Goal: Task Accomplishment & Management: Manage account settings

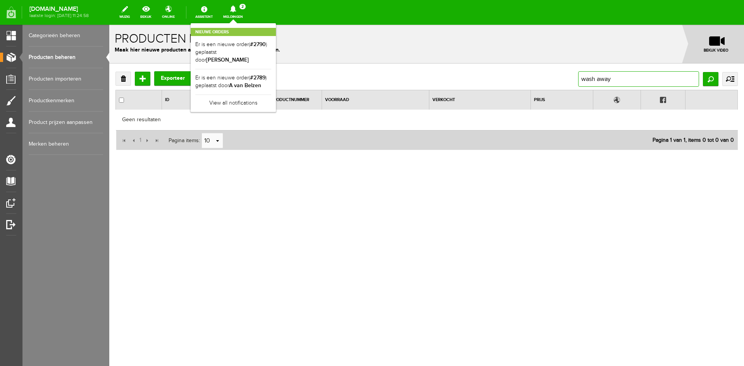
click at [619, 78] on input "wash away" at bounding box center [638, 78] width 121 height 15
drag, startPoint x: 619, startPoint y: 78, endPoint x: 556, endPoint y: 79, distance: 63.6
click at [556, 79] on div "Verwijderen Toevoegen Exporteer wash away Zoeken uitgebreid zoeken Categorie Ca…" at bounding box center [426, 78] width 622 height 15
type input "611180"
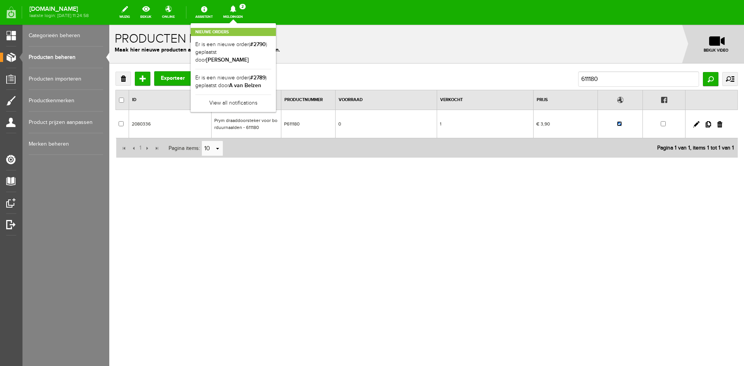
click at [619, 124] on input "checkbox" at bounding box center [619, 123] width 5 height 5
checkbox input "false"
drag, startPoint x: 615, startPoint y: 77, endPoint x: 567, endPoint y: 79, distance: 48.1
click at [567, 79] on div "Verwijderen Toevoegen Exporteer 611180 Zoeken uitgebreid zoeken Categorie Cadea…" at bounding box center [426, 78] width 622 height 15
type input "125550"
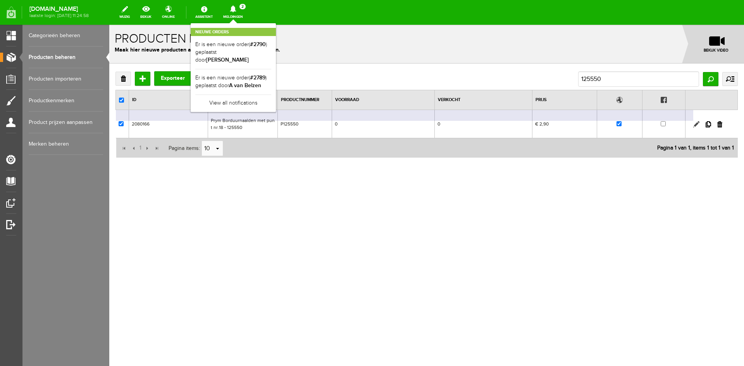
click at [695, 123] on link at bounding box center [696, 124] width 6 height 6
checkbox input "true"
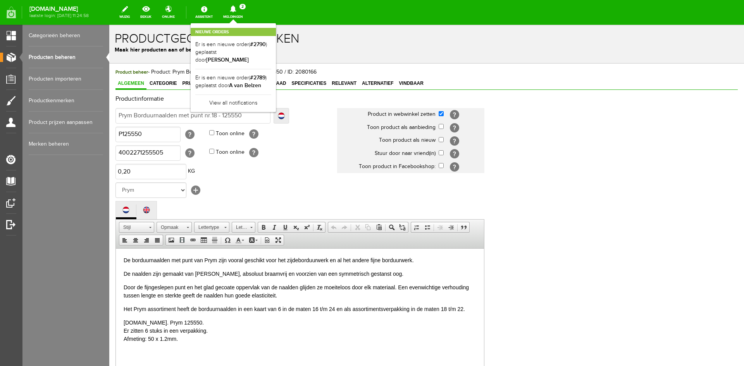
click at [207, 83] on span "Foto's" at bounding box center [210, 83] width 22 height 5
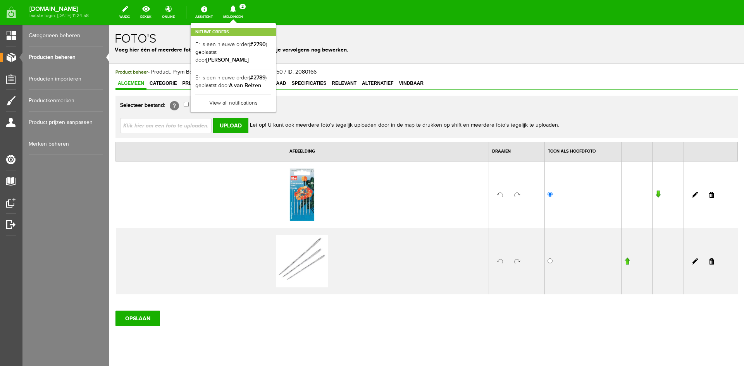
click at [132, 82] on span "Algemeen" at bounding box center [130, 83] width 31 height 5
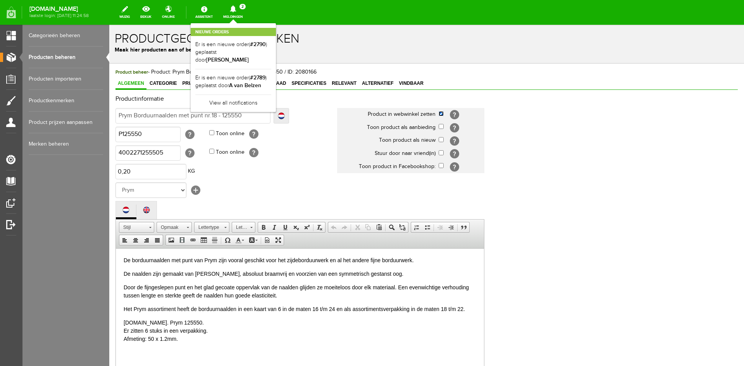
click at [441, 114] on input "checkbox" at bounding box center [441, 113] width 5 height 5
checkbox input "false"
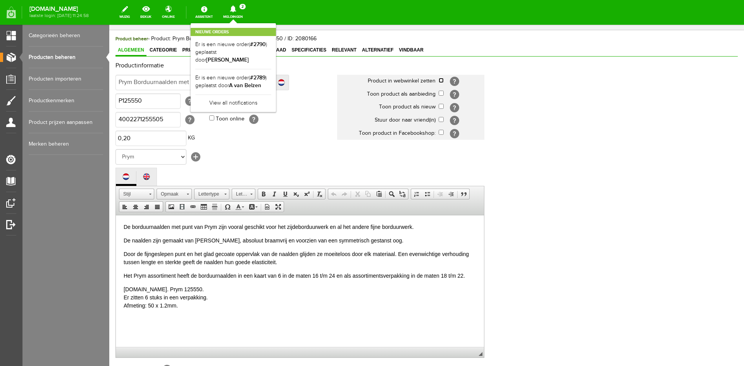
scroll to position [158, 0]
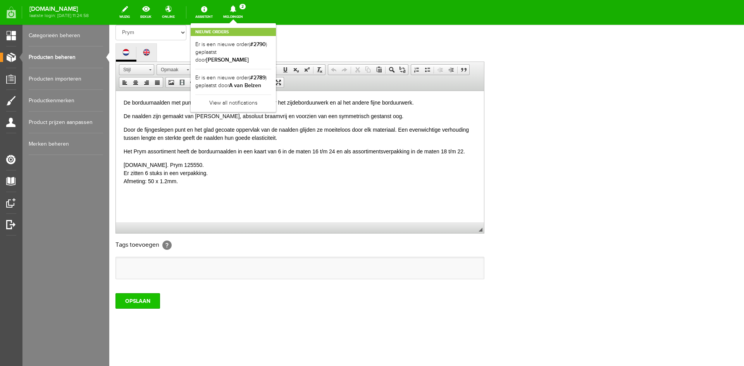
click at [153, 301] on input "OPSLAAN" at bounding box center [137, 300] width 45 height 15
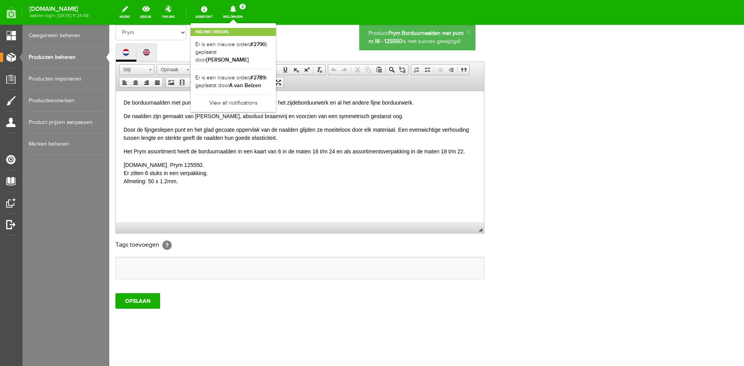
scroll to position [0, 0]
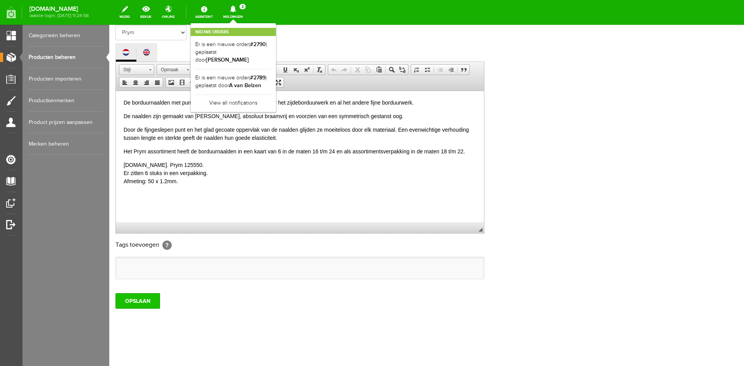
click at [145, 302] on input "OPSLAAN" at bounding box center [137, 300] width 45 height 15
click at [40, 74] on link "Producten importeren" at bounding box center [66, 79] width 74 height 22
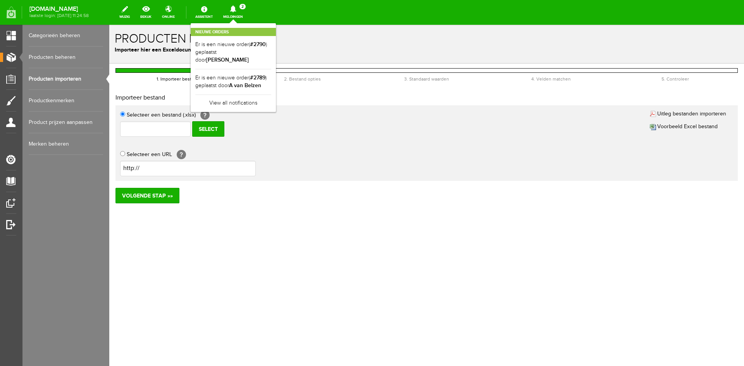
click at [49, 57] on link "Producten beheren" at bounding box center [66, 57] width 74 height 22
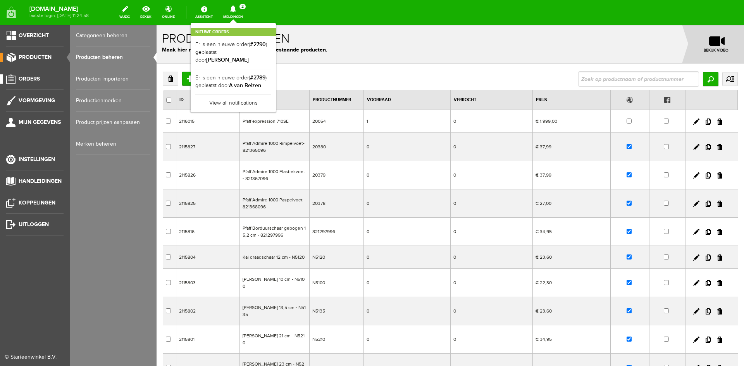
click at [24, 76] on span "Orders" at bounding box center [29, 79] width 21 height 7
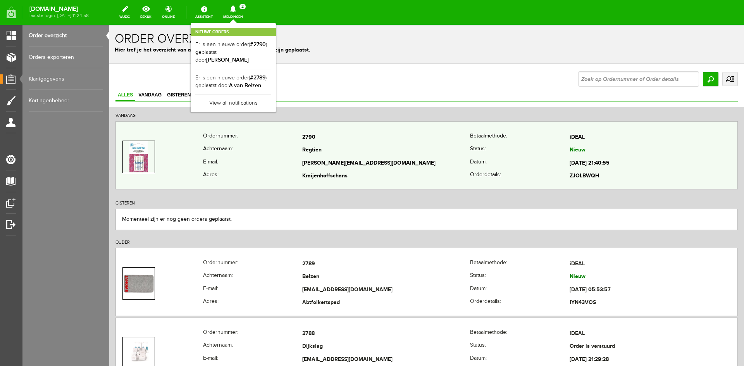
click at [276, 155] on th "Achternaam:" at bounding box center [253, 150] width 100 height 13
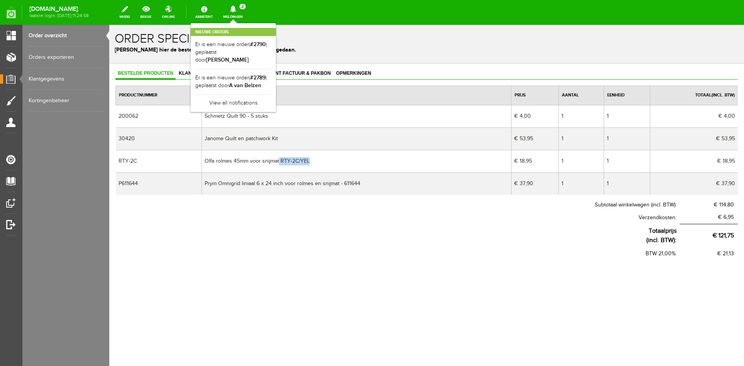
drag, startPoint x: 280, startPoint y: 159, endPoint x: 312, endPoint y: 159, distance: 31.8
click at [312, 159] on td "Olfa rolmes 45mm voor snijmat RTY-2C/YEL" at bounding box center [356, 161] width 309 height 22
copy td "RTY-2C/YEL"
drag, startPoint x: 205, startPoint y: 136, endPoint x: 280, endPoint y: 137, distance: 75.6
click at [280, 137] on td "Janome Quilt en patchwork Kit" at bounding box center [356, 138] width 309 height 22
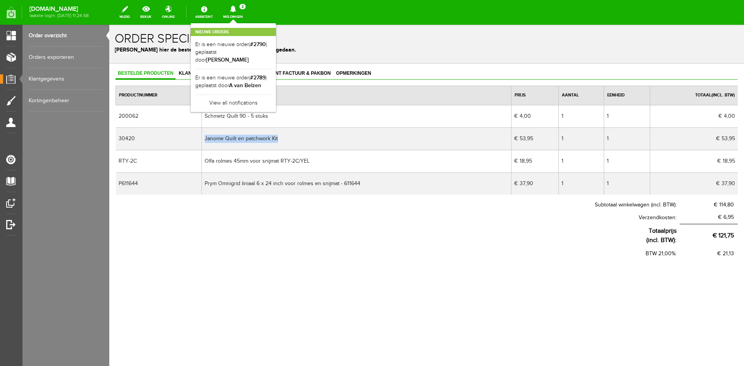
copy td "Janome Quilt en patchwork Kit"
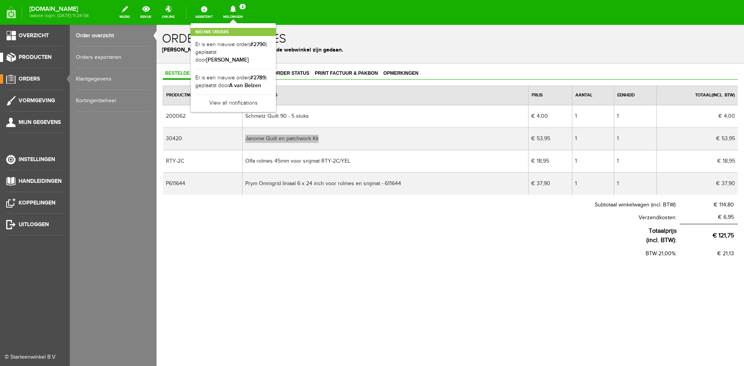
click at [26, 55] on span "Producten" at bounding box center [35, 57] width 33 height 7
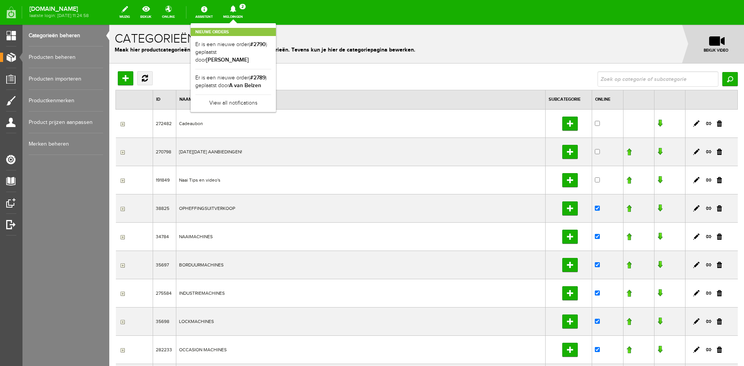
click at [47, 55] on link "Producten beheren" at bounding box center [66, 57] width 74 height 22
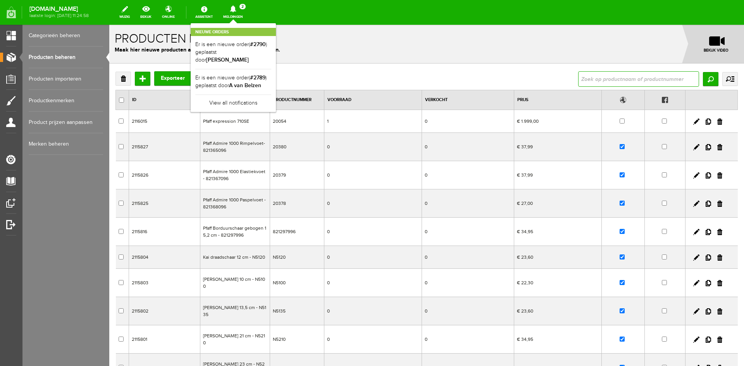
click at [578, 78] on input "text" at bounding box center [638, 78] width 121 height 15
type input "elastisch koord"
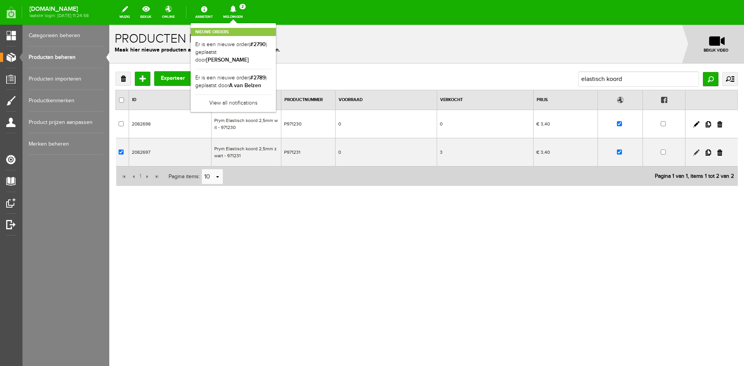
click at [695, 152] on link at bounding box center [696, 153] width 6 height 6
checkbox input "true"
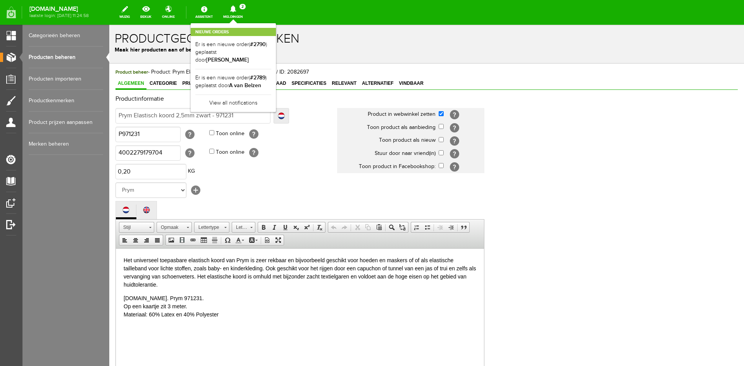
click at [206, 82] on span "Foto's" at bounding box center [210, 83] width 22 height 5
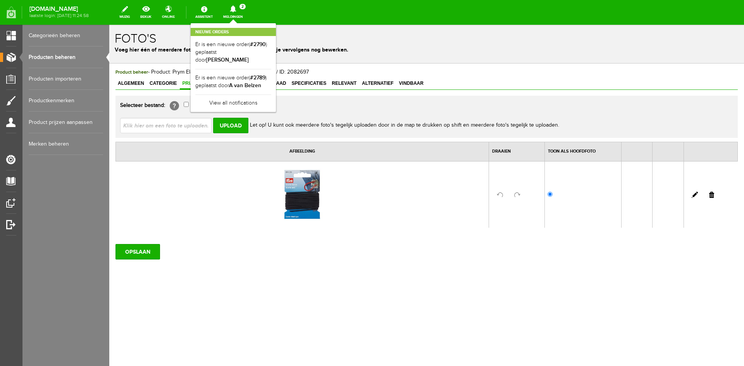
click at [188, 82] on span "Prijs" at bounding box center [189, 83] width 18 height 5
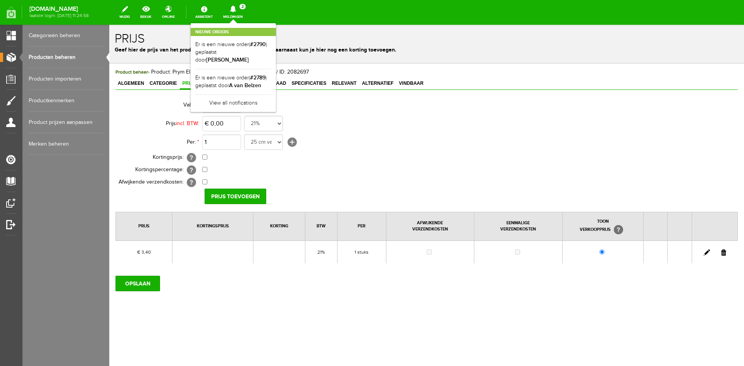
click at [52, 57] on link "Producten beheren" at bounding box center [66, 57] width 74 height 22
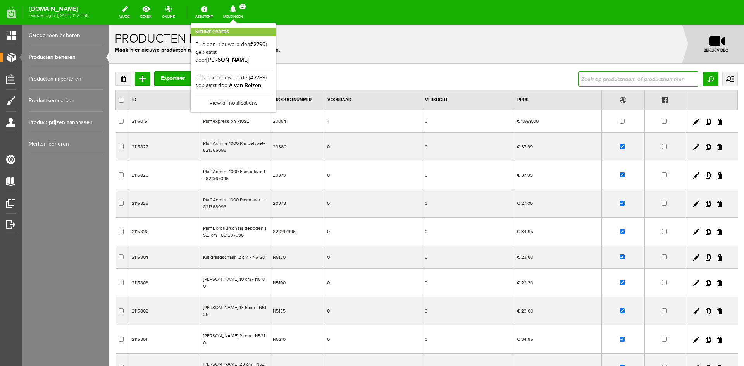
click at [585, 80] on input "text" at bounding box center [638, 78] width 121 height 15
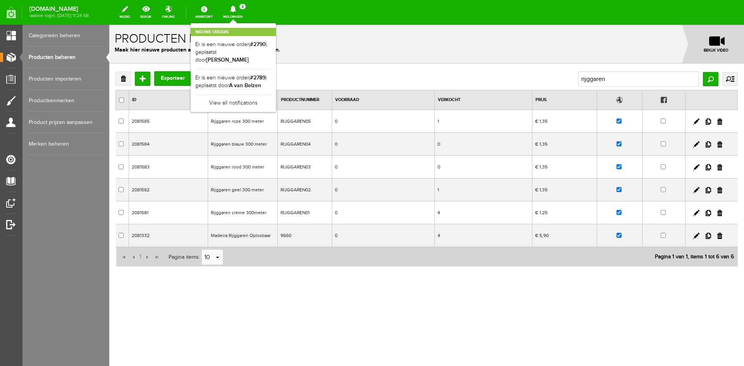
drag, startPoint x: 622, startPoint y: 122, endPoint x: 731, endPoint y: 148, distance: 112.5
click at [622, 122] on td at bounding box center [619, 121] width 45 height 23
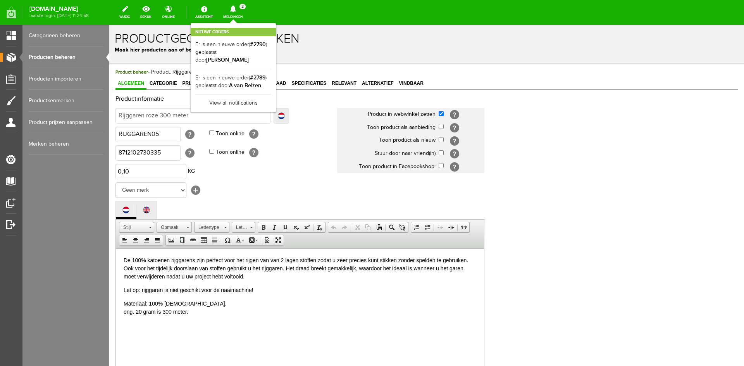
drag, startPoint x: 68, startPoint y: 55, endPoint x: 73, endPoint y: 55, distance: 5.4
click at [69, 54] on link "Producten beheren" at bounding box center [66, 57] width 74 height 22
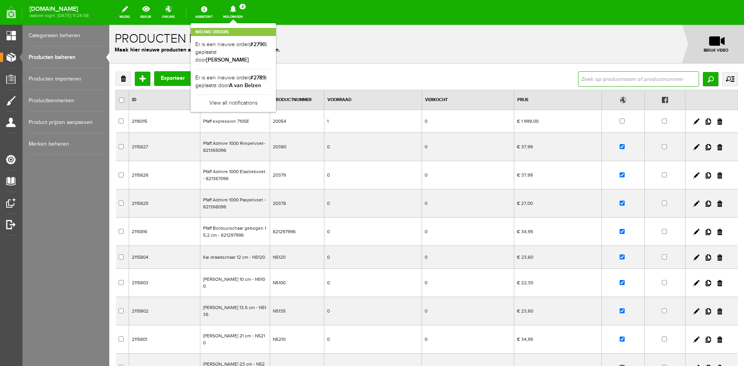
click at [590, 77] on input "text" at bounding box center [638, 78] width 121 height 15
type input "rijggaren"
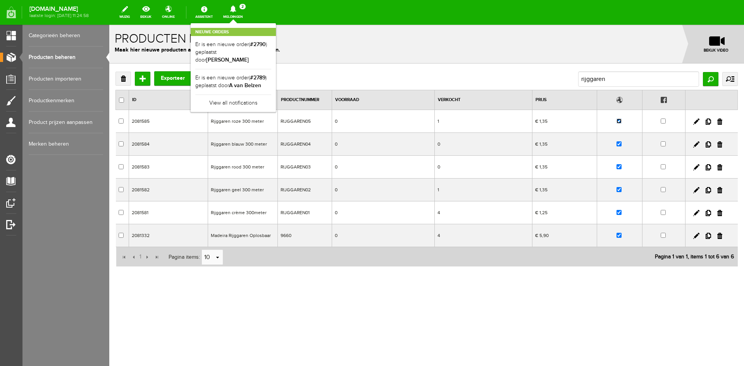
click at [618, 122] on input "checkbox" at bounding box center [618, 121] width 5 height 5
checkbox input "false"
click at [619, 144] on input "checkbox" at bounding box center [618, 143] width 5 height 5
checkbox input "false"
click at [620, 168] on input "checkbox" at bounding box center [618, 166] width 5 height 5
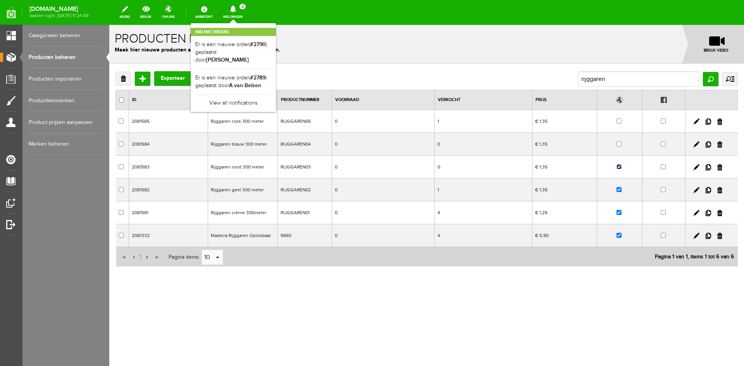
checkbox input "false"
click at [620, 190] on input "checkbox" at bounding box center [618, 189] width 5 height 5
checkbox input "false"
click at [618, 214] on input "checkbox" at bounding box center [618, 212] width 5 height 5
checkbox input "false"
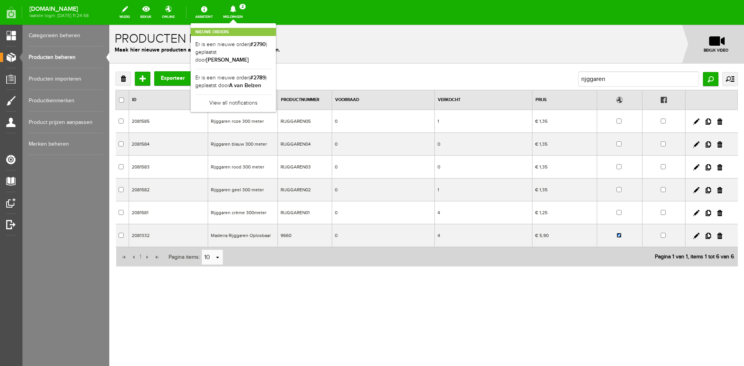
click at [621, 236] on input "checkbox" at bounding box center [618, 235] width 5 height 5
checkbox input "false"
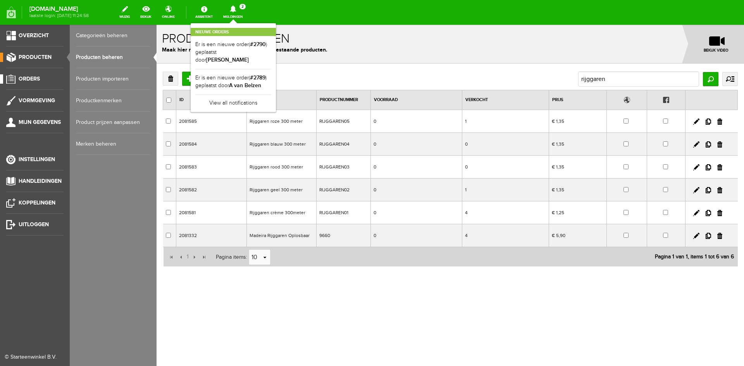
click at [26, 76] on span "Orders" at bounding box center [29, 79] width 21 height 7
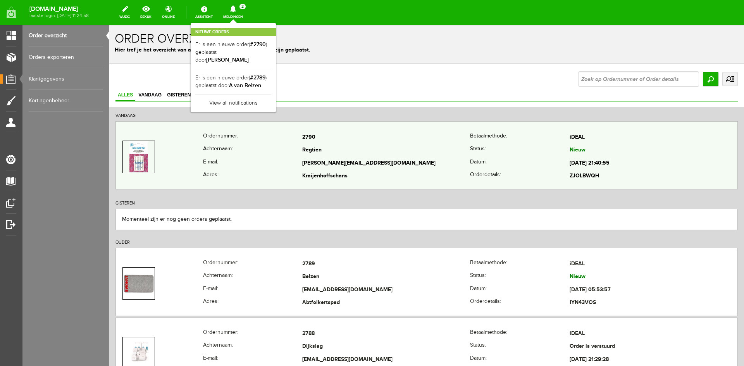
click at [273, 156] on th "Achternaam:" at bounding box center [253, 150] width 100 height 13
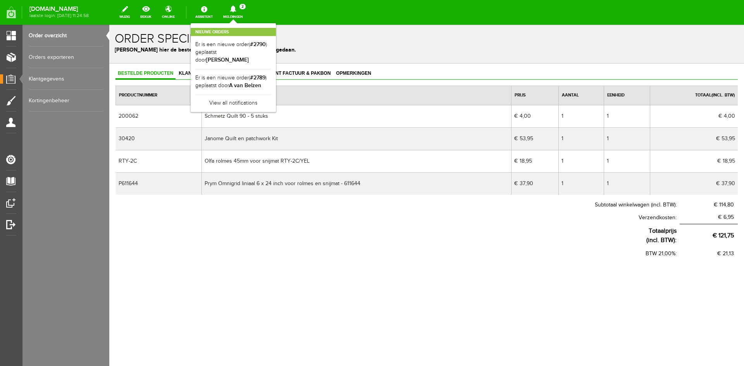
click at [235, 116] on td "Schmetz Quilt 90 - 5 stuks" at bounding box center [356, 116] width 309 height 22
click at [45, 34] on link "Order overzicht" at bounding box center [66, 36] width 74 height 22
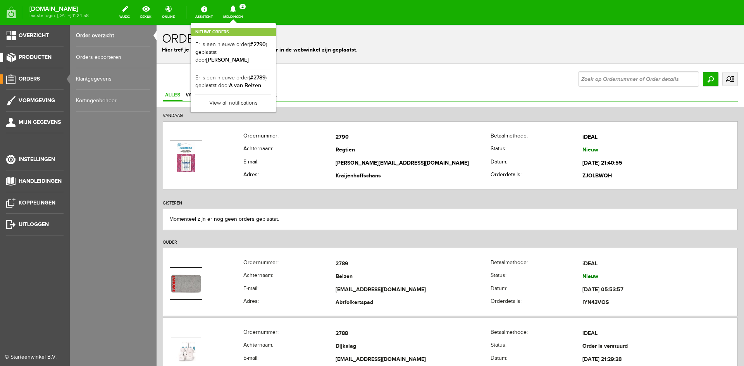
click at [40, 54] on span "Producten" at bounding box center [35, 57] width 33 height 7
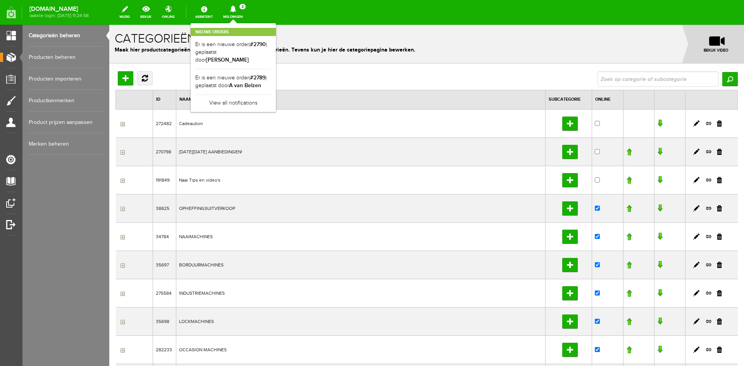
click at [53, 54] on link "Producten beheren" at bounding box center [66, 57] width 74 height 22
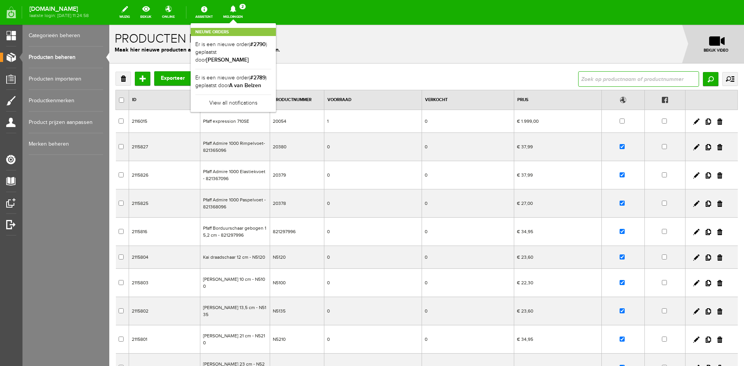
click at [624, 75] on input "text" at bounding box center [638, 78] width 121 height 15
paste input "Pfaff ambition 1.0 IDT - demonstratiemodel"
type input "Pfaff ambition 1.0 IDT - demonstratiemodel"
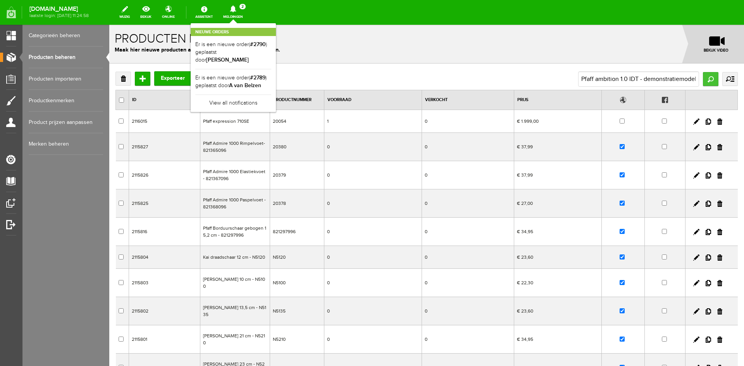
click at [710, 81] on input "Zoeken" at bounding box center [710, 79] width 15 height 14
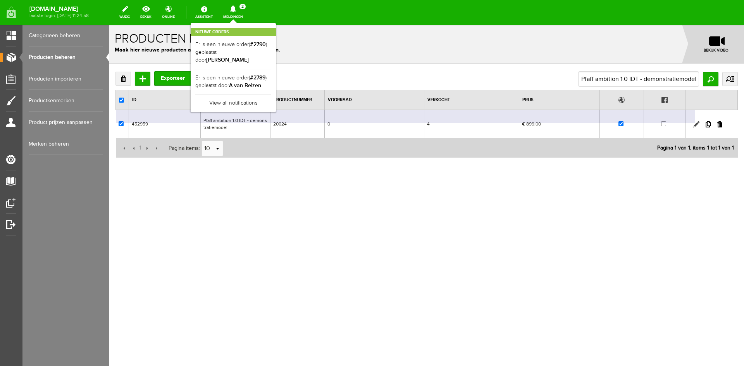
click at [697, 125] on link at bounding box center [696, 124] width 6 height 6
checkbox input "true"
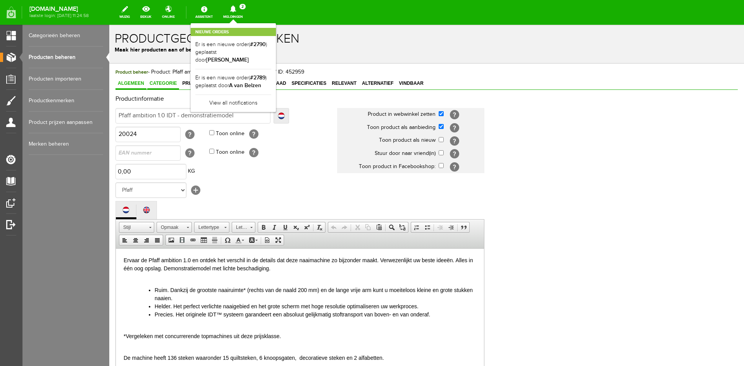
click at [167, 83] on span "Categorie" at bounding box center [163, 83] width 32 height 5
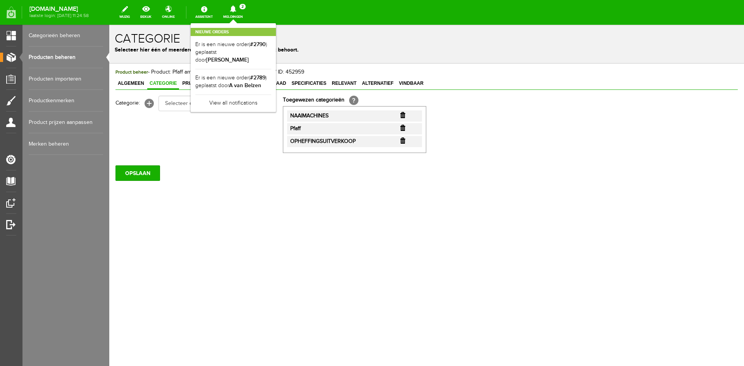
click at [404, 140] on input "button" at bounding box center [402, 141] width 5 height 6
click at [145, 170] on input "OPSLAAN" at bounding box center [137, 172] width 45 height 15
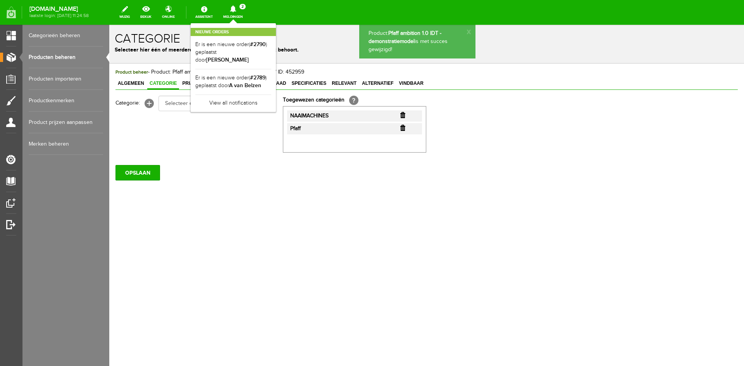
click at [46, 57] on link "Producten beheren" at bounding box center [66, 57] width 74 height 22
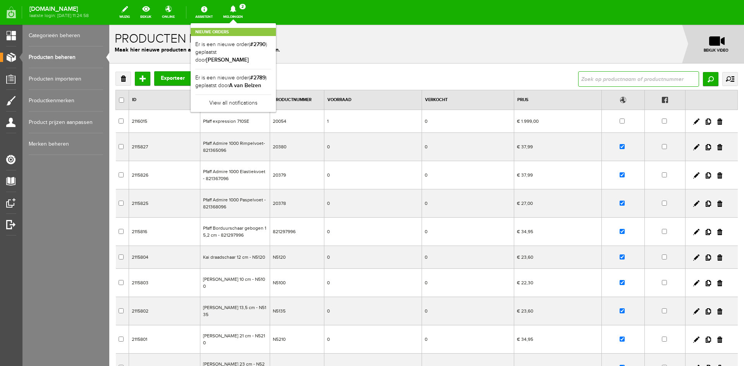
click at [589, 74] on input "text" at bounding box center [638, 78] width 121 height 15
type input "ambition 620"
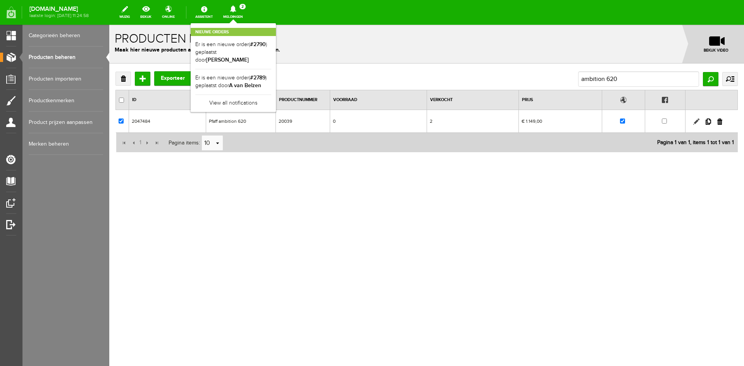
click at [695, 123] on link at bounding box center [696, 122] width 6 height 6
checkbox input "true"
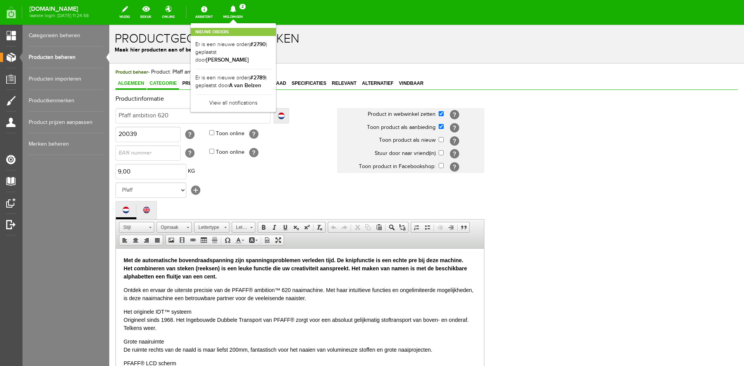
click at [171, 82] on span "Categorie" at bounding box center [163, 83] width 32 height 5
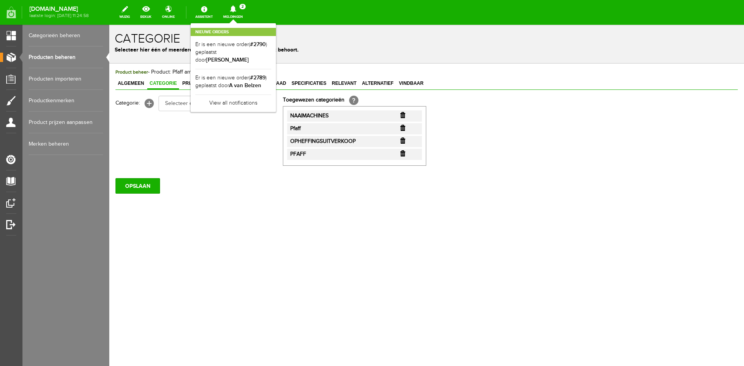
click at [403, 141] on input "button" at bounding box center [402, 141] width 5 height 6
click at [190, 84] on span "Prijs" at bounding box center [189, 83] width 18 height 5
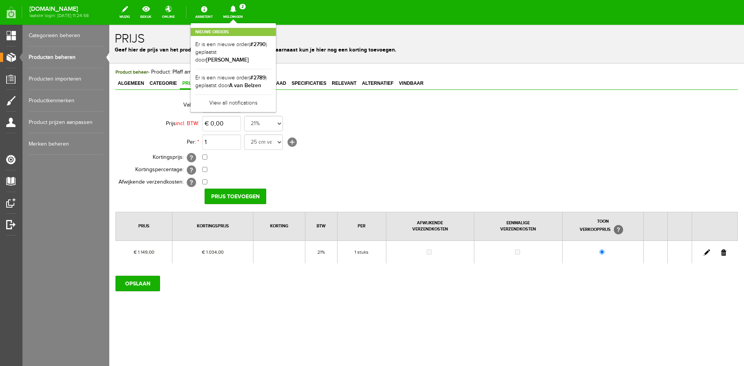
click at [707, 253] on link at bounding box center [707, 253] width 6 height 6
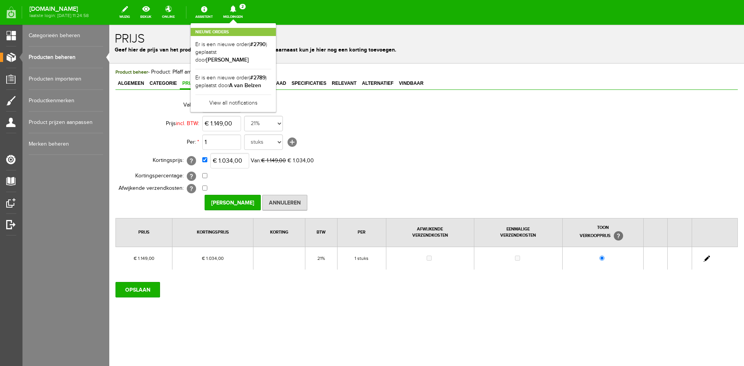
click at [205, 162] on td "€ 1.034,00 Van: € 1.149,00 € 1.034,00" at bounding box center [344, 160] width 285 height 19
click at [206, 158] on input "checkbox" at bounding box center [204, 159] width 5 height 5
checkbox input "false"
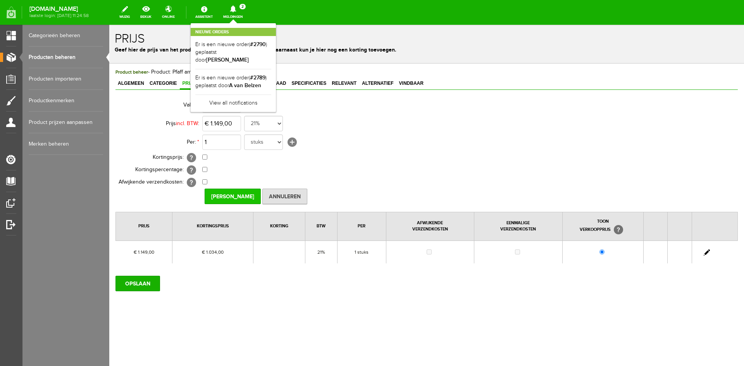
click at [234, 195] on input "[PERSON_NAME]" at bounding box center [233, 196] width 56 height 15
click at [150, 283] on input "OPSLAAN" at bounding box center [137, 283] width 45 height 15
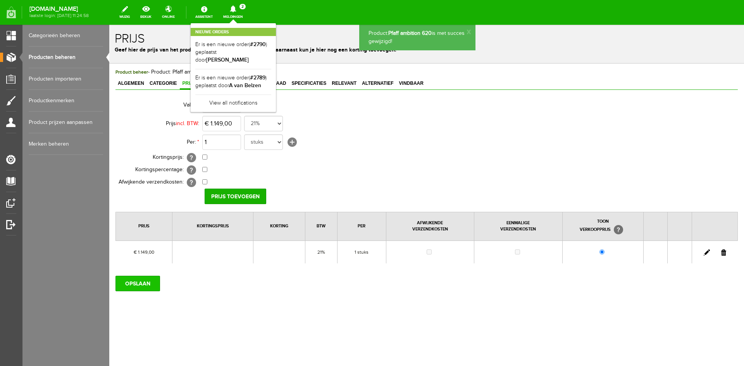
click at [126, 282] on input "OPSLAAN" at bounding box center [137, 283] width 45 height 15
click at [59, 59] on link "Producten beheren" at bounding box center [66, 57] width 74 height 22
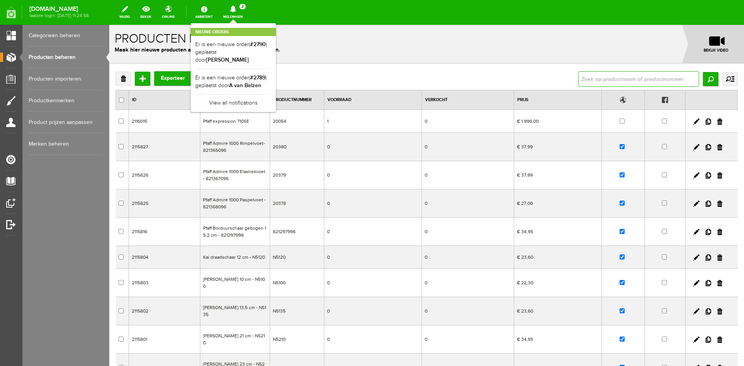
click at [599, 79] on input "text" at bounding box center [638, 78] width 121 height 15
type input "uki HZL-80H Naaimachine – Compleet met 197 steken en alfabet"
click at [703, 80] on input "Zoeken" at bounding box center [710, 79] width 15 height 14
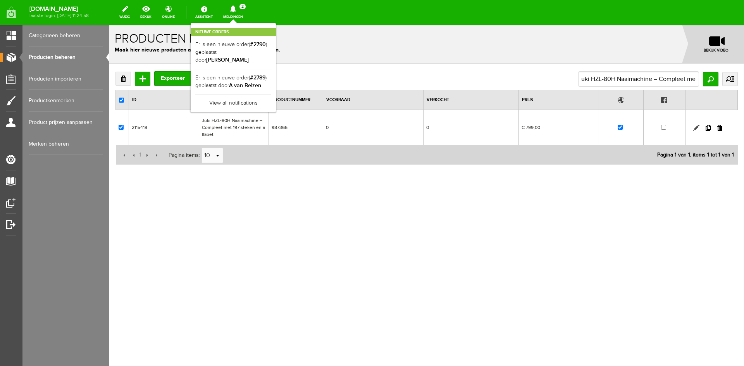
click at [697, 128] on link at bounding box center [696, 128] width 6 height 6
checkbox input "true"
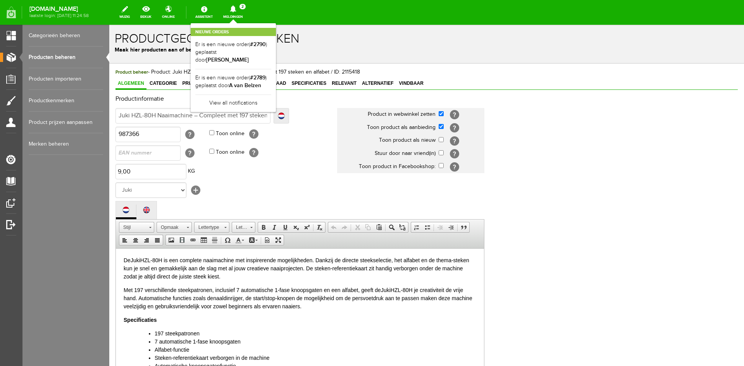
click at [263, 23] on div "Nieuwe orders Er is een nieuwe order( #2790 ) geplaatst door Anne Regtien Er is…" at bounding box center [233, 67] width 85 height 89
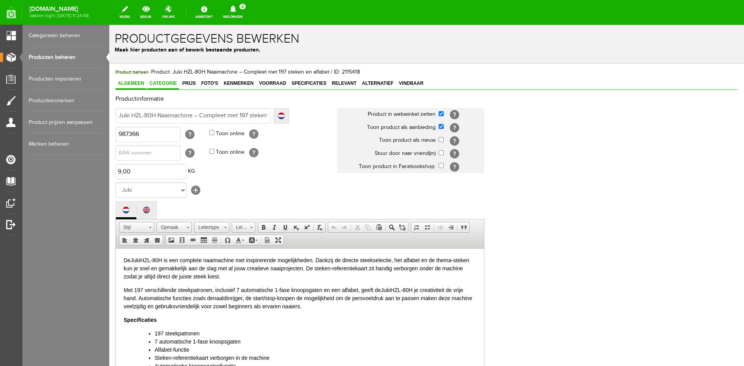
click at [157, 82] on span "Categorie" at bounding box center [163, 83] width 32 height 5
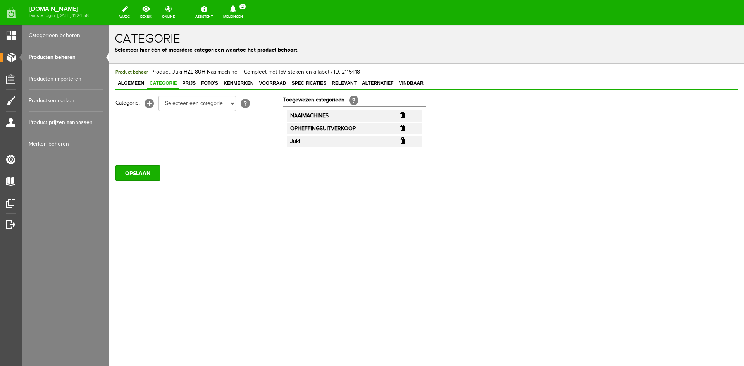
click at [401, 128] on input "button" at bounding box center [402, 128] width 5 height 6
click at [150, 175] on input "OPSLAAN" at bounding box center [137, 172] width 45 height 15
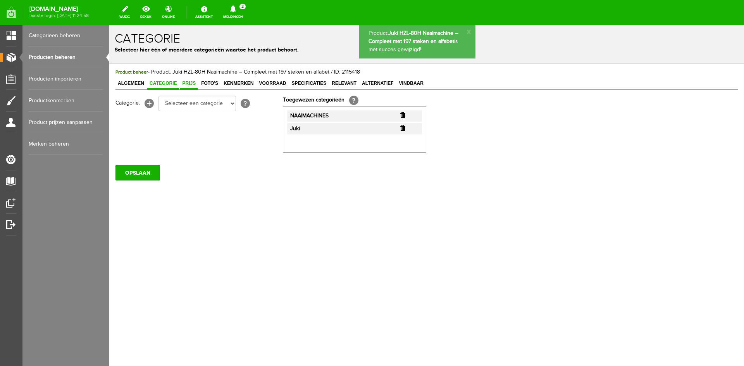
click at [191, 84] on span "Prijs" at bounding box center [189, 83] width 18 height 5
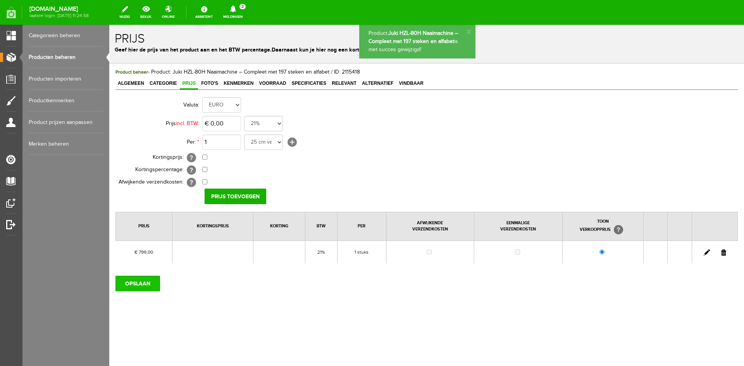
click at [140, 282] on input "OPSLAAN" at bounding box center [137, 283] width 45 height 15
click at [60, 59] on link "Producten beheren" at bounding box center [66, 57] width 74 height 22
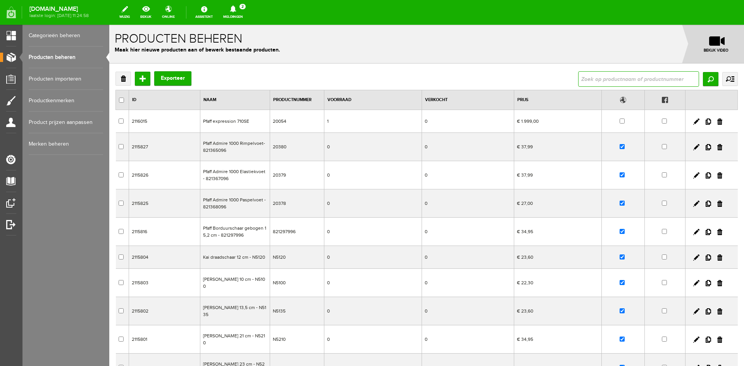
click at [592, 79] on input "text" at bounding box center [638, 78] width 121 height 15
type input "o"
click at [605, 81] on input "text" at bounding box center [638, 78] width 121 height 15
paste input "uki HZL-80H Naaimachine – Compleet met 197 steken en alfabet"
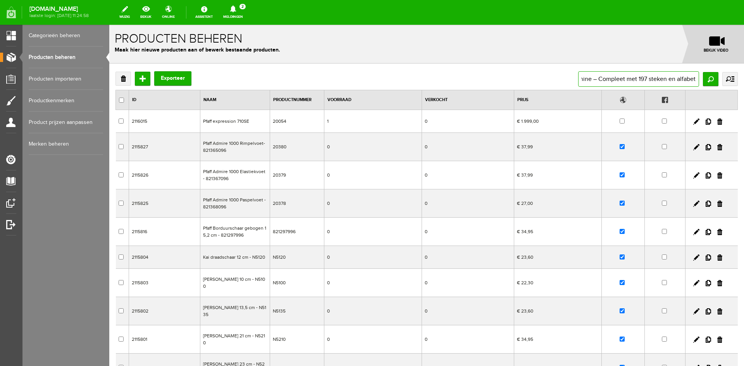
drag, startPoint x: 602, startPoint y: 81, endPoint x: 598, endPoint y: 80, distance: 4.0
click at [598, 80] on input "uki HZL-80H Naaimachine – Compleet met 197 steken en alfabet" at bounding box center [638, 78] width 121 height 15
type input "uki HZL-80H Naaimachine – Compleet met 197 steken en alfabet"
click at [703, 82] on input "Zoeken" at bounding box center [710, 79] width 15 height 14
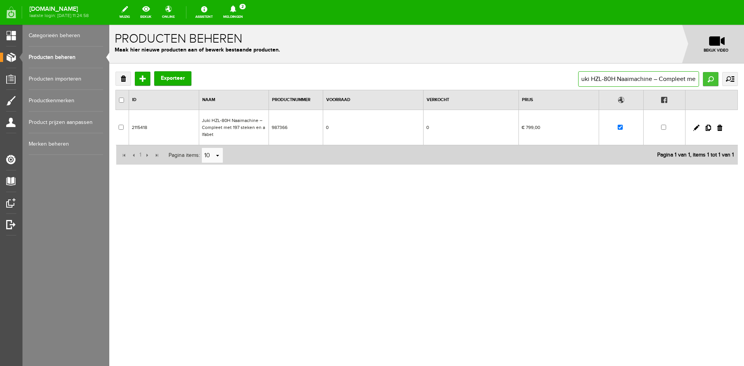
scroll to position [0, 62]
drag, startPoint x: 580, startPoint y: 78, endPoint x: 714, endPoint y: 76, distance: 133.7
click at [714, 76] on div "uki HZL-80H Naaimachine – Compleet met 197 steken en alfabet Zoeken uitgebreid …" at bounding box center [658, 78] width 160 height 15
paste input "Janome Memory Craft 8200 QCP Special Edition"
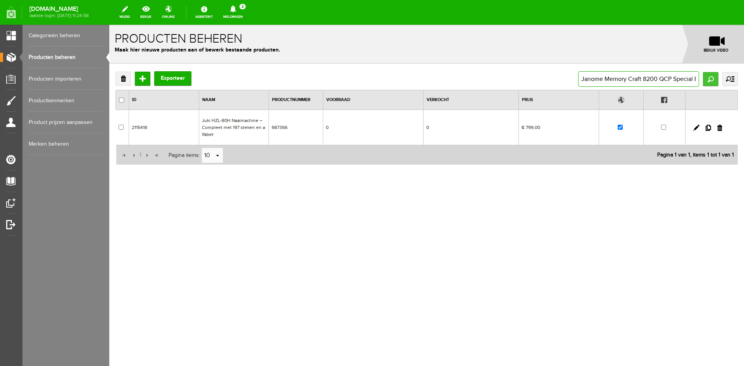
scroll to position [0, 18]
type input "Janome Memory Craft 8200 QCP Special Edition"
click at [695, 128] on link at bounding box center [696, 128] width 6 height 6
checkbox input "true"
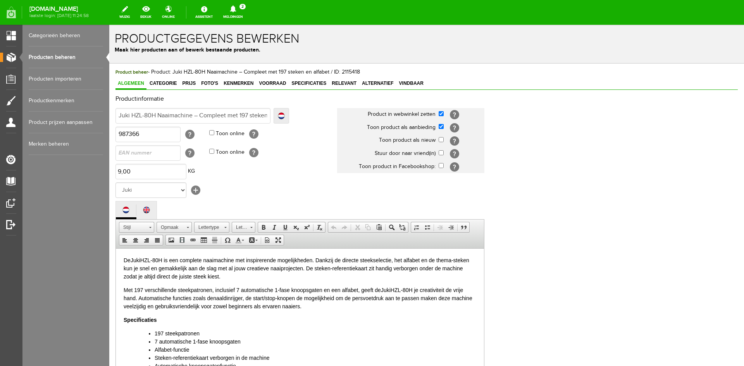
scroll to position [0, 0]
click at [51, 56] on link "Producten beheren" at bounding box center [66, 57] width 74 height 22
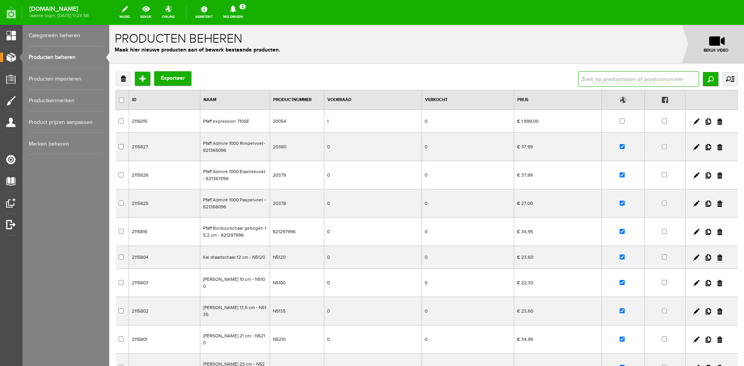
click at [587, 80] on input "text" at bounding box center [638, 78] width 121 height 15
click at [711, 77] on input "Zoeken" at bounding box center [710, 79] width 15 height 14
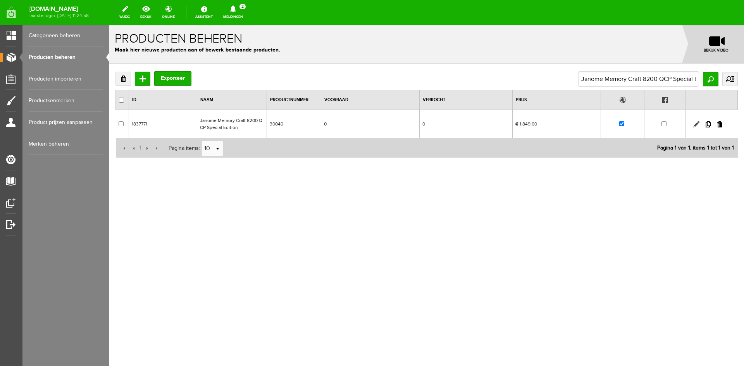
click at [695, 123] on link at bounding box center [696, 124] width 6 height 6
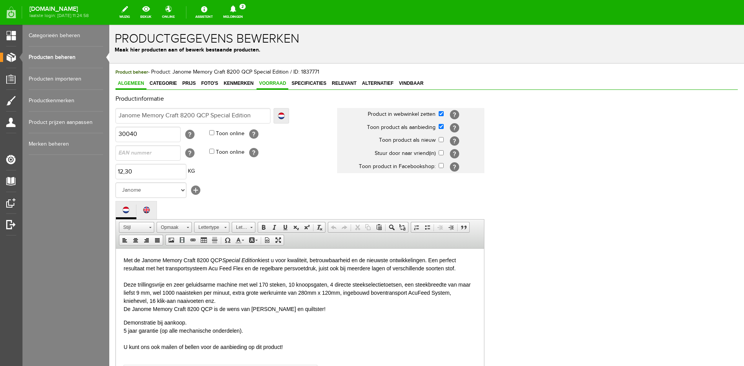
click at [274, 83] on span "Voorraad" at bounding box center [272, 83] width 32 height 5
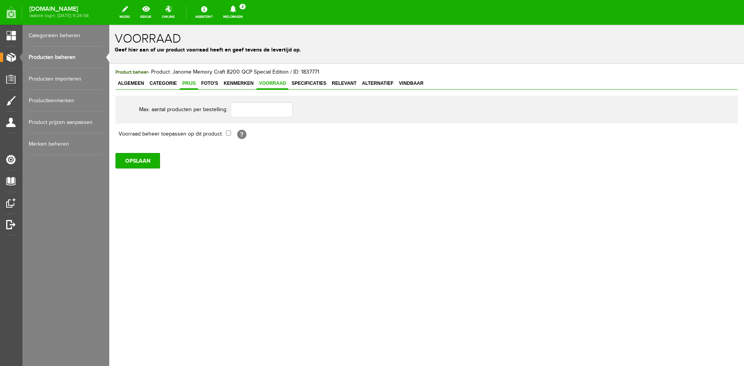
click at [189, 82] on span "Prijs" at bounding box center [189, 83] width 18 height 5
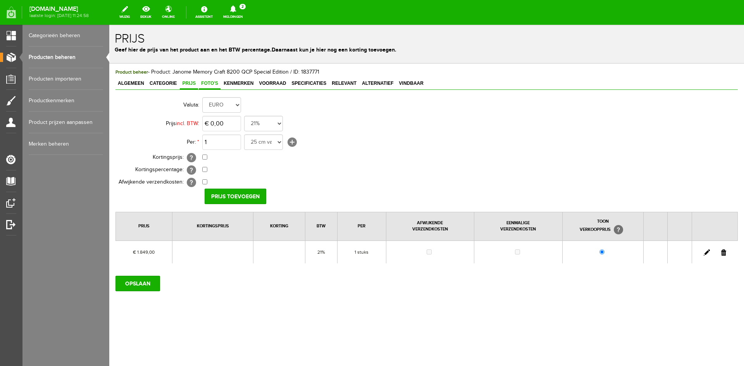
click at [217, 83] on span "Foto's" at bounding box center [210, 83] width 22 height 5
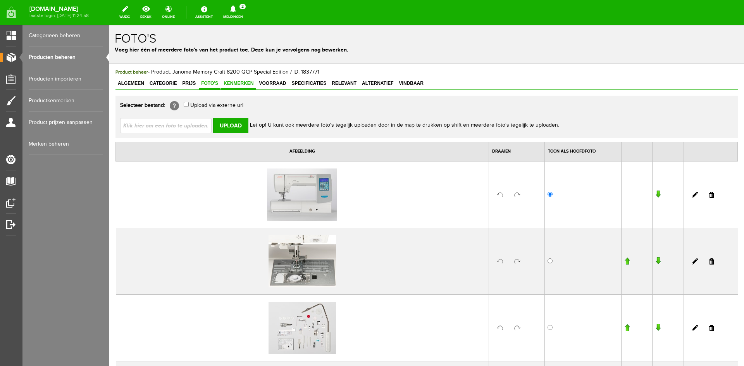
click at [239, 83] on span "Kenmerken" at bounding box center [238, 83] width 34 height 5
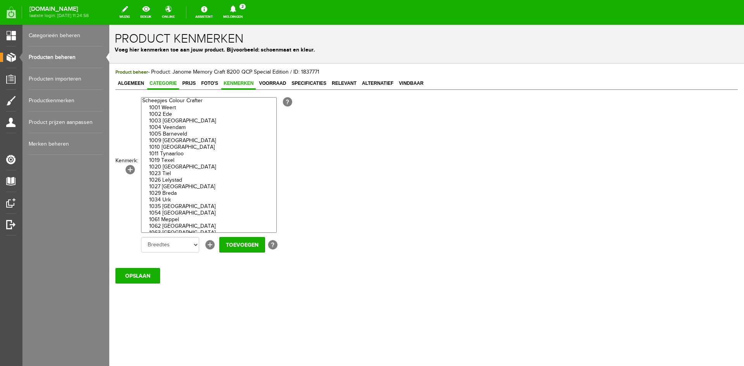
drag, startPoint x: 168, startPoint y: 82, endPoint x: 178, endPoint y: 85, distance: 10.5
click at [168, 82] on span "Categorie" at bounding box center [163, 83] width 32 height 5
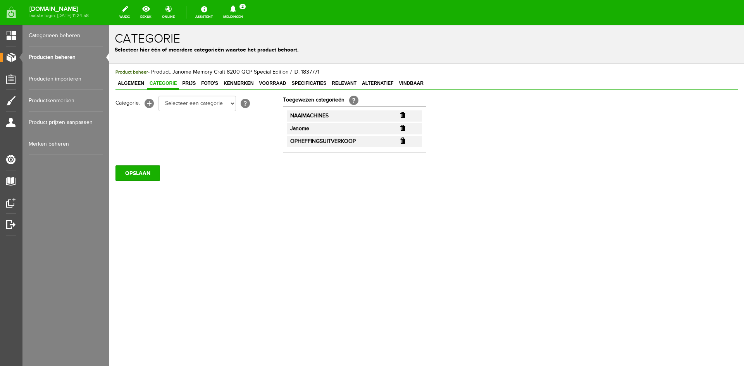
click at [404, 140] on input "button" at bounding box center [402, 141] width 5 height 6
click at [153, 174] on input "OPSLAAN" at bounding box center [137, 172] width 45 height 15
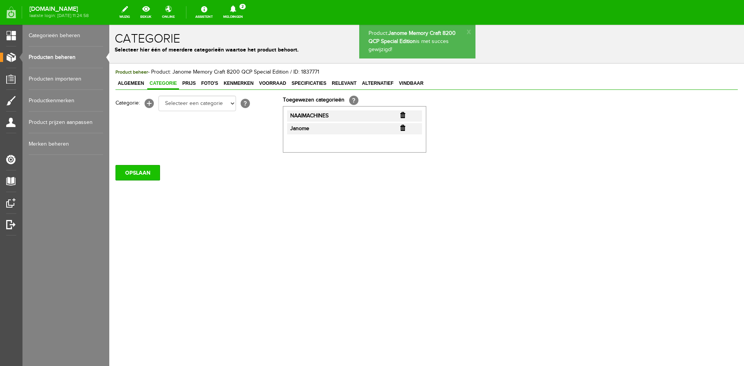
click at [131, 175] on input "OPSLAAN" at bounding box center [137, 172] width 45 height 15
click at [64, 57] on link "Producten beheren" at bounding box center [66, 57] width 74 height 22
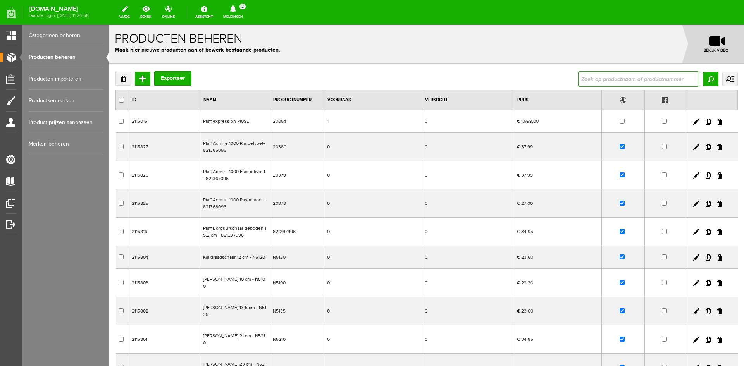
click at [590, 85] on input "text" at bounding box center [638, 78] width 121 height 15
drag, startPoint x: 599, startPoint y: 78, endPoint x: 737, endPoint y: 74, distance: 138.4
click at [737, 74] on div "Verwijderen Toevoegen Exporteer Janome Memory Craft 8200 QCP Special Edition Zo…" at bounding box center [426, 262] width 635 height 396
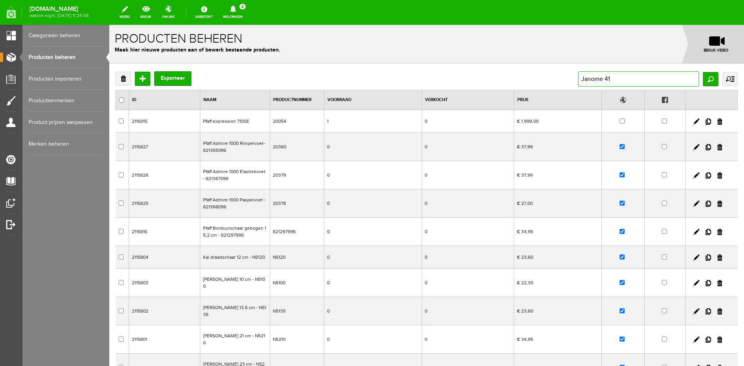
type input "Janome 415"
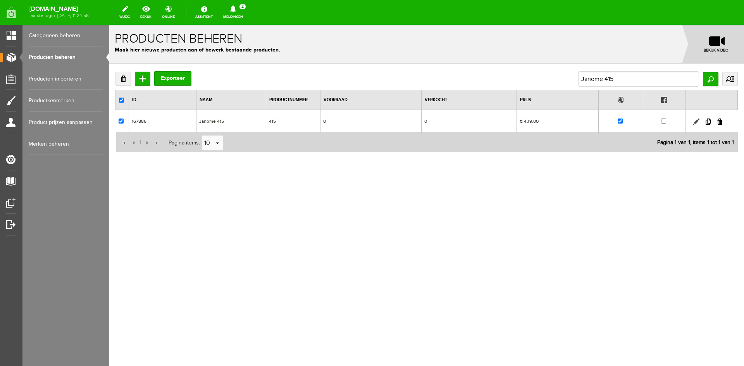
click at [697, 120] on link at bounding box center [696, 122] width 6 height 6
checkbox input "true"
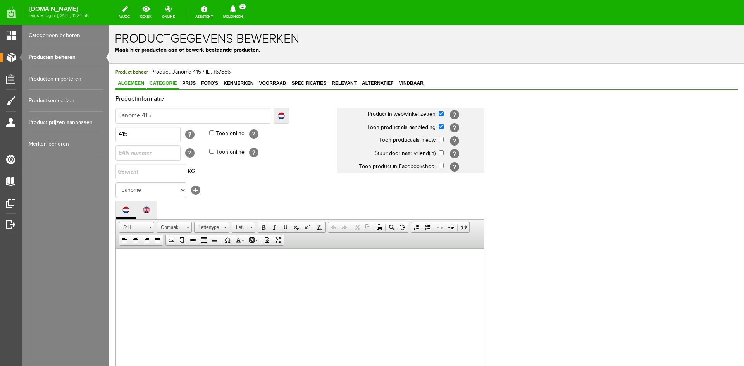
click at [168, 84] on span "Categorie" at bounding box center [163, 83] width 32 height 5
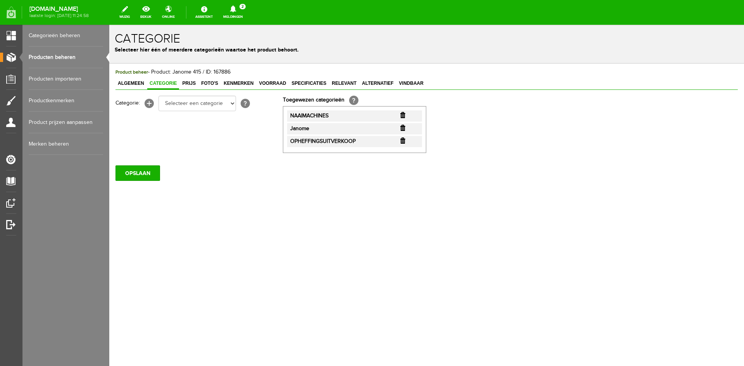
click at [402, 141] on input "button" at bounding box center [402, 141] width 5 height 6
click at [137, 172] on input "OPSLAAN" at bounding box center [137, 172] width 45 height 15
click at [136, 172] on input "OPSLAAN" at bounding box center [137, 172] width 45 height 15
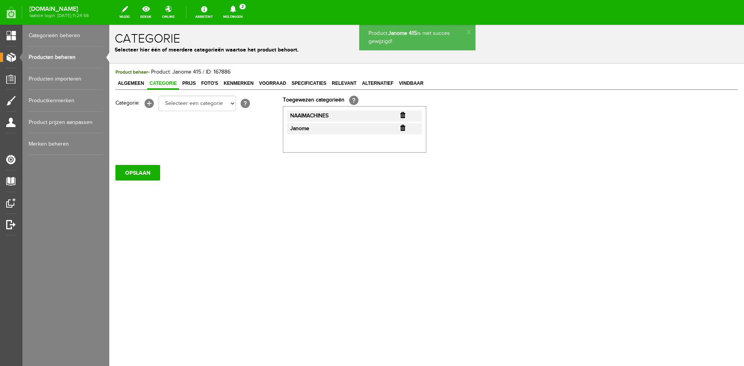
click at [59, 56] on link "Producten beheren" at bounding box center [66, 57] width 74 height 22
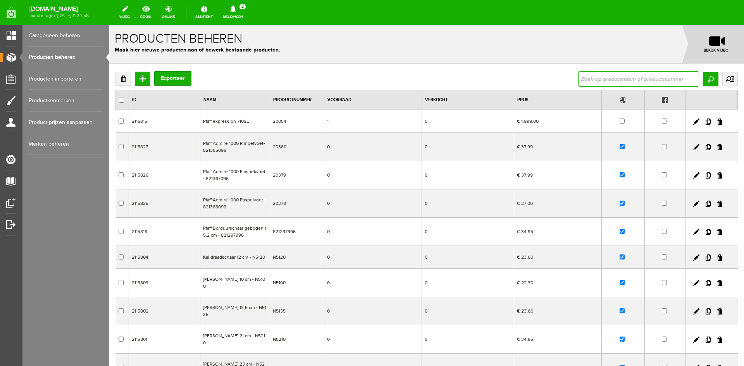
click at [597, 82] on input "text" at bounding box center [638, 78] width 121 height 15
paste input "Husqvarna Viking Designer Topaz 50 | omruilmodel als nieuw - af te halen"
type input "Husqvarna Viking Designer Topaz 50 | omruilmodel als nieuw - af te halen"
click at [704, 78] on input "Zoeken" at bounding box center [710, 79] width 15 height 14
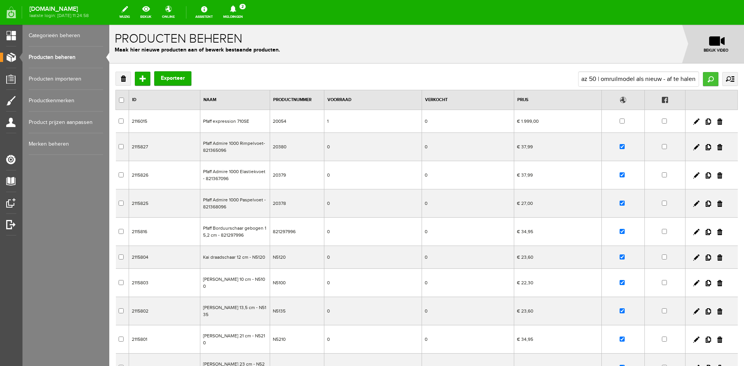
scroll to position [0, 0]
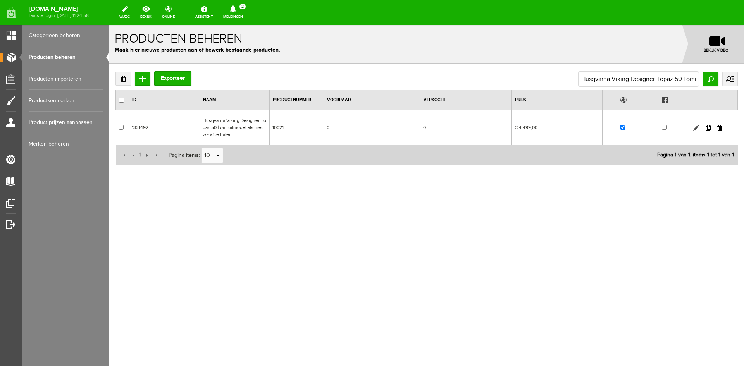
click at [696, 128] on link at bounding box center [696, 128] width 6 height 6
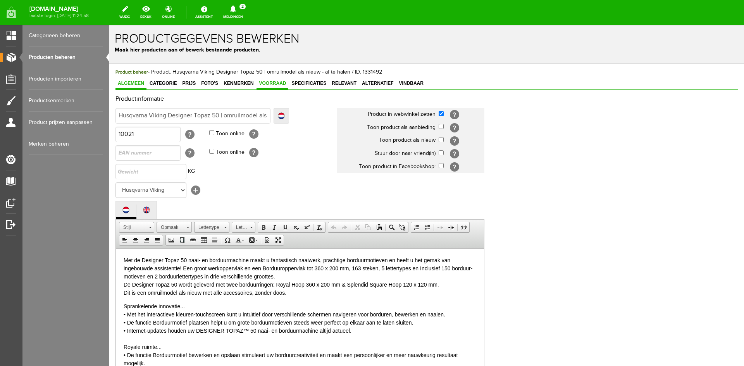
click at [274, 82] on span "Voorraad" at bounding box center [272, 83] width 32 height 5
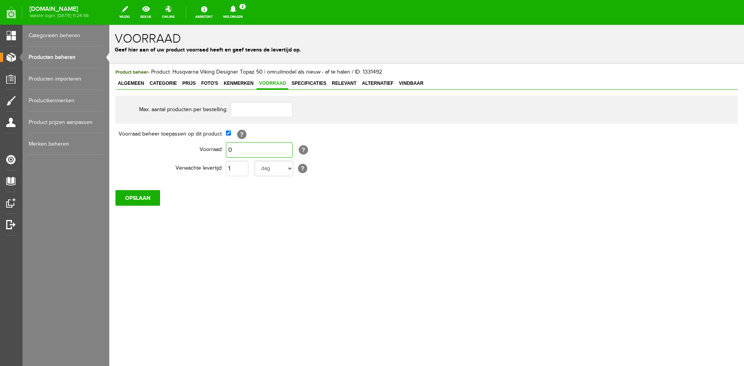
click at [238, 149] on input "0" at bounding box center [259, 149] width 67 height 15
type input "1"
click at [229, 134] on input "checkbox" at bounding box center [228, 133] width 5 height 5
checkbox input "false"
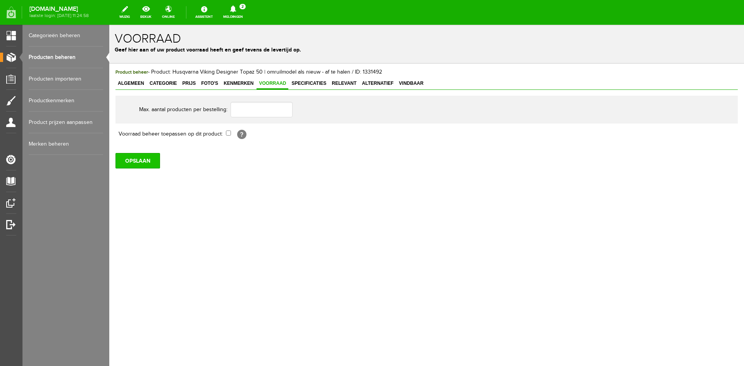
click at [141, 160] on input "OPSLAAN" at bounding box center [137, 160] width 45 height 15
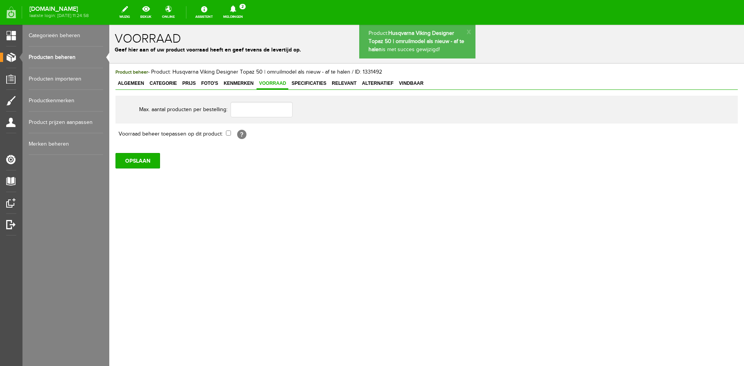
click at [67, 56] on link "Producten beheren" at bounding box center [66, 57] width 74 height 22
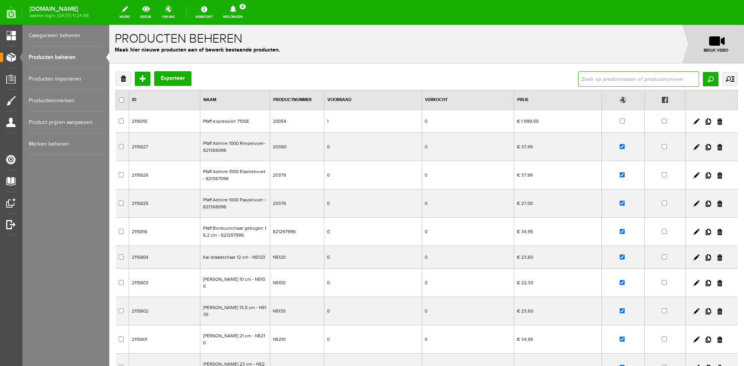
click at [586, 81] on input "text" at bounding box center [638, 78] width 121 height 15
type input "opal 690"
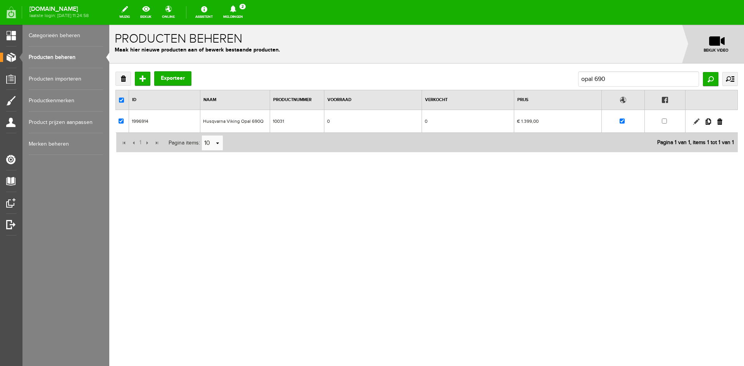
click at [697, 121] on link at bounding box center [696, 122] width 6 height 6
checkbox input "true"
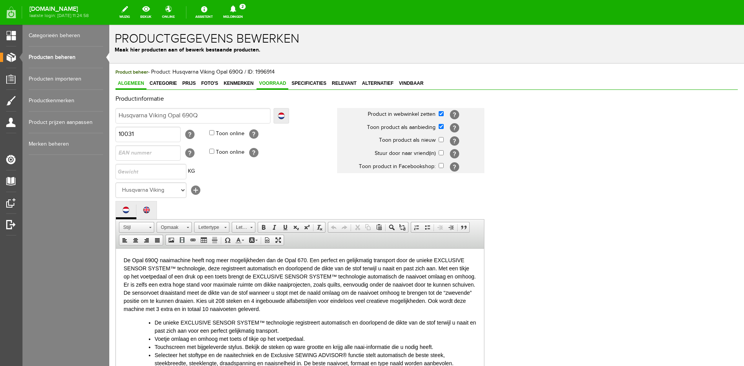
click at [269, 84] on span "Voorraad" at bounding box center [272, 83] width 32 height 5
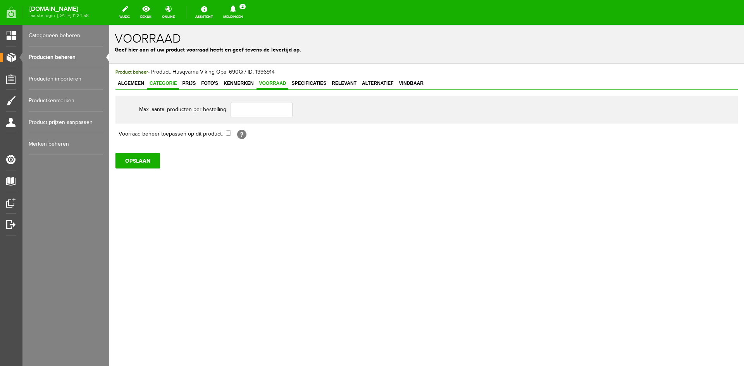
click at [166, 84] on span "Categorie" at bounding box center [163, 83] width 32 height 5
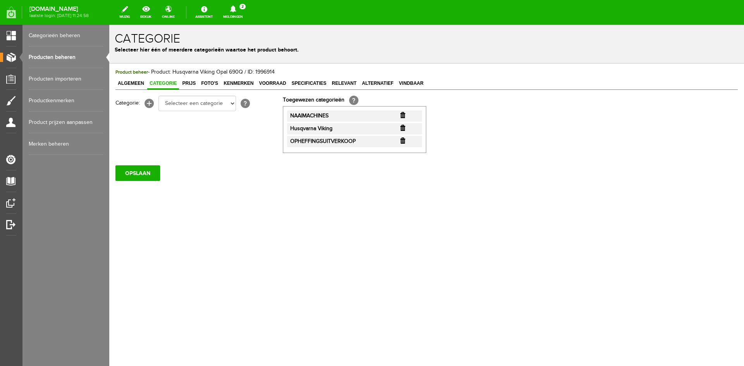
click at [403, 142] on input "button" at bounding box center [402, 141] width 5 height 6
click at [137, 174] on input "OPSLAAN" at bounding box center [137, 172] width 45 height 15
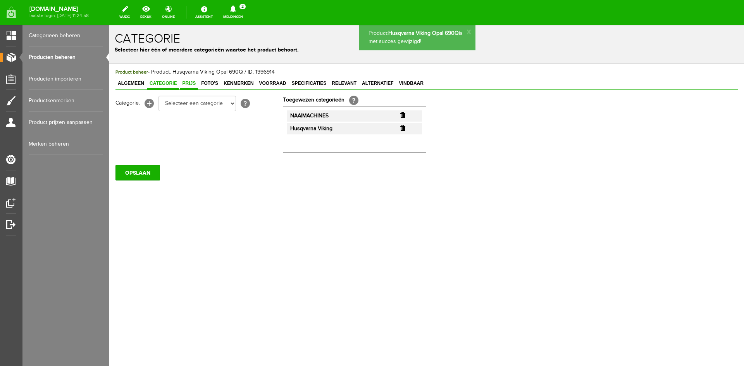
click at [187, 84] on span "Prijs" at bounding box center [189, 83] width 18 height 5
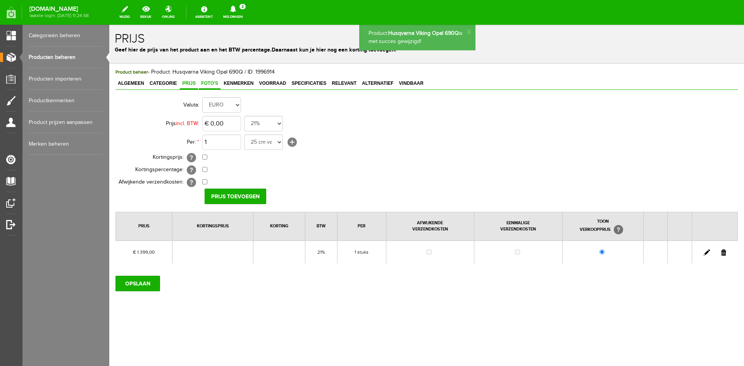
click at [207, 84] on span "Foto's" at bounding box center [210, 83] width 22 height 5
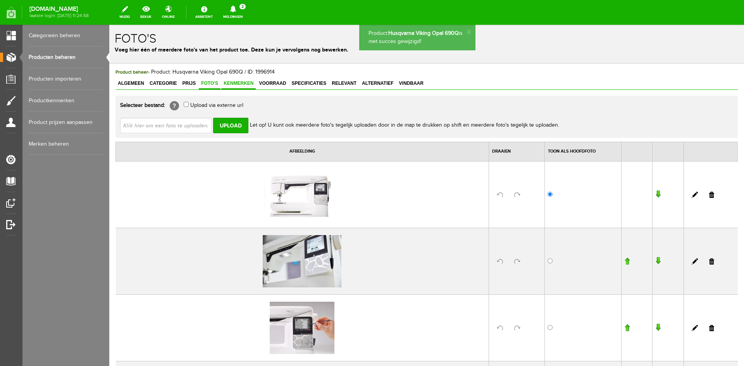
click at [231, 83] on span "Kenmerken" at bounding box center [238, 83] width 34 height 5
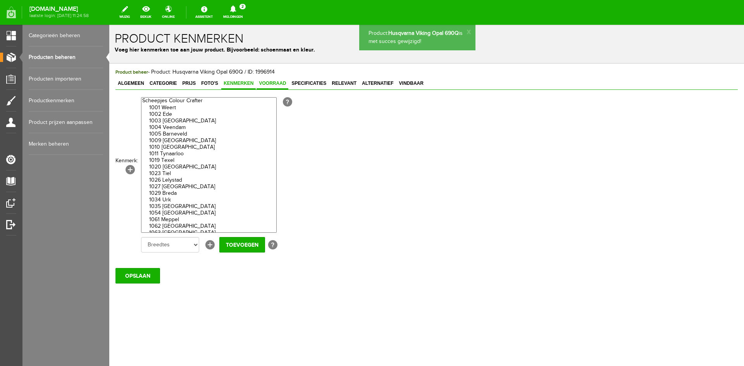
click at [277, 80] on link "Voorraad" at bounding box center [272, 83] width 32 height 11
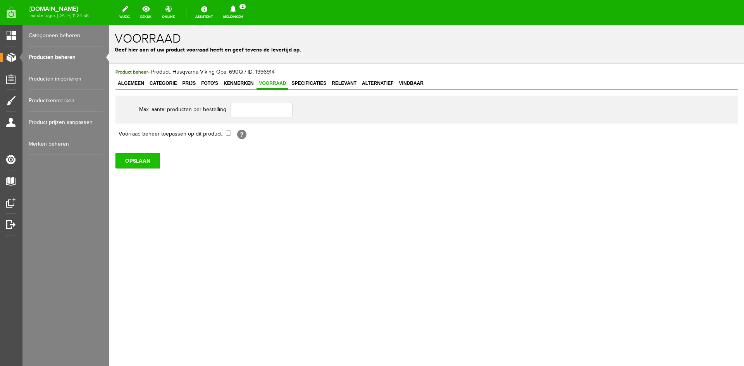
click at [143, 160] on input "OPSLAAN" at bounding box center [137, 160] width 45 height 15
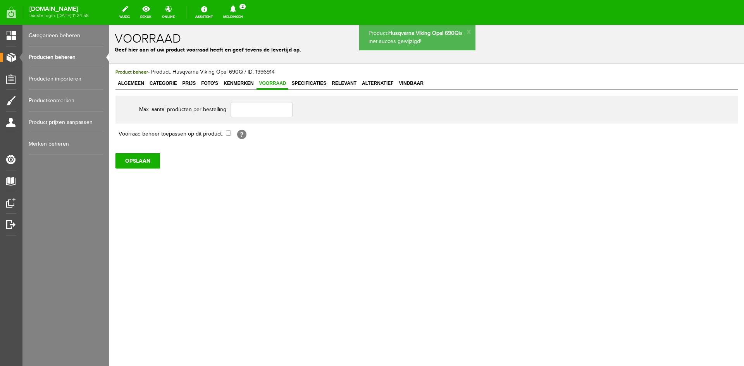
click at [63, 58] on link "Producten beheren" at bounding box center [66, 57] width 74 height 22
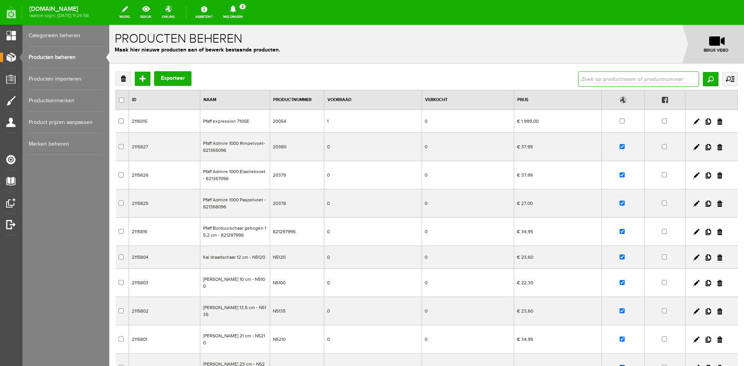
click at [597, 83] on input "text" at bounding box center [638, 78] width 121 height 15
type input "onyx 425"
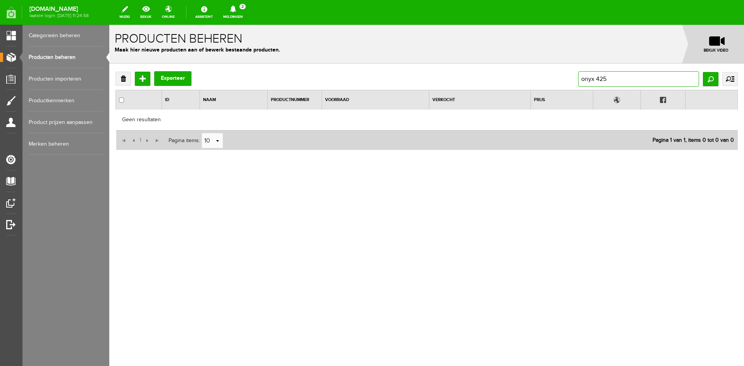
click at [597, 80] on input "onyx 425" at bounding box center [638, 78] width 121 height 15
type input "onyx 25"
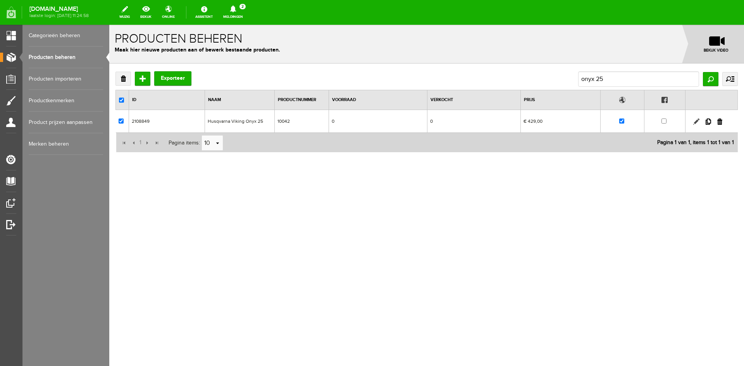
click at [695, 121] on link at bounding box center [696, 122] width 6 height 6
checkbox input "true"
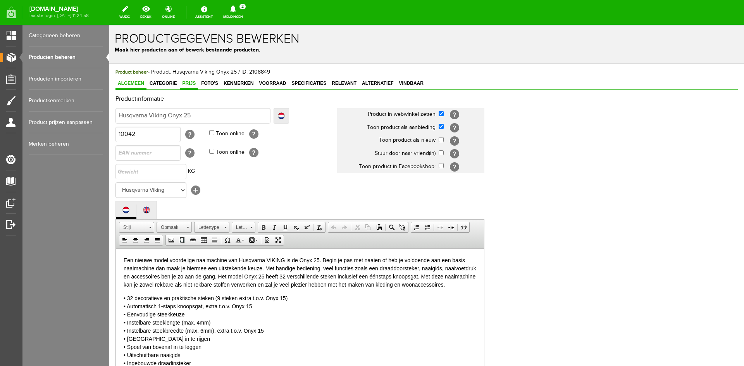
click at [189, 83] on span "Prijs" at bounding box center [189, 83] width 18 height 5
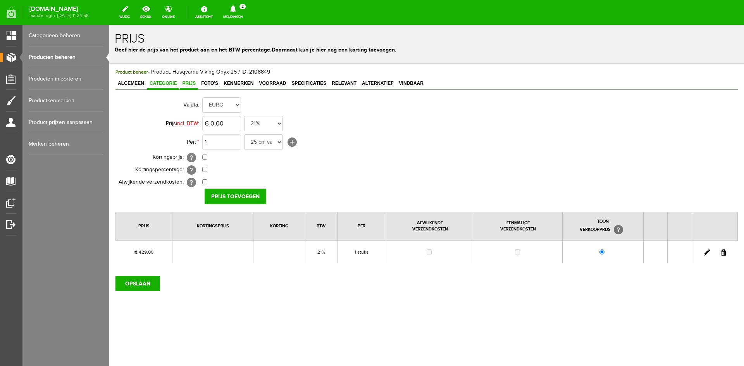
click at [163, 84] on span "Categorie" at bounding box center [163, 83] width 32 height 5
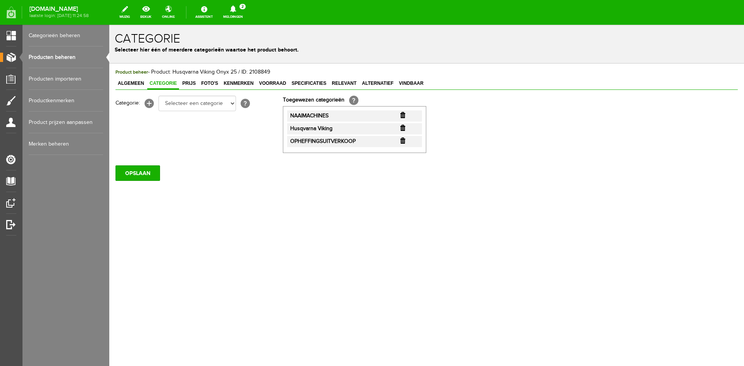
click at [403, 141] on input "button" at bounding box center [402, 141] width 5 height 6
click at [152, 174] on input "OPSLAAN" at bounding box center [137, 172] width 45 height 15
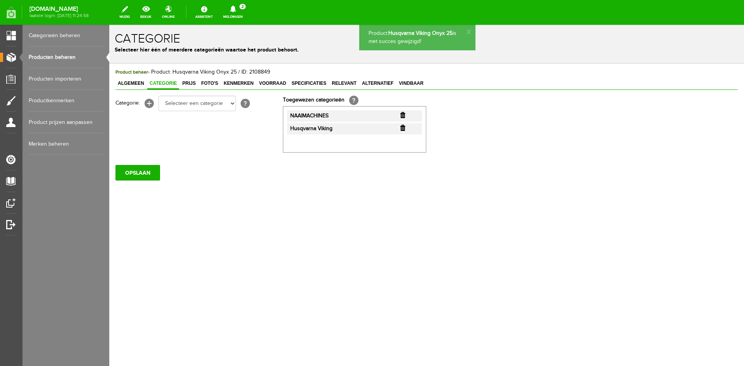
click at [50, 54] on link "Producten beheren" at bounding box center [66, 57] width 74 height 22
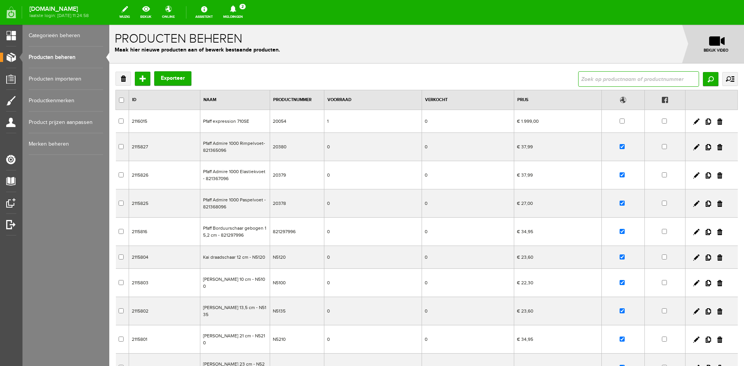
click at [578, 78] on input "text" at bounding box center [638, 78] width 121 height 15
click at [578, 79] on input "text" at bounding box center [638, 78] width 121 height 15
type input "designer sapphire"
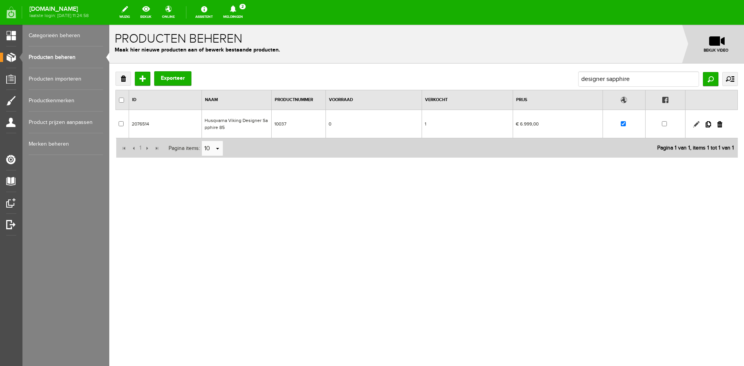
click at [695, 124] on link at bounding box center [696, 124] width 6 height 6
checkbox input "true"
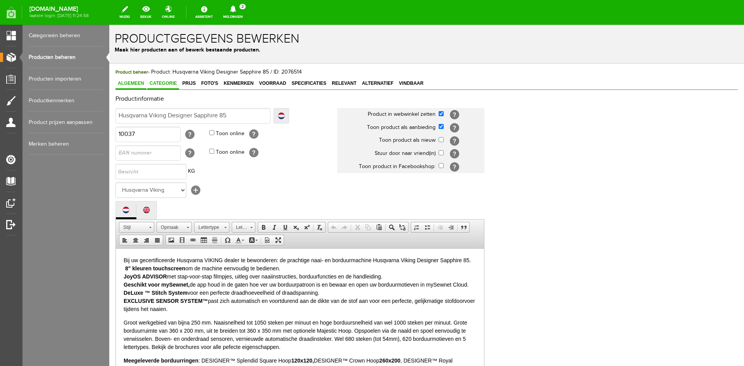
click at [156, 85] on span "Categorie" at bounding box center [163, 83] width 32 height 5
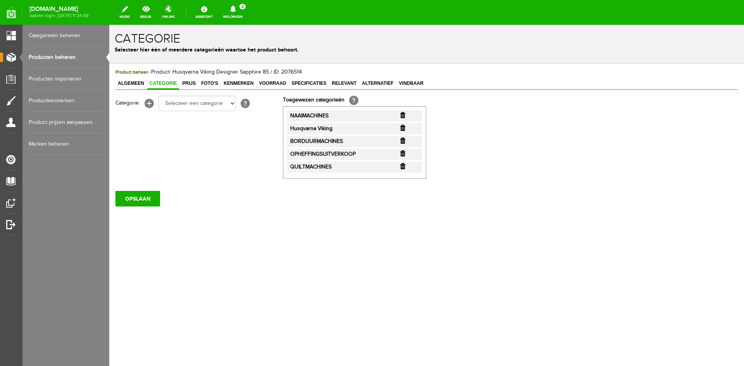
click at [403, 153] on input "button" at bounding box center [402, 153] width 5 height 6
click at [132, 186] on input "OPSLAAN" at bounding box center [137, 185] width 45 height 15
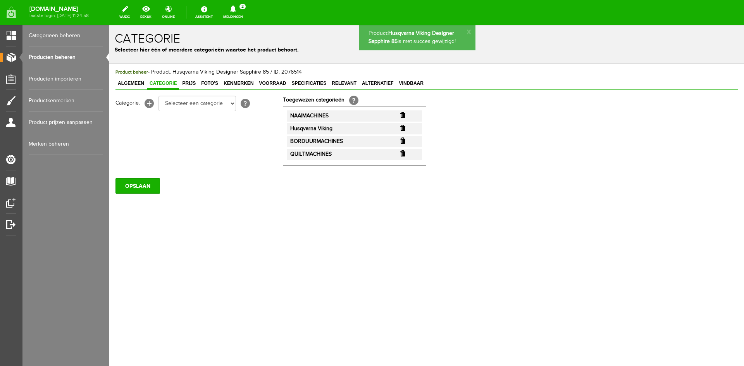
click at [59, 55] on link "Producten beheren" at bounding box center [66, 57] width 74 height 22
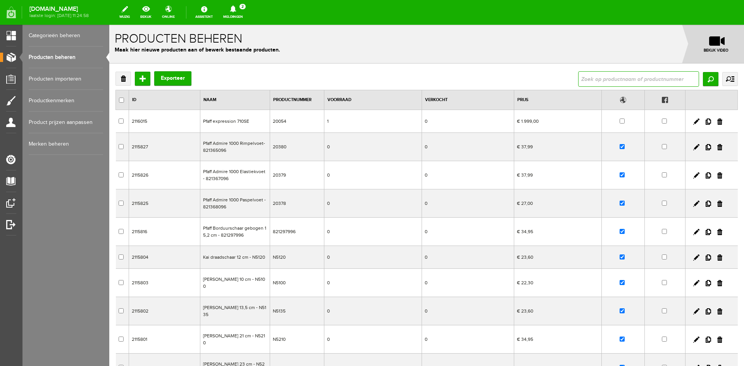
click at [599, 80] on input "text" at bounding box center [638, 78] width 121 height 15
type input "A60"
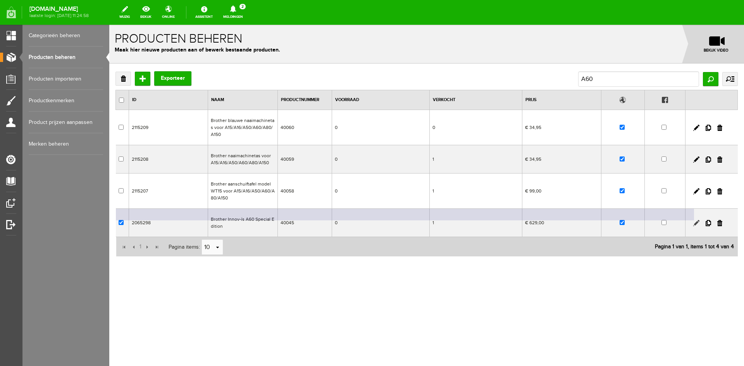
click at [696, 222] on link at bounding box center [696, 223] width 6 height 6
checkbox input "true"
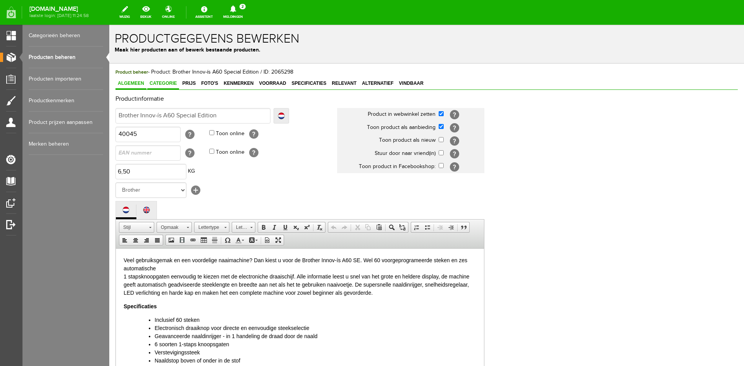
click at [157, 83] on span "Categorie" at bounding box center [163, 83] width 32 height 5
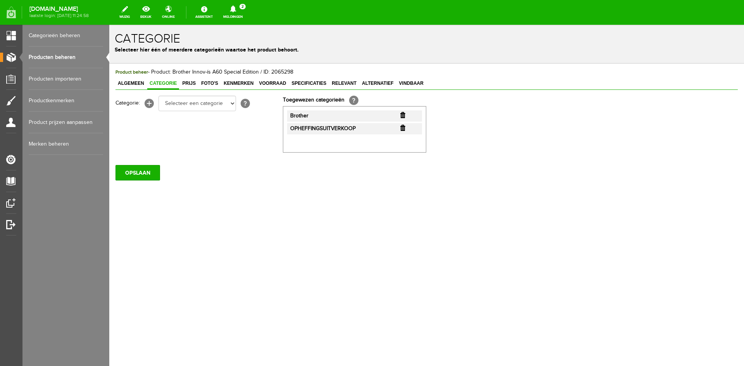
click at [403, 129] on input "button" at bounding box center [402, 128] width 5 height 6
click at [135, 169] on input "OPSLAAN" at bounding box center [137, 172] width 45 height 15
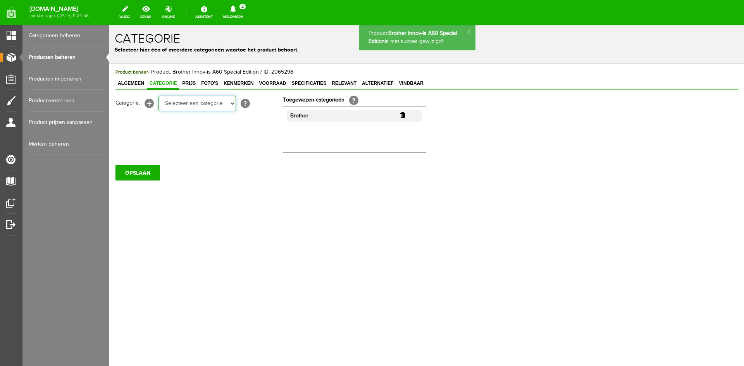
click at [231, 104] on select "Selecteer een categorie Cadeaubon [DATE][DATE] AANBIEDINGEN! Naai Tips en video…" at bounding box center [196, 103] width 77 height 15
click at [146, 172] on input "OPSLAAN" at bounding box center [137, 172] width 45 height 15
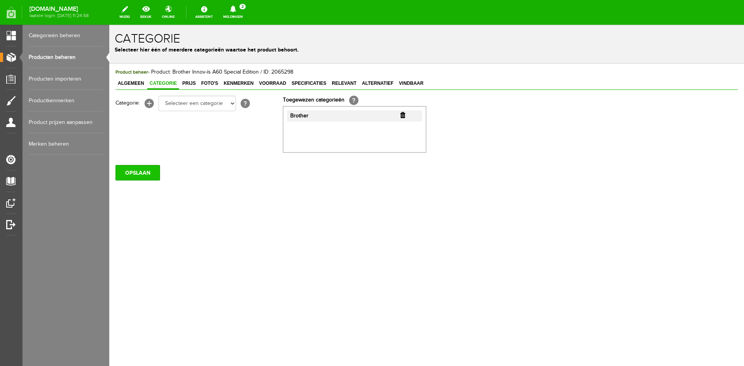
click at [131, 175] on input "OPSLAAN" at bounding box center [137, 172] width 45 height 15
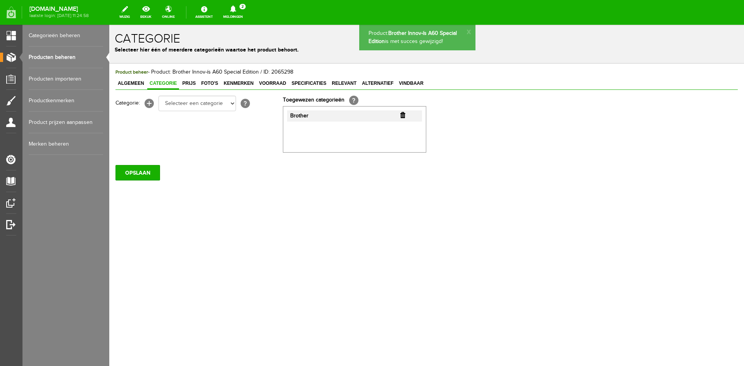
click at [57, 56] on link "Producten beheren" at bounding box center [66, 57] width 74 height 22
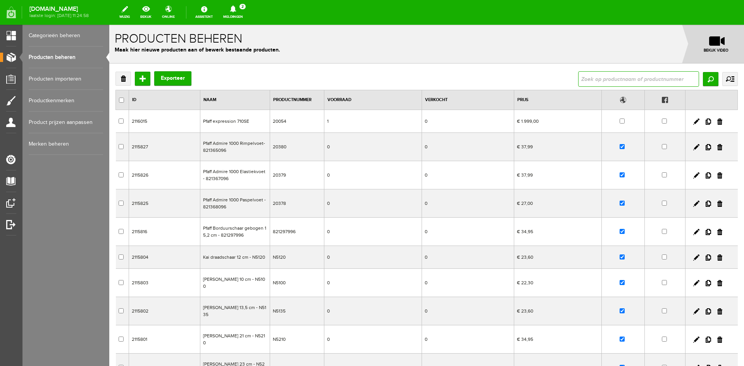
click at [587, 81] on input "text" at bounding box center [638, 78] width 121 height 15
type input "multilock"
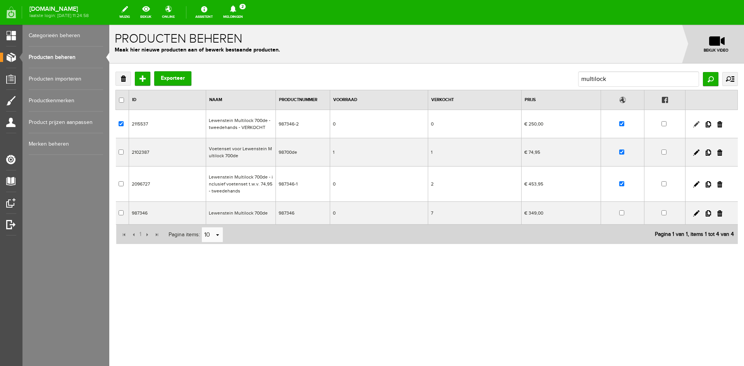
click at [695, 123] on link at bounding box center [696, 124] width 6 height 6
checkbox input "true"
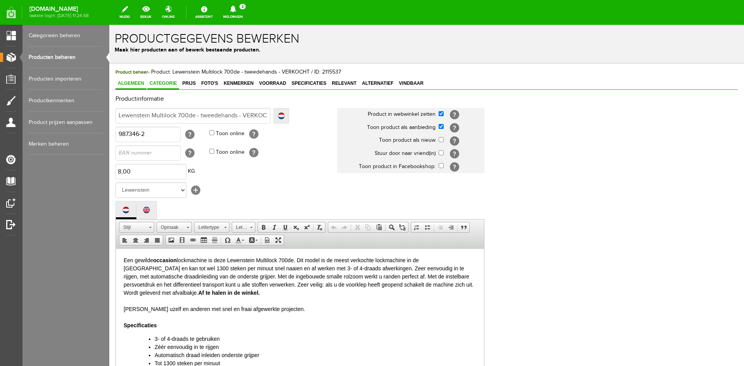
click at [168, 84] on span "Categorie" at bounding box center [163, 83] width 32 height 5
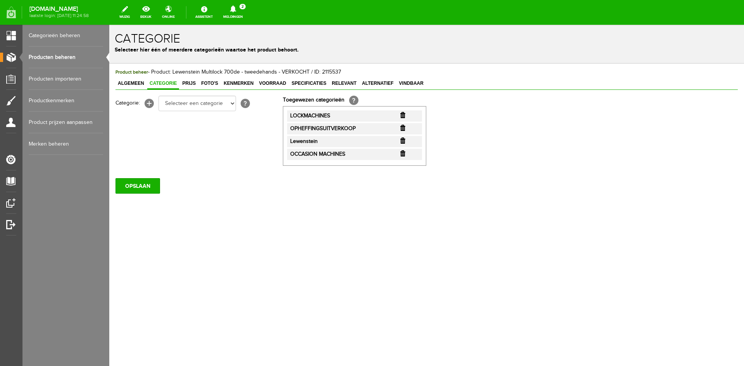
click at [402, 128] on input "button" at bounding box center [402, 128] width 5 height 6
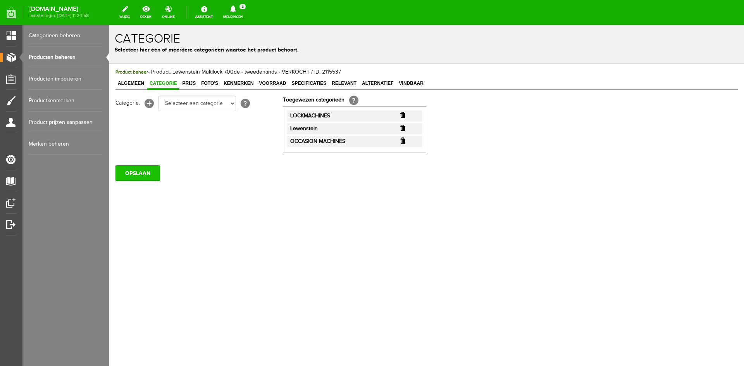
click at [141, 176] on input "OPSLAAN" at bounding box center [137, 172] width 45 height 15
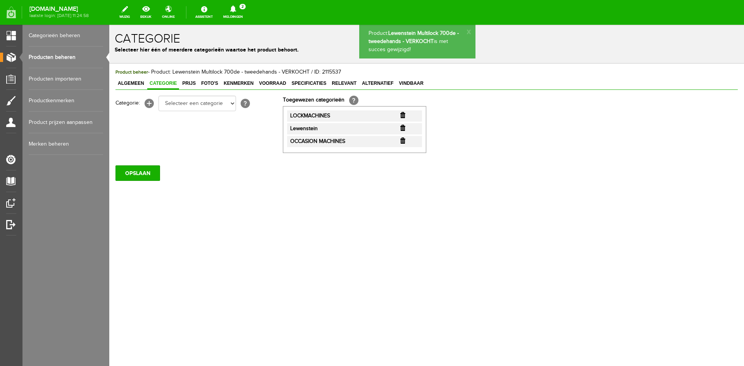
click at [127, 85] on span "Algemeen" at bounding box center [130, 83] width 31 height 5
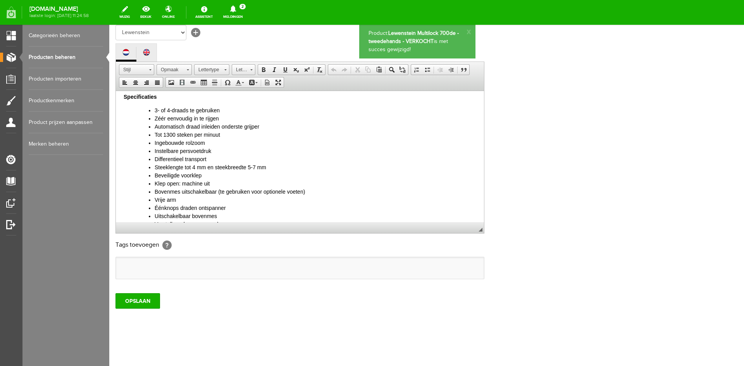
scroll to position [114, 0]
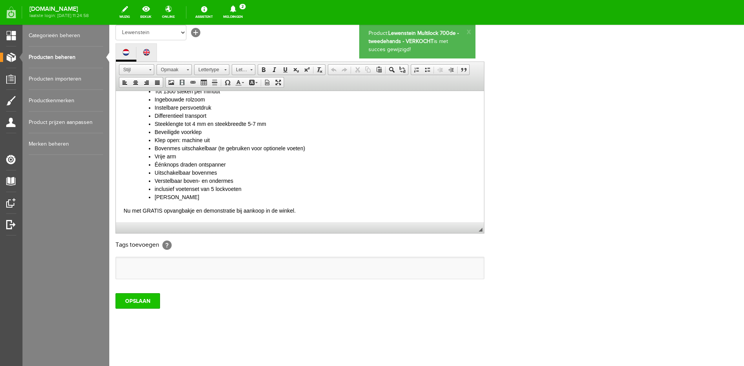
click at [137, 299] on input "OPSLAAN" at bounding box center [137, 300] width 45 height 15
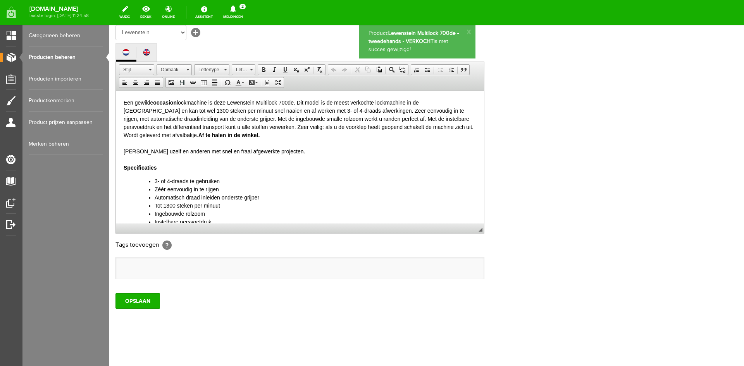
scroll to position [0, 0]
click at [43, 56] on link "Producten beheren" at bounding box center [66, 57] width 74 height 22
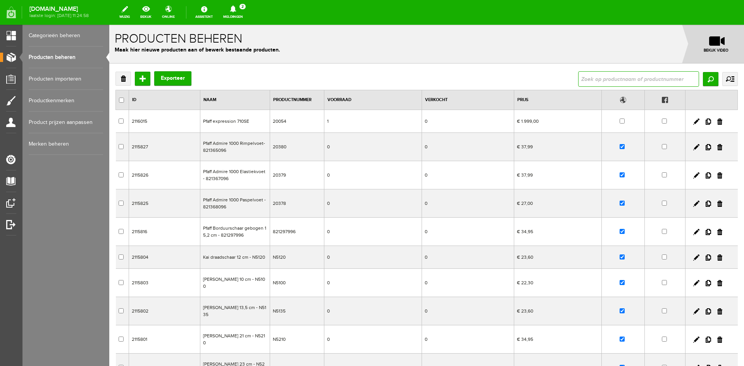
click at [611, 82] on input "text" at bounding box center [638, 78] width 121 height 15
type input "6605"
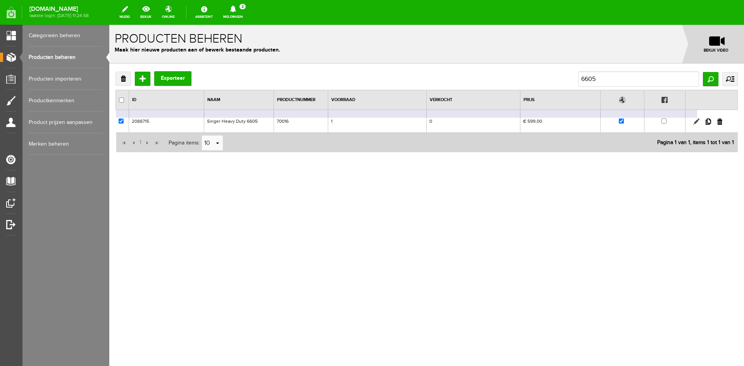
click at [699, 120] on link at bounding box center [696, 122] width 6 height 6
checkbox input "true"
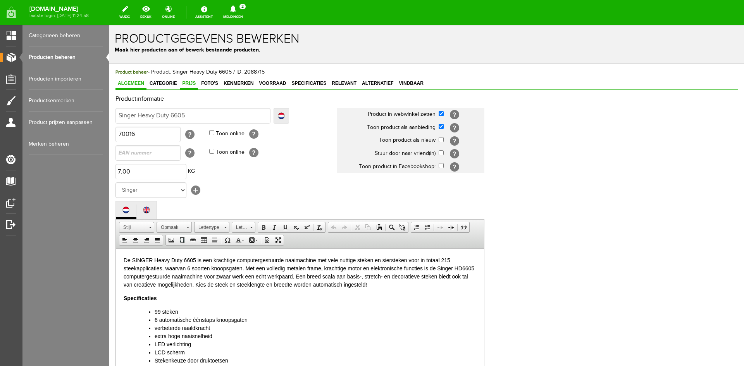
click at [190, 83] on span "Prijs" at bounding box center [189, 83] width 18 height 5
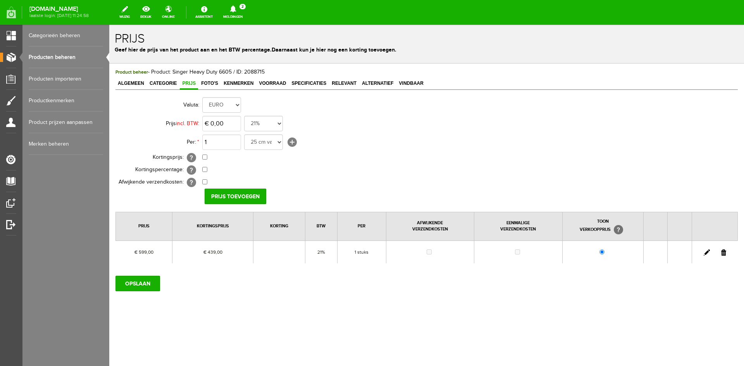
click at [707, 253] on link at bounding box center [707, 253] width 6 height 6
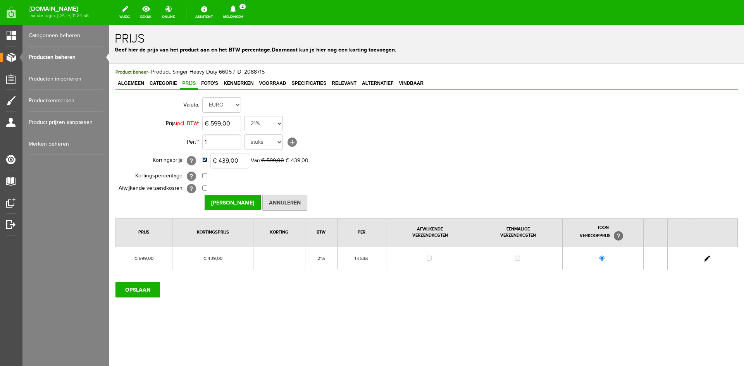
click at [205, 162] on input "checkbox" at bounding box center [204, 159] width 5 height 5
checkbox input "false"
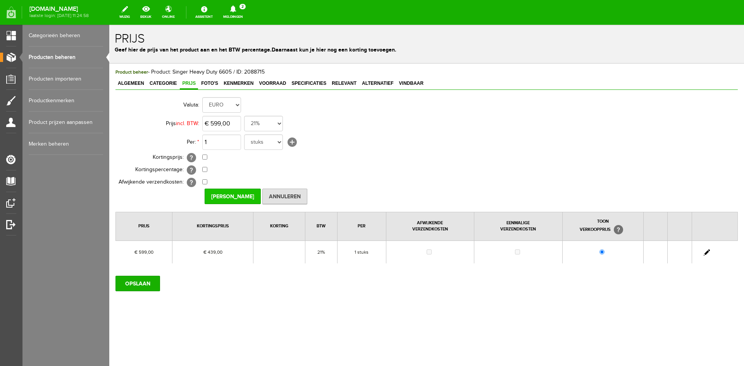
click at [224, 197] on input "[PERSON_NAME]" at bounding box center [233, 196] width 56 height 15
click at [139, 284] on input "OPSLAAN" at bounding box center [137, 283] width 45 height 15
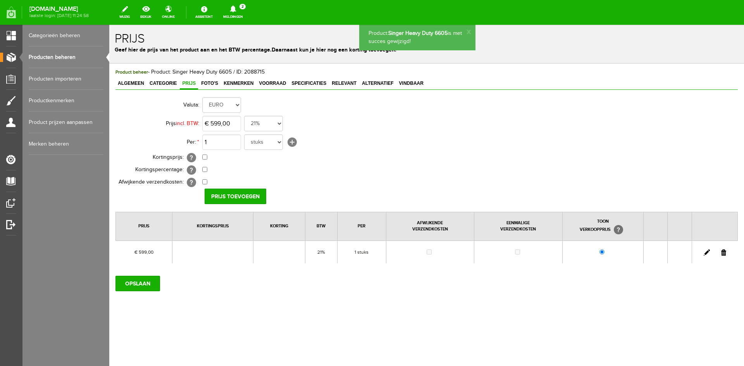
click at [134, 83] on span "Algemeen" at bounding box center [130, 83] width 31 height 5
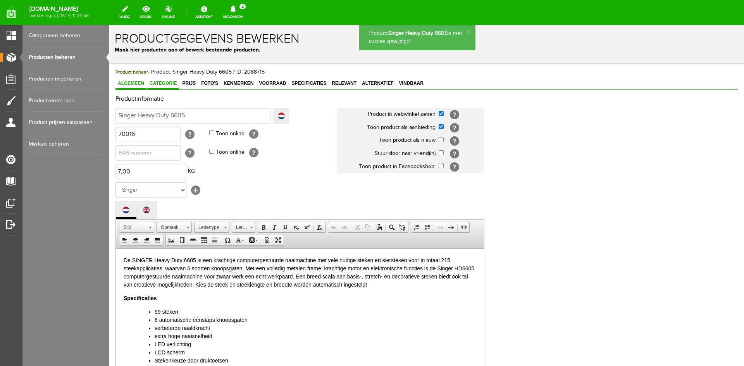
click at [159, 84] on span "Categorie" at bounding box center [163, 83] width 32 height 5
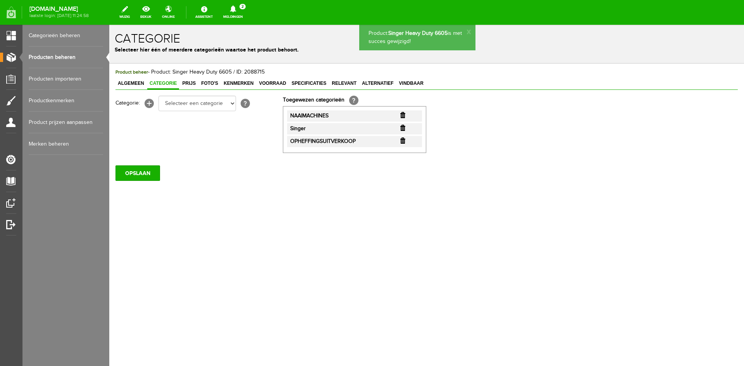
click at [403, 142] on input "button" at bounding box center [402, 141] width 5 height 6
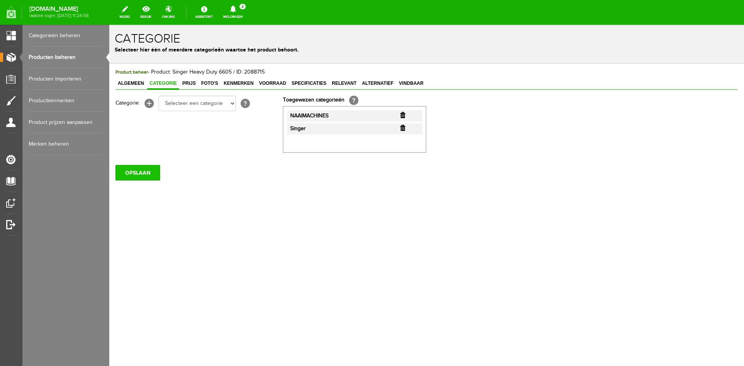
click at [136, 174] on input "OPSLAAN" at bounding box center [137, 172] width 45 height 15
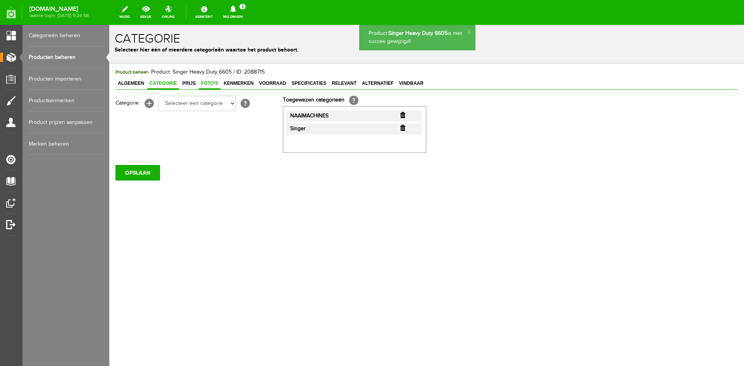
click at [213, 82] on span "Foto's" at bounding box center [210, 83] width 22 height 5
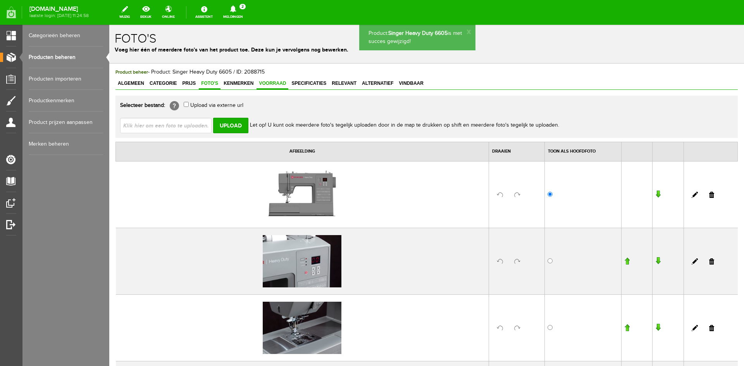
click at [272, 82] on span "Voorraad" at bounding box center [272, 83] width 32 height 5
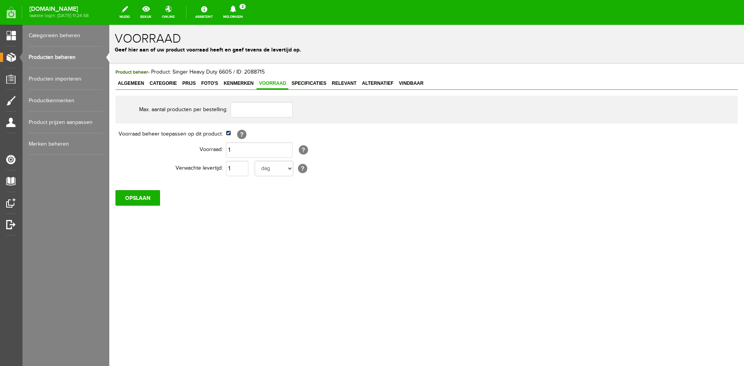
click at [228, 134] on input "checkbox" at bounding box center [228, 133] width 5 height 5
checkbox input "false"
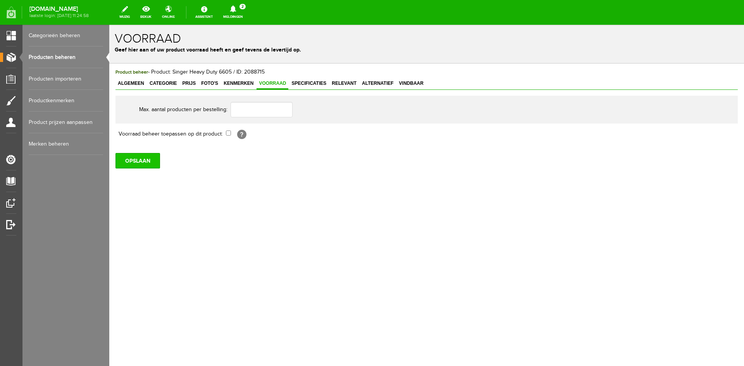
click at [135, 162] on input "OPSLAAN" at bounding box center [137, 160] width 45 height 15
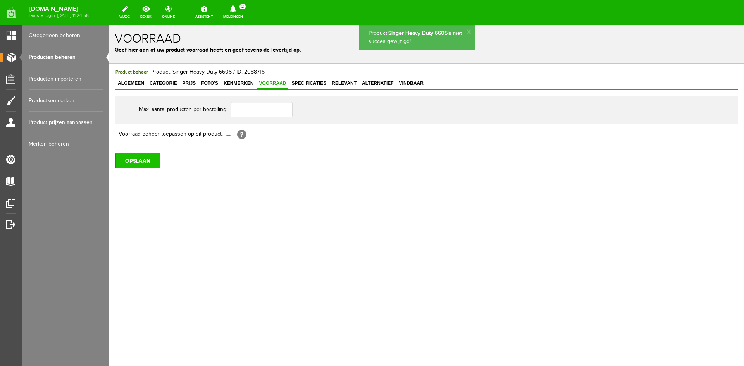
click at [131, 163] on input "OPSLAAN" at bounding box center [137, 160] width 45 height 15
click at [62, 59] on link "Producten beheren" at bounding box center [66, 57] width 74 height 22
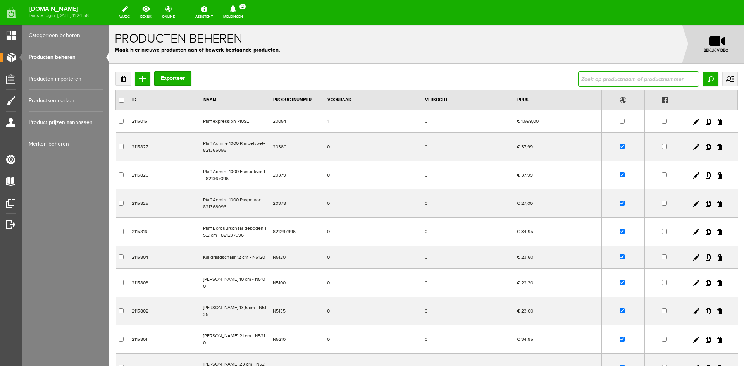
drag, startPoint x: 587, startPoint y: 78, endPoint x: 589, endPoint y: 74, distance: 4.4
click at [587, 78] on input "text" at bounding box center [638, 78] width 121 height 15
type input "6705"
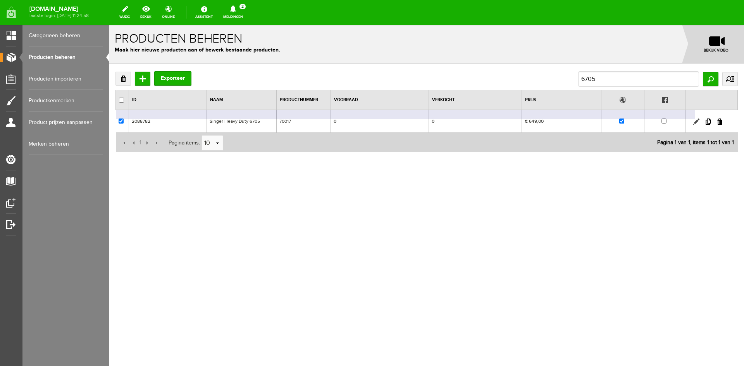
click at [697, 121] on link at bounding box center [696, 122] width 6 height 6
checkbox input "true"
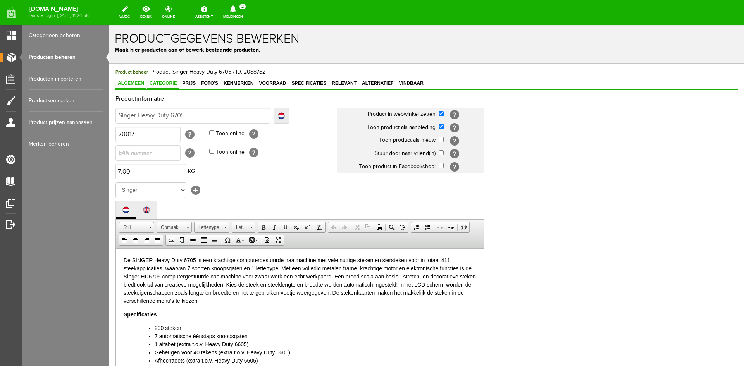
click at [166, 84] on span "Categorie" at bounding box center [163, 83] width 32 height 5
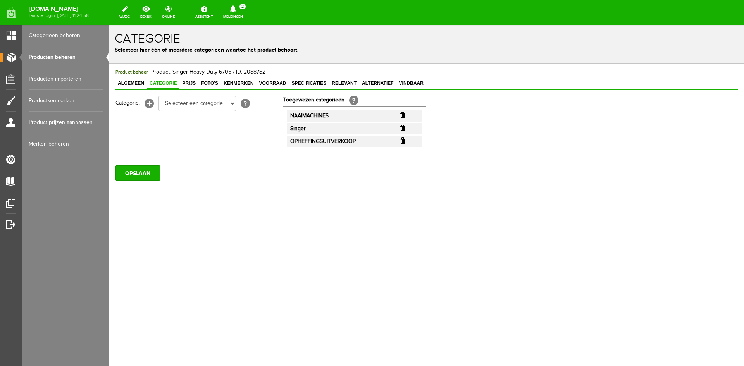
click at [403, 142] on input "button" at bounding box center [402, 141] width 5 height 6
click at [191, 83] on span "Prijs" at bounding box center [189, 83] width 18 height 5
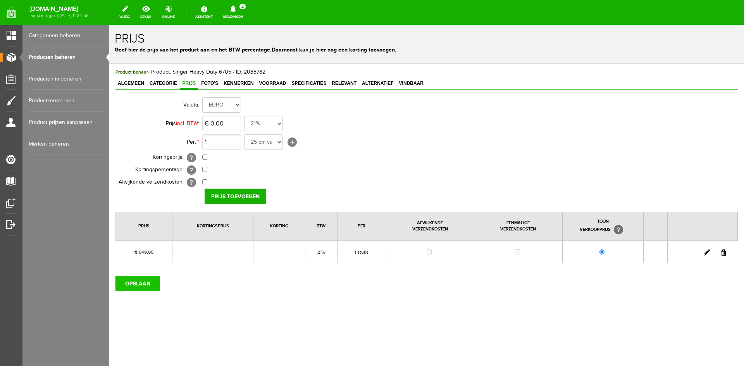
click at [139, 284] on input "OPSLAAN" at bounding box center [137, 283] width 45 height 15
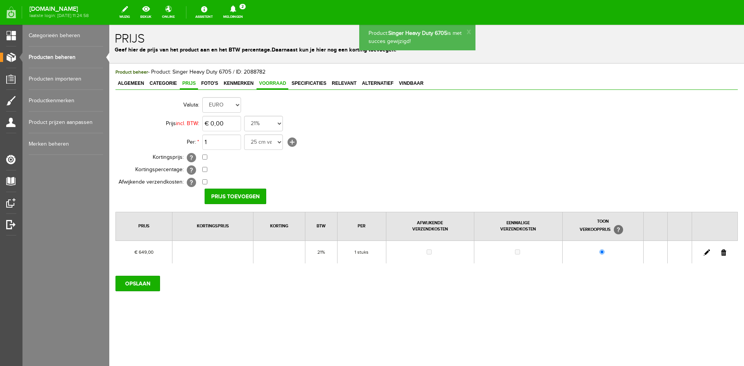
click at [274, 83] on span "Voorraad" at bounding box center [272, 83] width 32 height 5
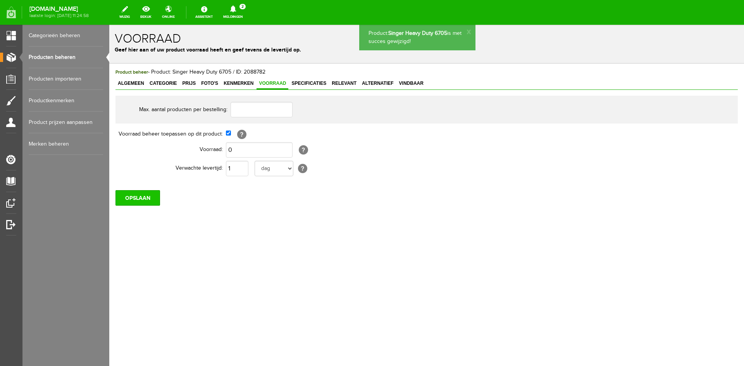
click at [136, 201] on input "OPSLAAN" at bounding box center [137, 197] width 45 height 15
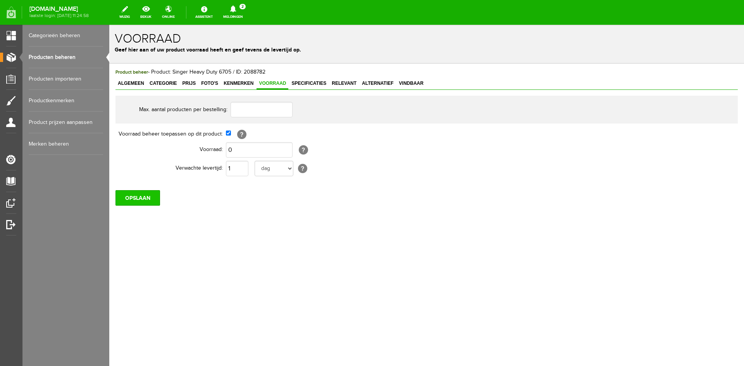
click at [145, 201] on input "OPSLAAN" at bounding box center [137, 197] width 45 height 15
click at [143, 200] on input "OPSLAAN" at bounding box center [137, 197] width 45 height 15
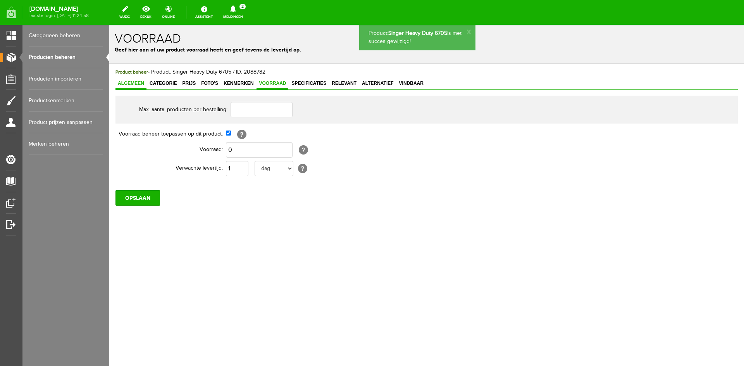
click at [131, 79] on link "Algemeen" at bounding box center [130, 83] width 31 height 11
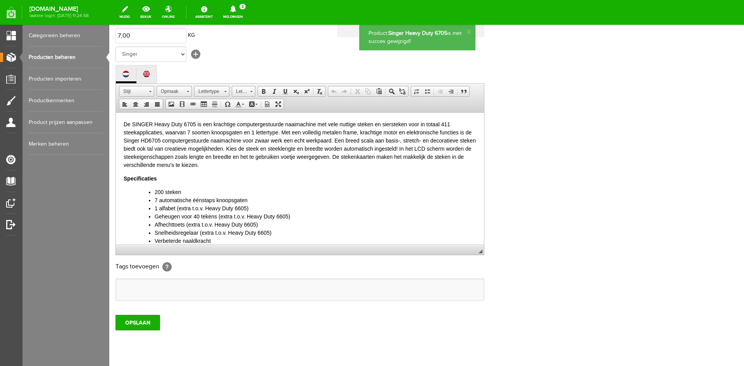
scroll to position [158, 0]
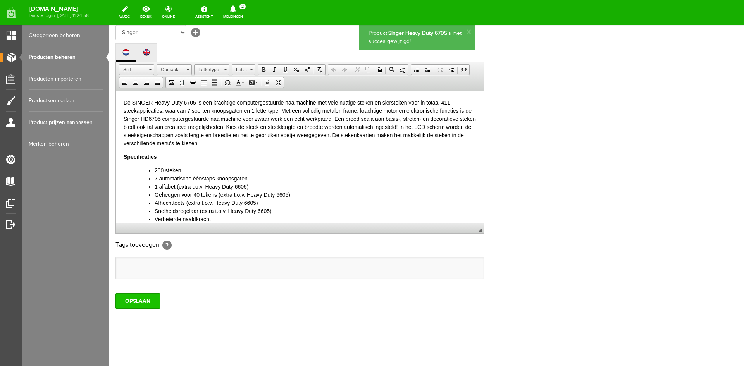
click at [136, 300] on input "OPSLAAN" at bounding box center [137, 300] width 45 height 15
click at [62, 56] on link "Producten beheren" at bounding box center [66, 57] width 74 height 22
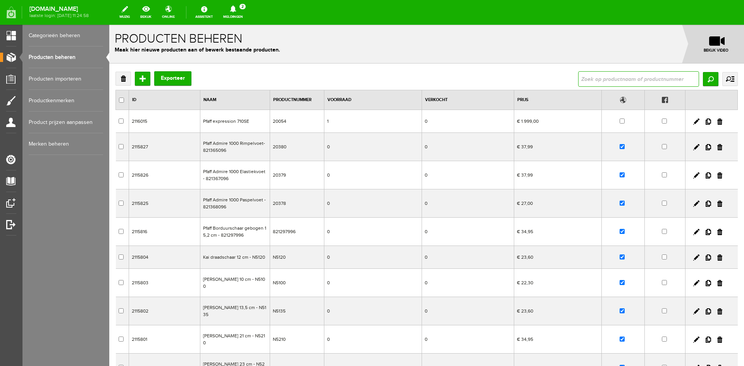
drag, startPoint x: 594, startPoint y: 81, endPoint x: 599, endPoint y: 65, distance: 17.3
click at [594, 81] on input "text" at bounding box center [638, 78] width 121 height 15
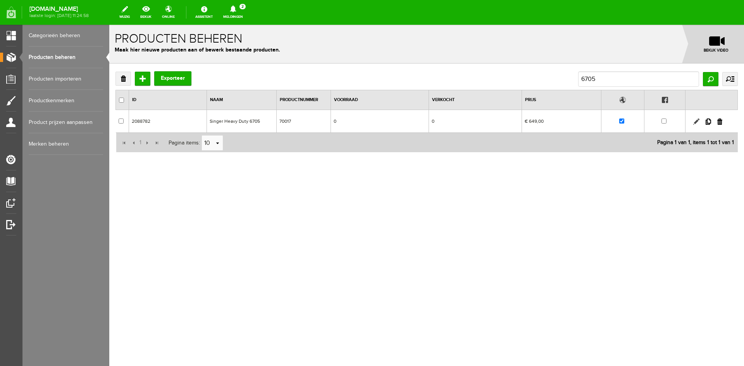
click at [695, 121] on link at bounding box center [696, 122] width 6 height 6
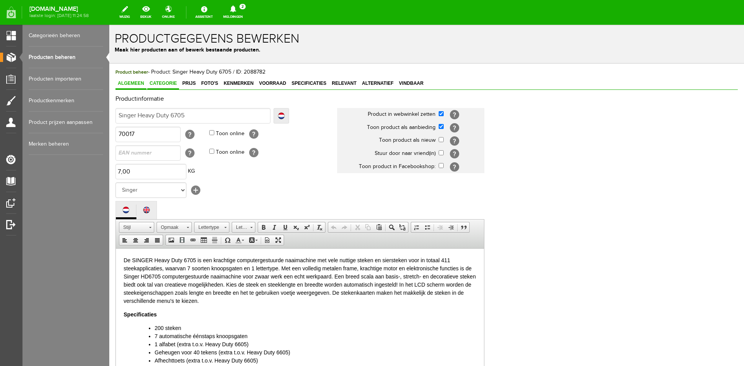
click at [165, 84] on span "Categorie" at bounding box center [163, 83] width 32 height 5
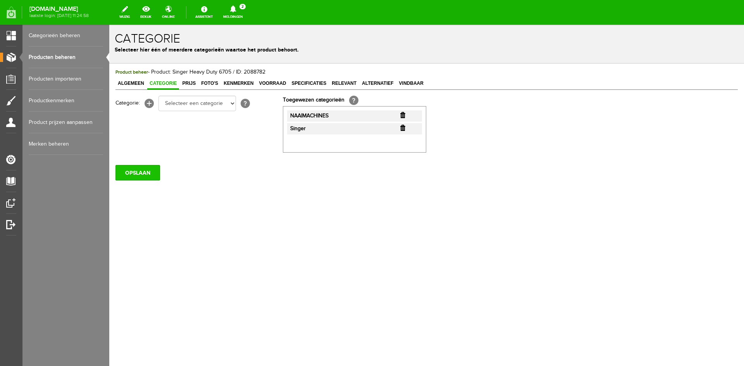
click at [141, 173] on input "OPSLAAN" at bounding box center [137, 172] width 45 height 15
drag, startPoint x: 64, startPoint y: 57, endPoint x: 69, endPoint y: 59, distance: 4.9
click at [64, 57] on link "Producten beheren" at bounding box center [66, 57] width 74 height 22
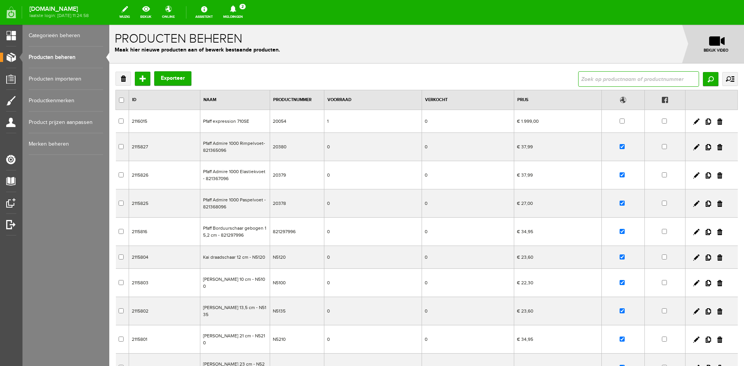
click at [603, 76] on input "text" at bounding box center [638, 78] width 121 height 15
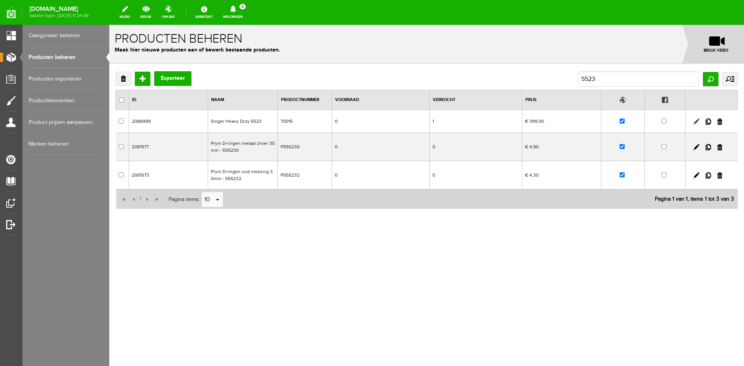
click at [695, 121] on link at bounding box center [696, 122] width 6 height 6
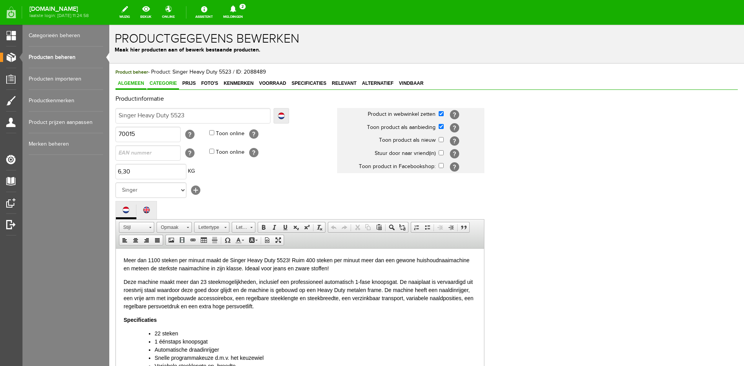
click at [168, 84] on span "Categorie" at bounding box center [163, 83] width 32 height 5
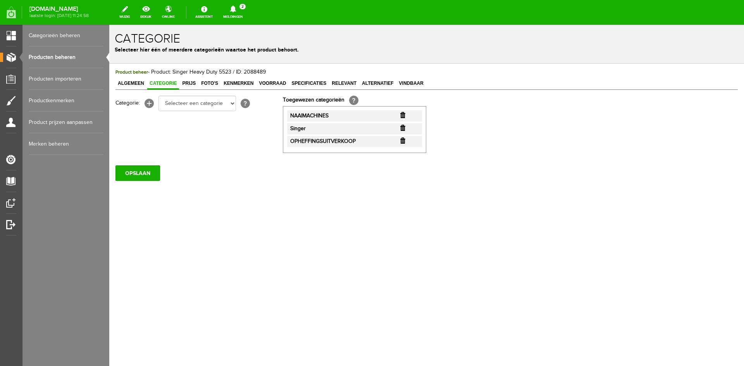
click at [404, 141] on input "button" at bounding box center [402, 141] width 5 height 6
click at [133, 170] on input "OPSLAAN" at bounding box center [137, 172] width 45 height 15
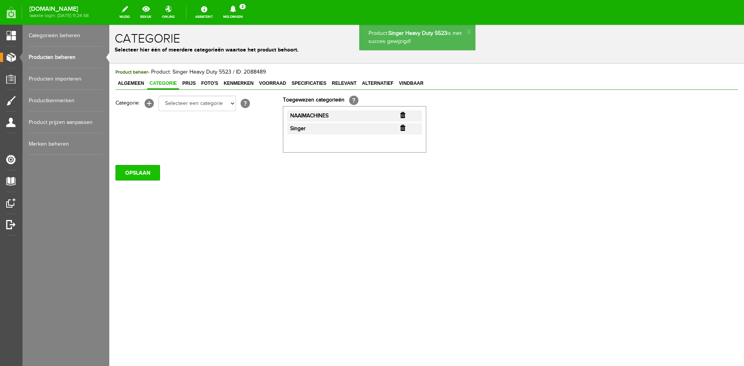
click at [138, 177] on input "OPSLAAN" at bounding box center [137, 172] width 45 height 15
click at [188, 84] on span "Prijs" at bounding box center [189, 83] width 18 height 5
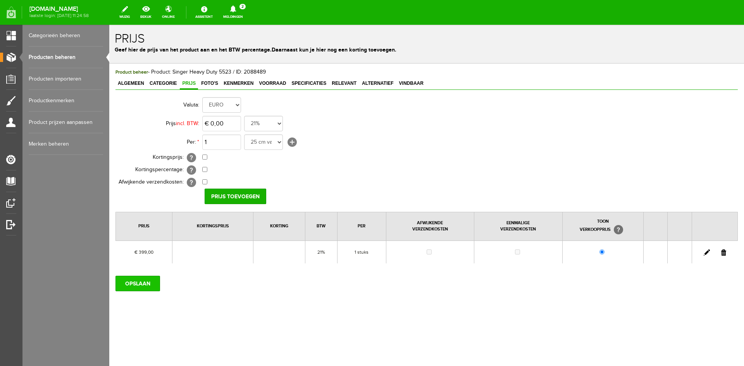
click at [126, 281] on input "OPSLAAN" at bounding box center [137, 283] width 45 height 15
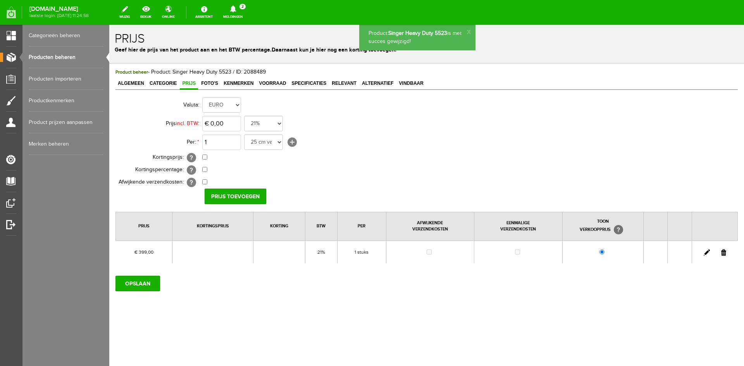
click at [48, 55] on link "Producten beheren" at bounding box center [66, 57] width 74 height 22
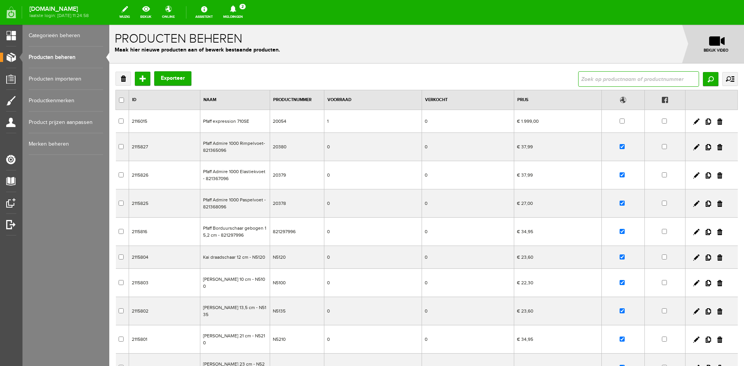
click at [588, 78] on input "text" at bounding box center [638, 78] width 121 height 15
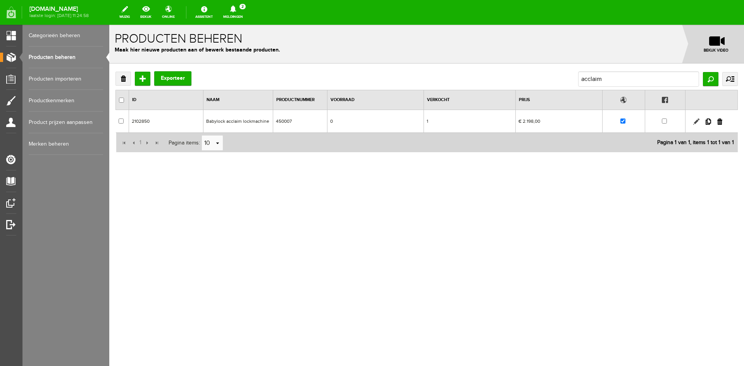
click at [697, 120] on link at bounding box center [696, 122] width 6 height 6
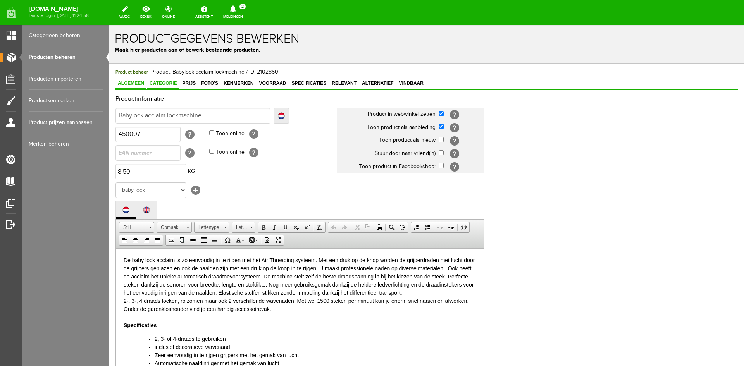
click at [157, 83] on span "Categorie" at bounding box center [163, 83] width 32 height 5
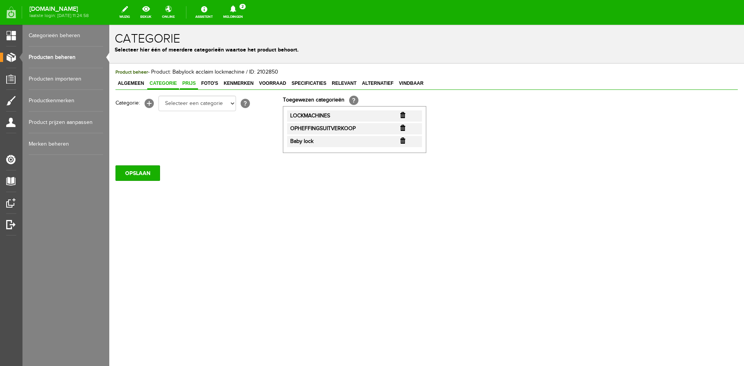
click at [188, 84] on span "Prijs" at bounding box center [189, 83] width 18 height 5
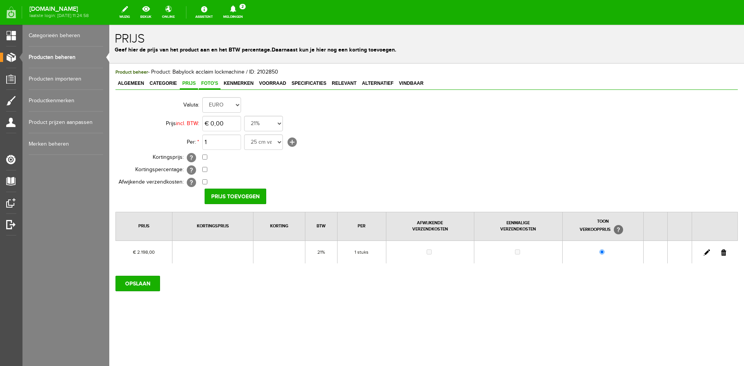
click at [206, 85] on span "Foto's" at bounding box center [210, 83] width 22 height 5
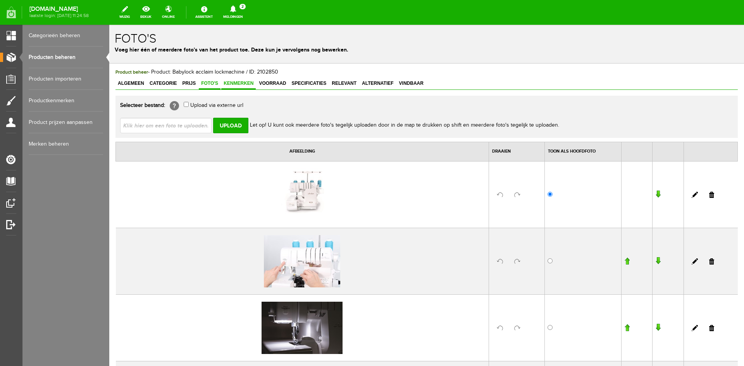
click at [248, 84] on span "Kenmerken" at bounding box center [238, 83] width 34 height 5
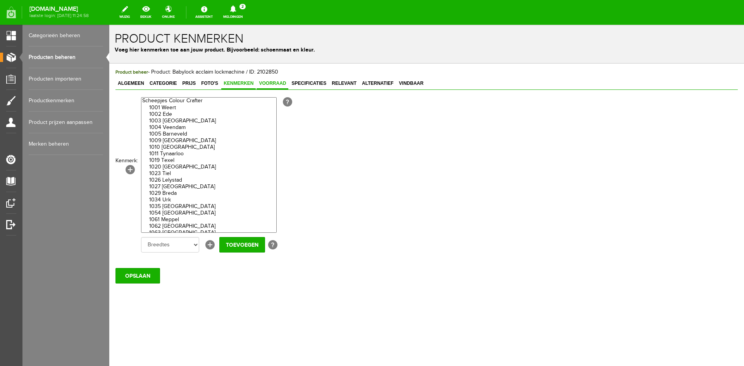
click at [270, 82] on span "Voorraad" at bounding box center [272, 83] width 32 height 5
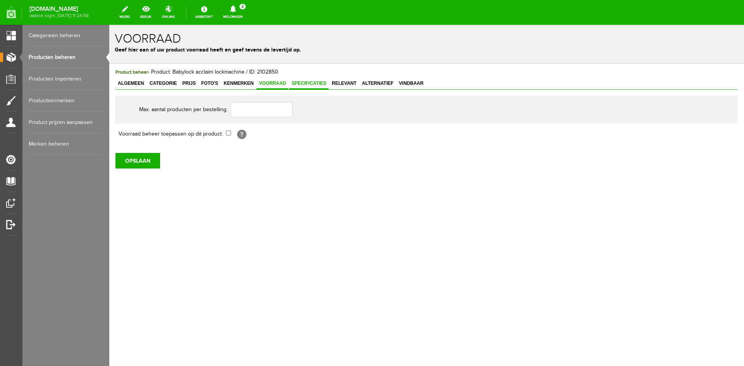
click at [308, 82] on span "Specificaties" at bounding box center [309, 83] width 40 height 5
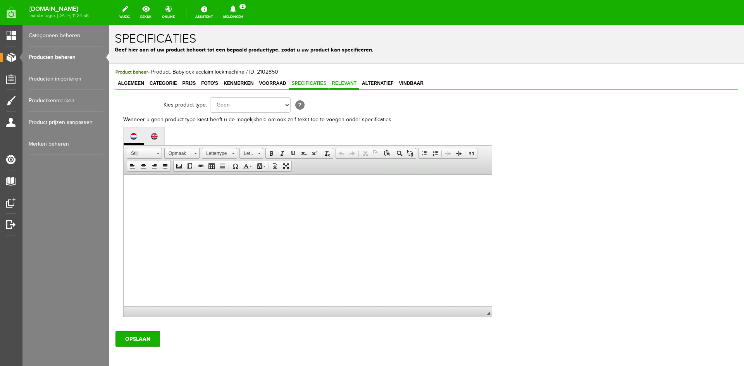
click at [346, 83] on span "Relevant" at bounding box center [343, 83] width 29 height 5
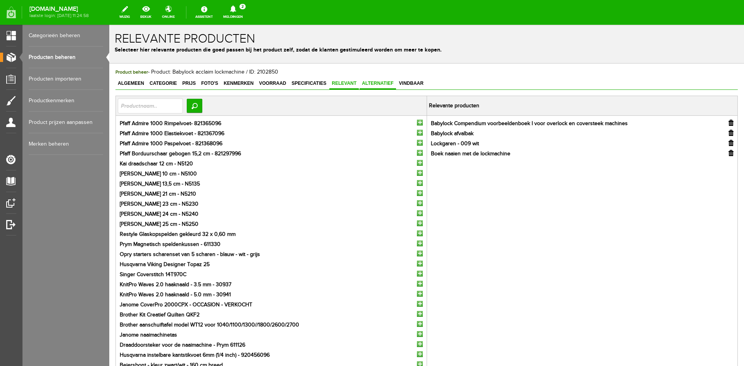
click at [379, 82] on span "Alternatief" at bounding box center [378, 83] width 36 height 5
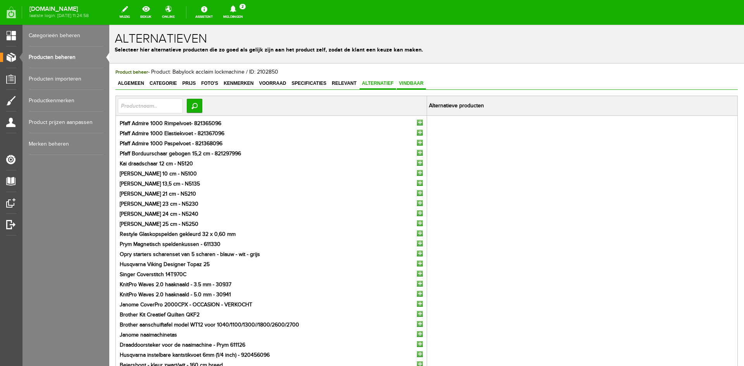
click at [417, 80] on link "Vindbaar" at bounding box center [411, 83] width 29 height 11
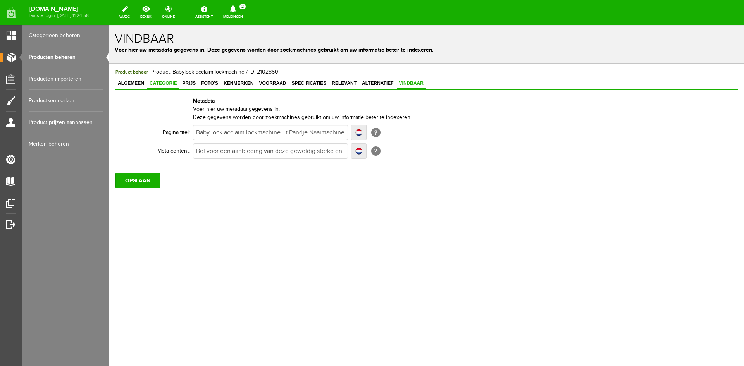
click at [163, 84] on span "Categorie" at bounding box center [163, 83] width 32 height 5
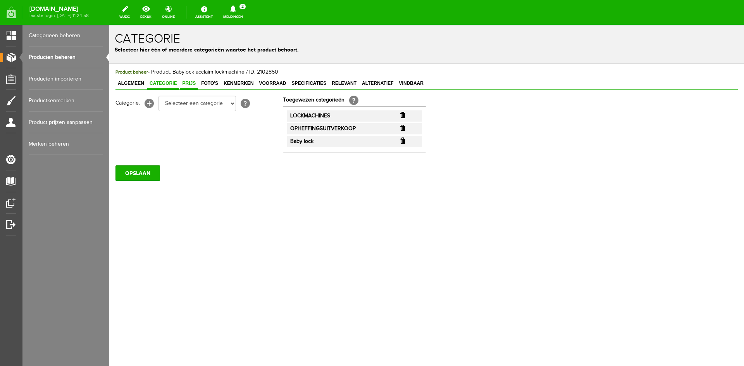
drag, startPoint x: 191, startPoint y: 83, endPoint x: 198, endPoint y: 84, distance: 7.8
click at [191, 83] on span "Prijs" at bounding box center [189, 83] width 18 height 5
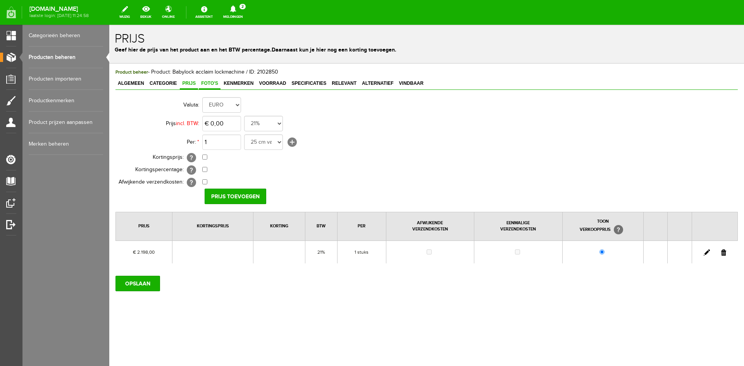
click at [208, 84] on span "Foto's" at bounding box center [210, 83] width 22 height 5
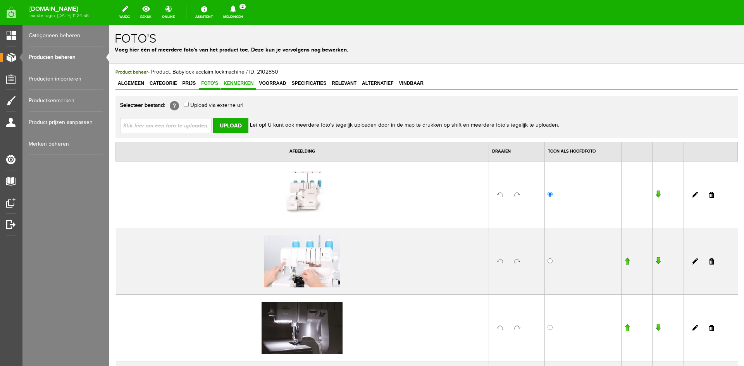
click at [235, 85] on span "Kenmerken" at bounding box center [238, 83] width 34 height 5
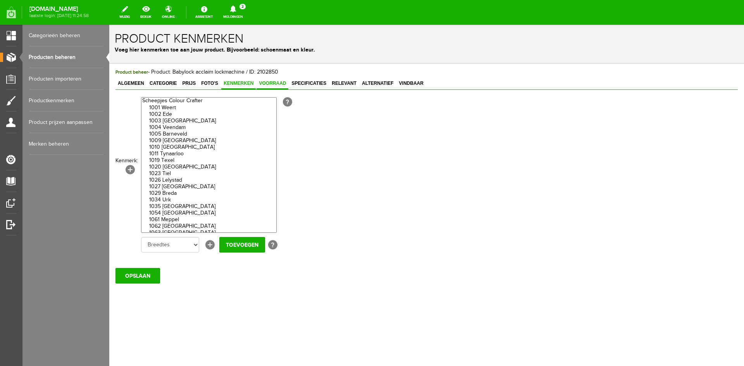
click at [266, 83] on span "Voorraad" at bounding box center [272, 83] width 32 height 5
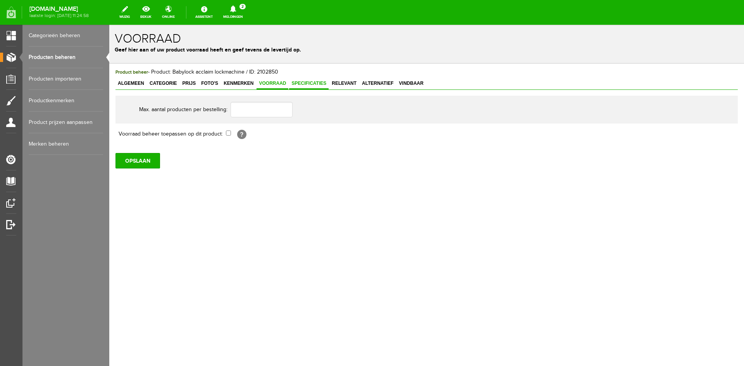
click at [305, 83] on span "Specificaties" at bounding box center [309, 83] width 40 height 5
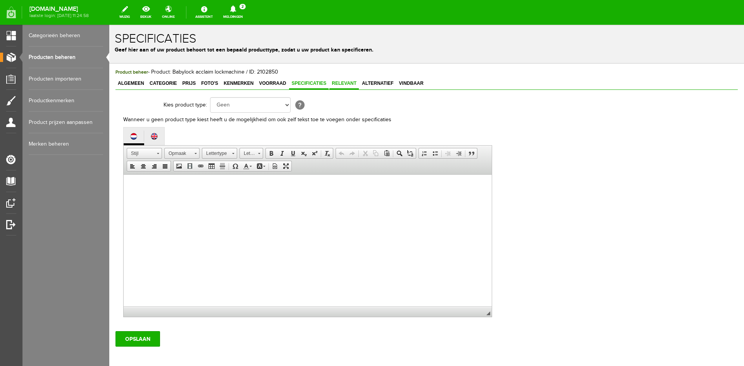
click at [343, 82] on span "Relevant" at bounding box center [343, 83] width 29 height 5
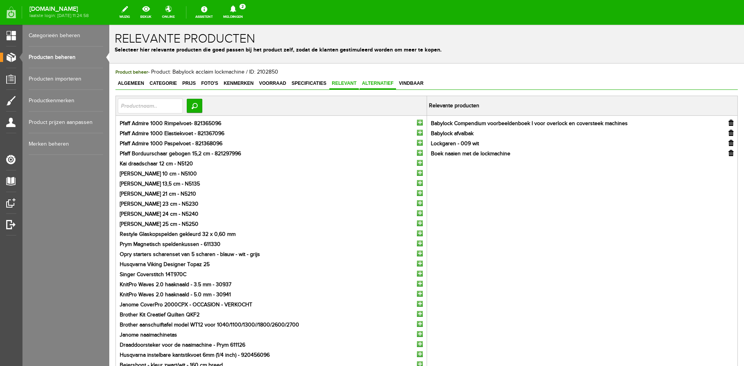
click at [370, 82] on span "Alternatief" at bounding box center [378, 83] width 36 height 5
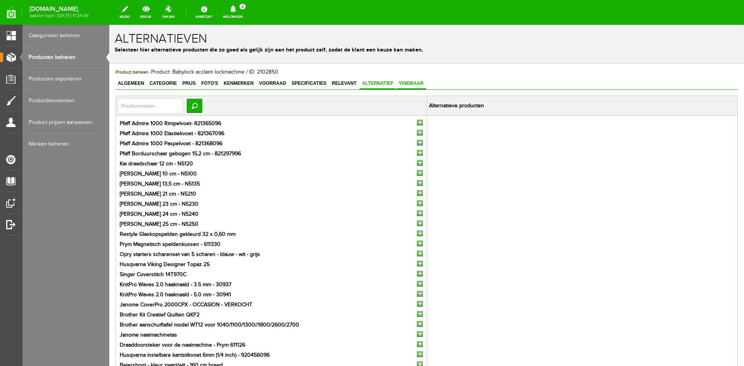
click at [416, 82] on span "Vindbaar" at bounding box center [411, 83] width 29 height 5
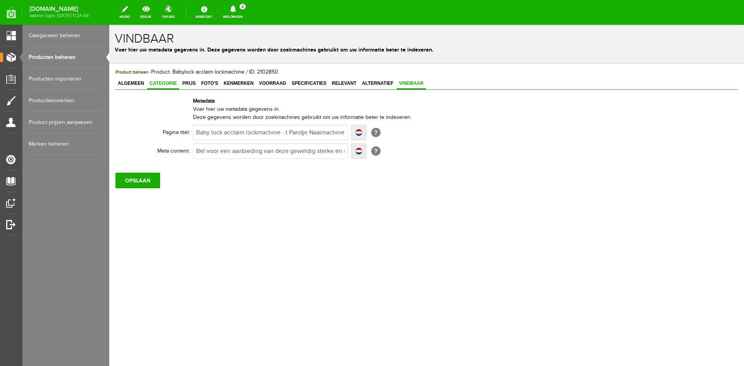
click at [161, 83] on span "Categorie" at bounding box center [163, 83] width 32 height 5
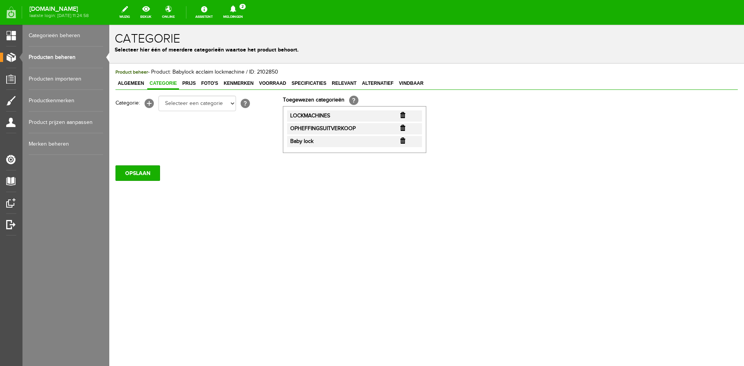
click at [402, 127] on input "button" at bounding box center [402, 128] width 5 height 6
click at [143, 175] on input "OPSLAAN" at bounding box center [137, 172] width 45 height 15
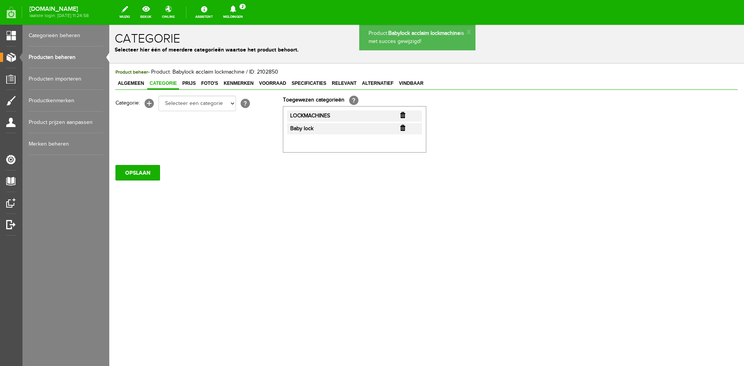
click at [65, 57] on link "Producten beheren" at bounding box center [66, 57] width 74 height 22
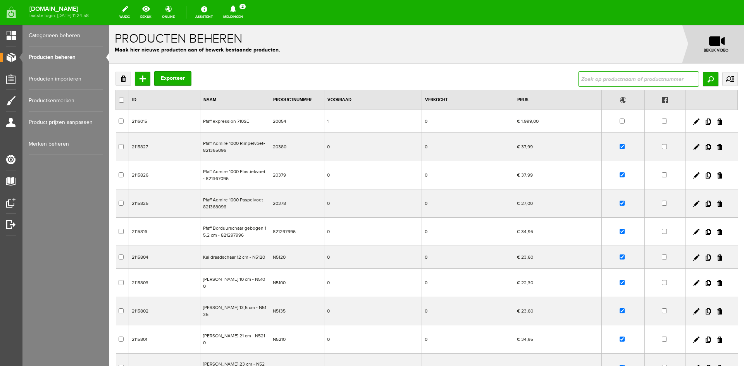
click at [590, 81] on input "text" at bounding box center [638, 78] width 121 height 15
type input "acclaim"
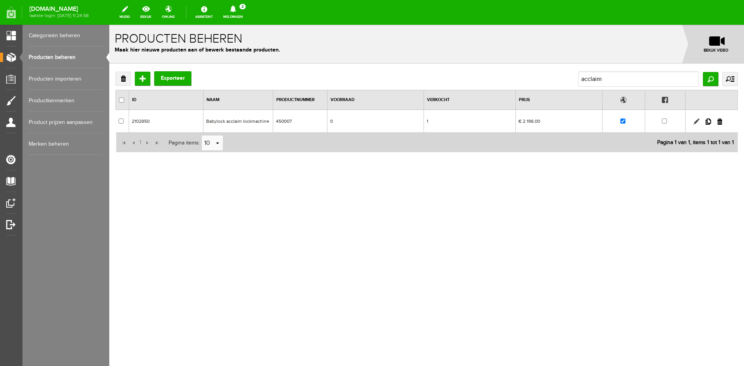
click at [695, 120] on link at bounding box center [696, 122] width 6 height 6
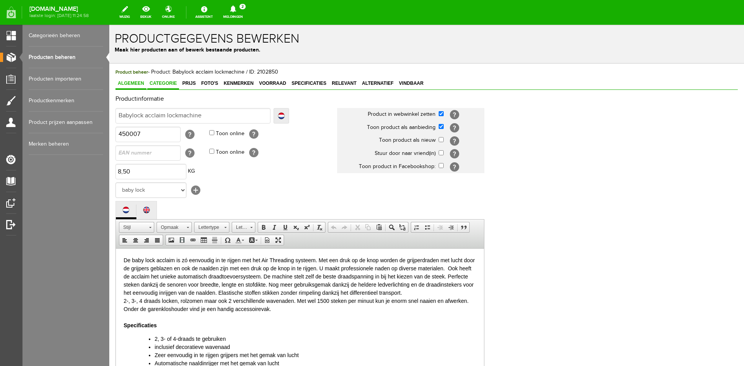
click at [167, 81] on span "Categorie" at bounding box center [163, 83] width 32 height 5
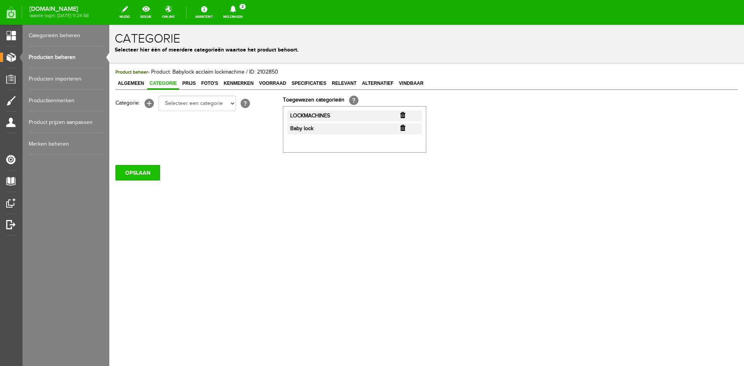
click at [142, 175] on input "OPSLAAN" at bounding box center [137, 172] width 45 height 15
click at [144, 177] on input "OPSLAAN" at bounding box center [137, 172] width 45 height 15
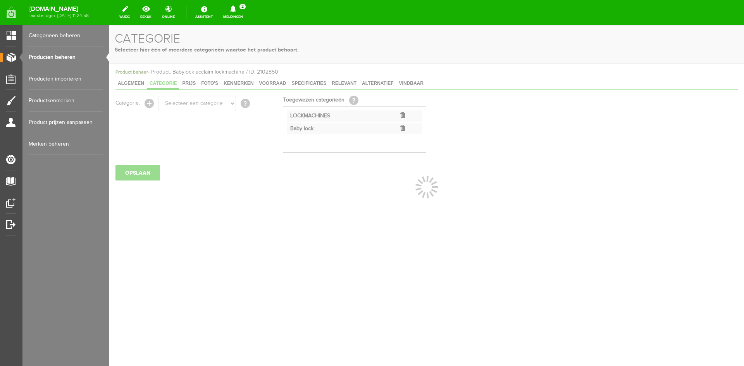
click at [51, 57] on link "Producten beheren" at bounding box center [66, 57] width 74 height 22
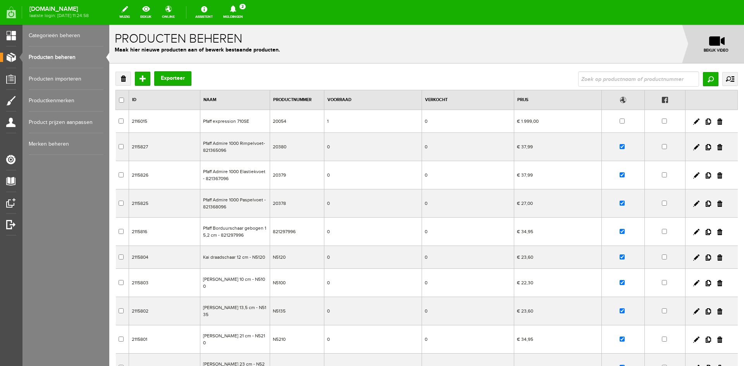
click at [50, 57] on link "Producten beheren" at bounding box center [66, 57] width 74 height 22
click at [582, 77] on input "text" at bounding box center [638, 78] width 121 height 15
paste input "Lewenstein Multilock 700de - inclusief voetenset t.w.v. 74,95 - tweedehands"
type input "Lewenstein Multilock 700de - inclusief voetenset t.w.v. 74,95 - tweedehands"
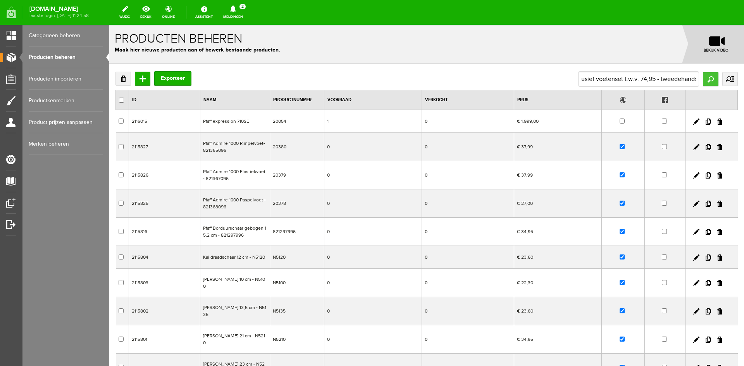
click at [711, 77] on input "Zoeken" at bounding box center [710, 79] width 15 height 14
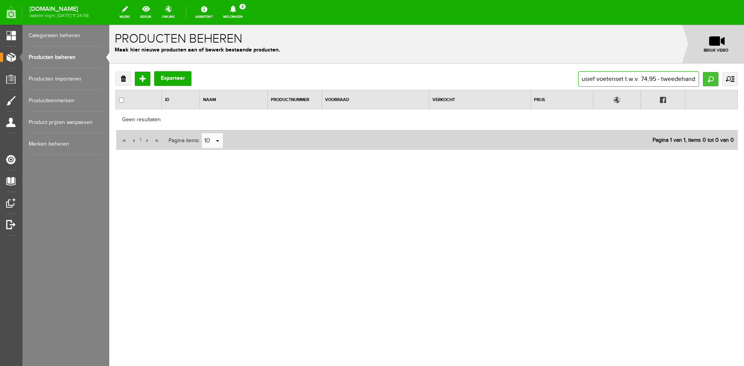
scroll to position [0, 92]
drag, startPoint x: 660, startPoint y: 79, endPoint x: 706, endPoint y: 77, distance: 45.8
click at [706, 77] on div "Lewenstein Multilock 700de - inclusief voetenset t.w.v. 74,95 - tweedehands Zoe…" at bounding box center [658, 78] width 160 height 15
type input "Lewenstein Multilock 700de"
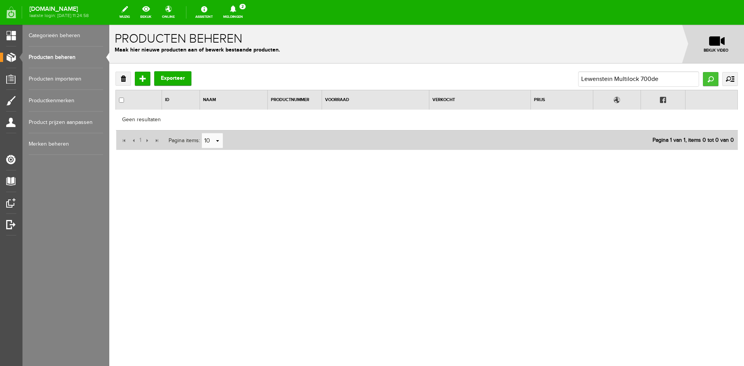
click at [711, 79] on input "Zoeken" at bounding box center [710, 79] width 15 height 14
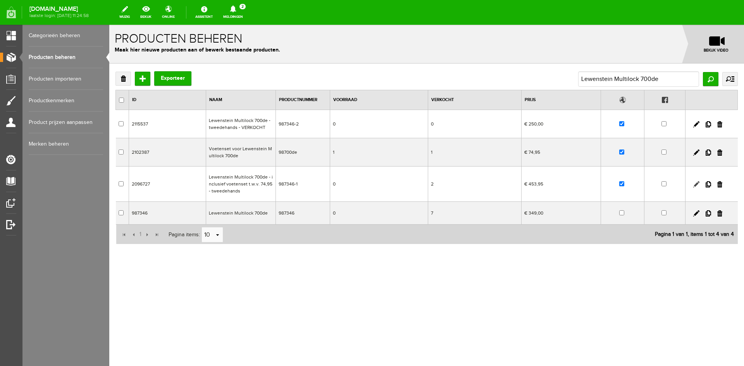
click at [694, 184] on link at bounding box center [696, 184] width 6 height 6
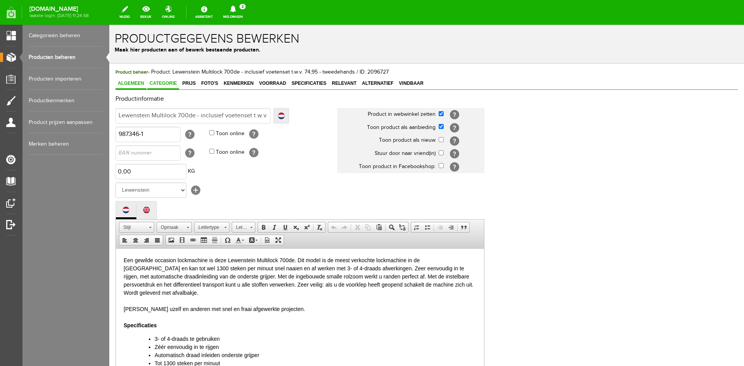
click at [164, 83] on span "Categorie" at bounding box center [163, 83] width 32 height 5
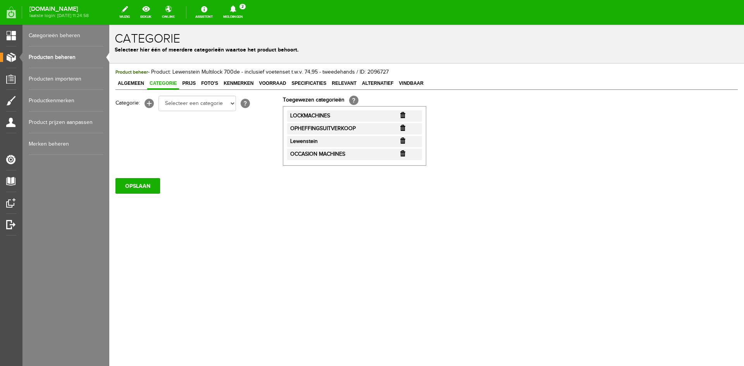
click at [403, 126] on input "button" at bounding box center [402, 128] width 5 height 6
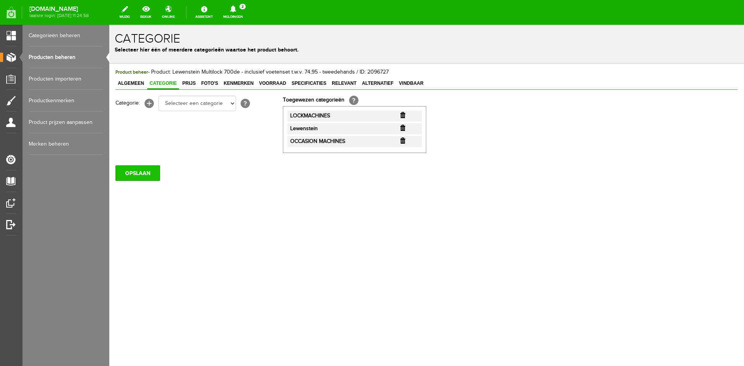
click at [141, 174] on input "OPSLAAN" at bounding box center [137, 172] width 45 height 15
click at [130, 176] on input "OPSLAAN" at bounding box center [137, 172] width 45 height 15
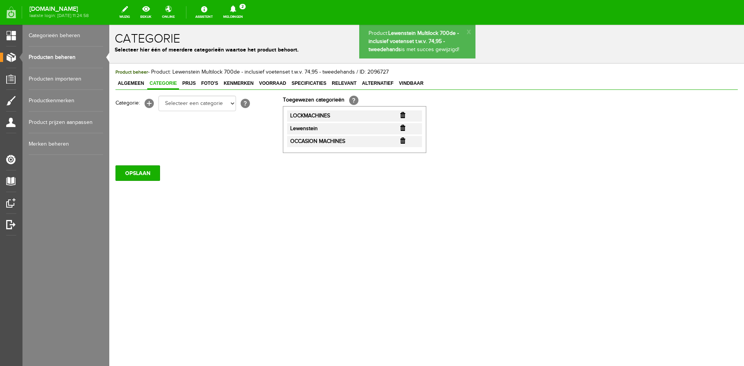
click at [43, 59] on link "Producten beheren" at bounding box center [66, 57] width 74 height 22
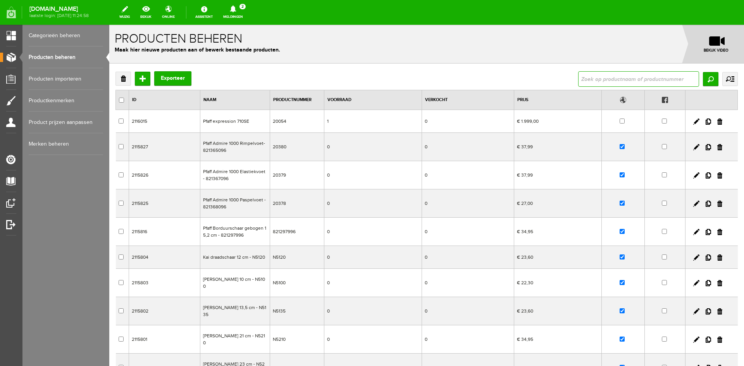
click at [597, 78] on input "text" at bounding box center [638, 78] width 121 height 15
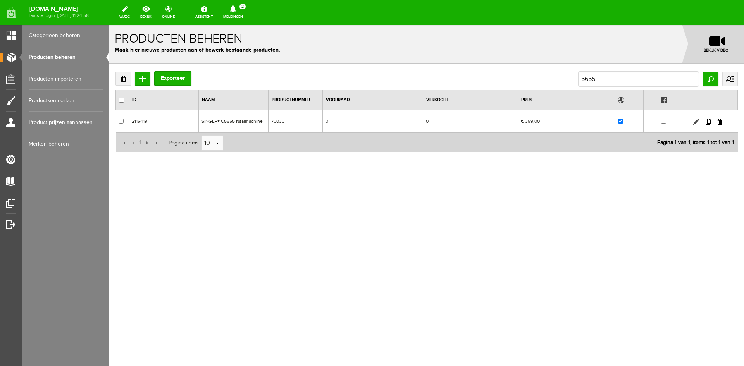
click at [698, 121] on link at bounding box center [696, 122] width 6 height 6
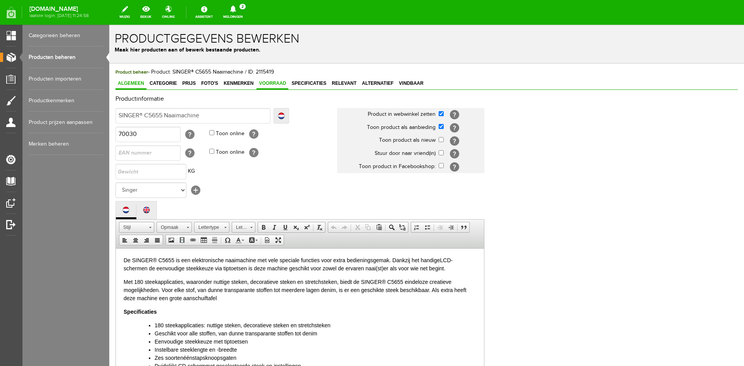
click at [272, 84] on span "Voorraad" at bounding box center [272, 83] width 32 height 5
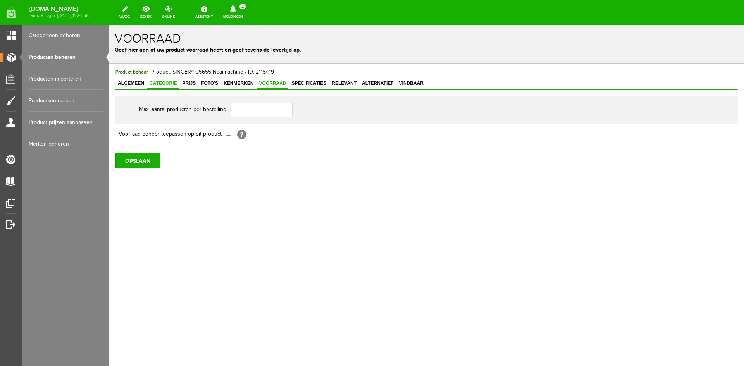
click at [163, 81] on span "Categorie" at bounding box center [163, 83] width 32 height 5
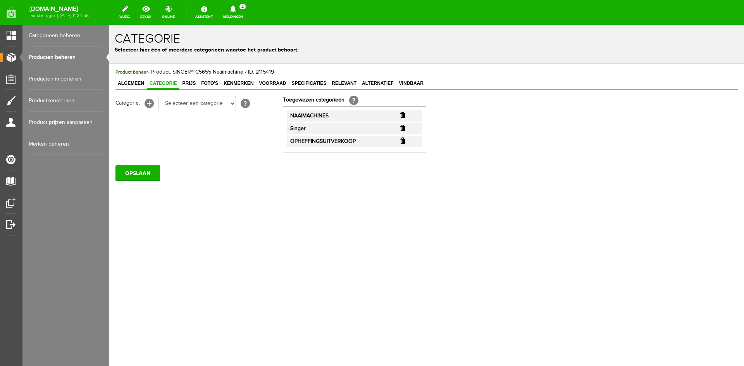
click at [402, 140] on input "button" at bounding box center [402, 141] width 5 height 6
click at [128, 172] on input "OPSLAAN" at bounding box center [137, 172] width 45 height 15
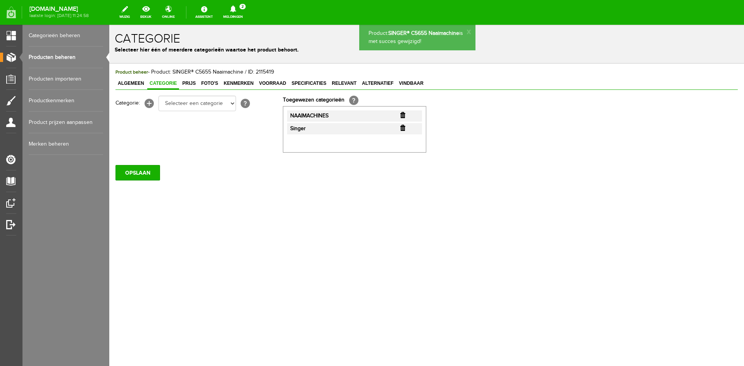
click at [63, 55] on link "Producten beheren" at bounding box center [66, 57] width 74 height 22
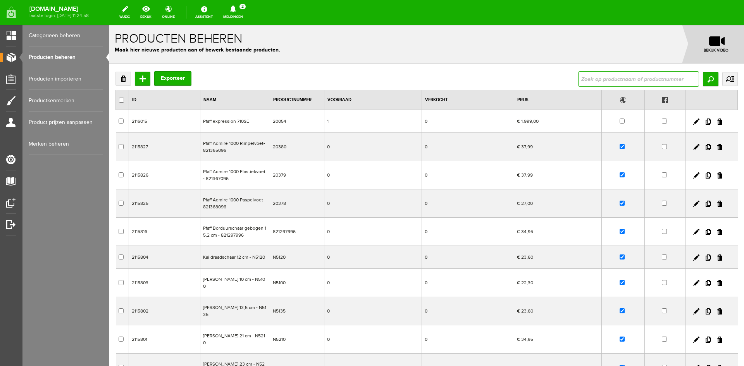
click at [589, 81] on input "text" at bounding box center [638, 78] width 121 height 15
type input "6335"
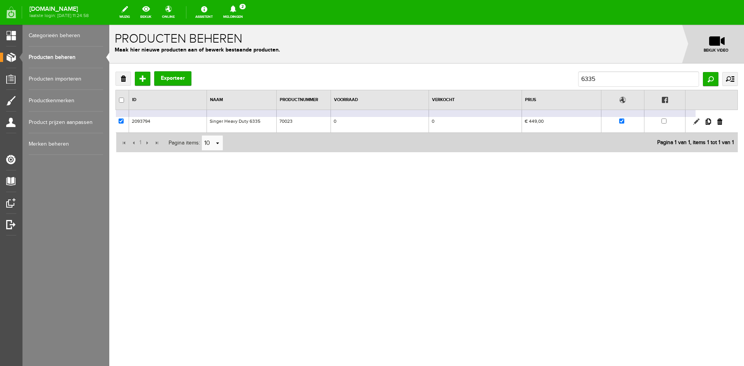
click at [697, 119] on link at bounding box center [696, 122] width 6 height 6
checkbox input "true"
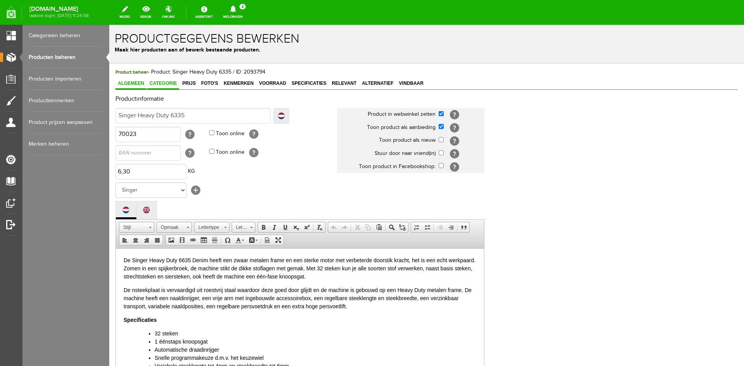
click at [166, 81] on span "Categorie" at bounding box center [163, 83] width 32 height 5
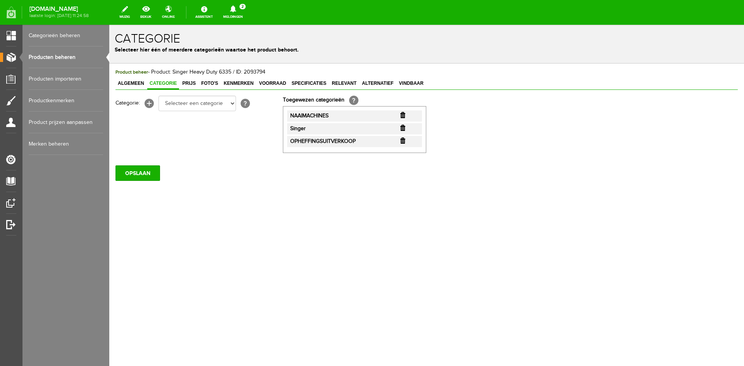
click at [402, 141] on input "button" at bounding box center [402, 141] width 5 height 6
click at [136, 174] on input "OPSLAAN" at bounding box center [137, 172] width 45 height 15
click at [138, 176] on input "OPSLAAN" at bounding box center [137, 172] width 45 height 15
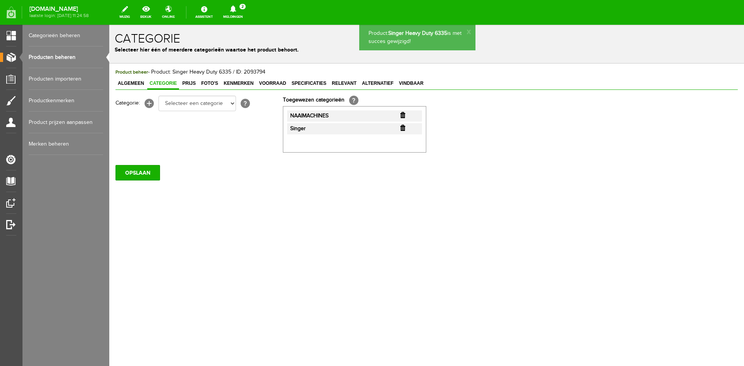
click at [62, 55] on link "Producten beheren" at bounding box center [66, 57] width 74 height 22
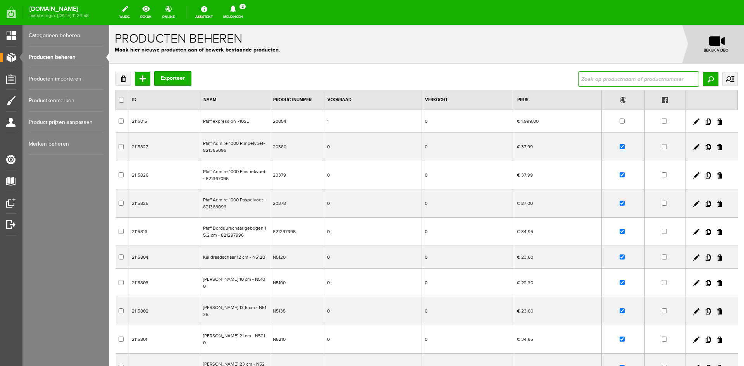
click at [582, 75] on input "text" at bounding box center [638, 78] width 121 height 15
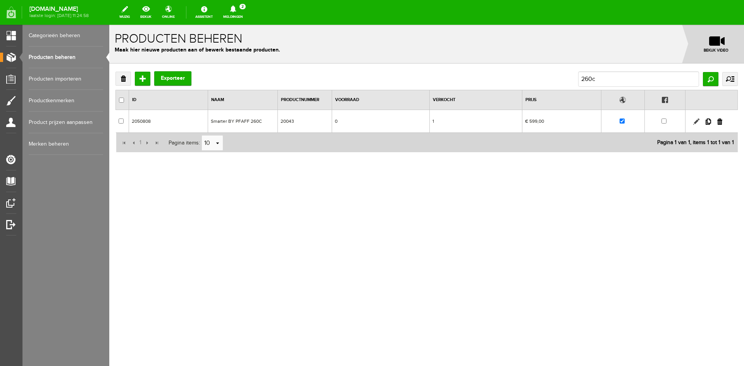
click at [697, 122] on link at bounding box center [696, 122] width 6 height 6
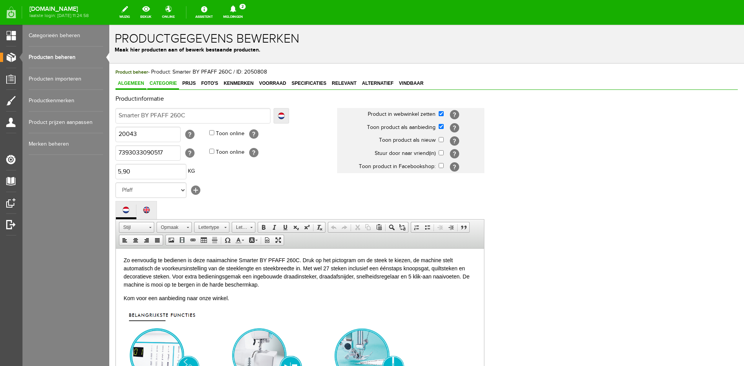
click at [167, 83] on span "Categorie" at bounding box center [163, 83] width 32 height 5
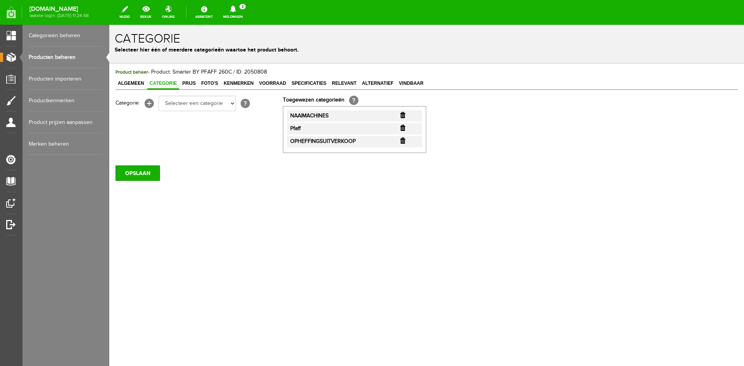
click at [403, 141] on input "button" at bounding box center [402, 141] width 5 height 6
click at [136, 172] on input "OPSLAAN" at bounding box center [137, 172] width 45 height 15
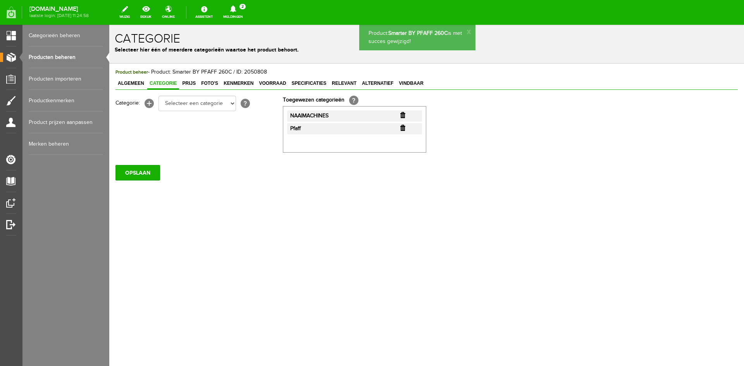
click at [58, 56] on link "Producten beheren" at bounding box center [66, 57] width 74 height 22
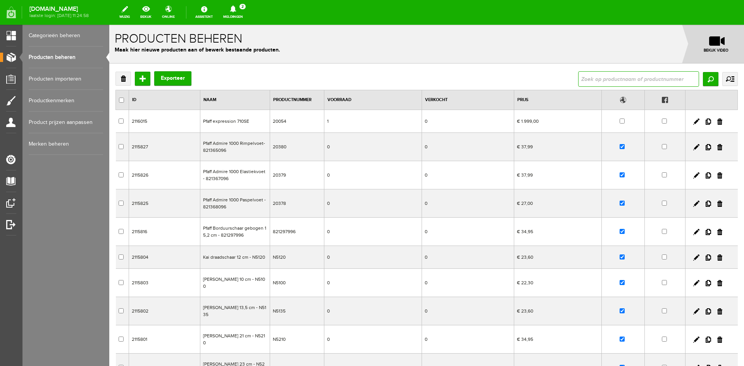
click at [584, 79] on input "text" at bounding box center [638, 78] width 121 height 15
type input "Husqvarna Viking Sapphire 930"
click at [704, 80] on input "Zoeken" at bounding box center [710, 79] width 15 height 14
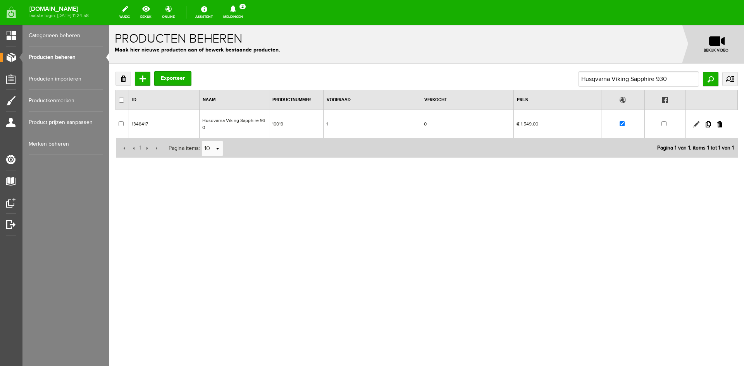
click at [696, 123] on link at bounding box center [696, 124] width 6 height 6
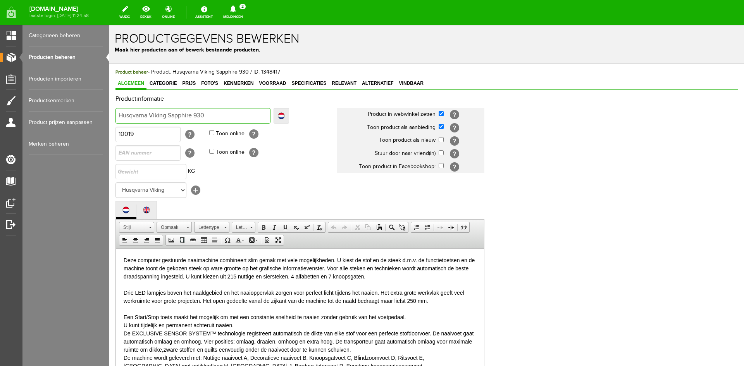
click at [209, 114] on input "Husqvarna Viking Sapphire 930" at bounding box center [192, 115] width 155 height 15
type input "Husqvarna Viking Sapphire 930 -"
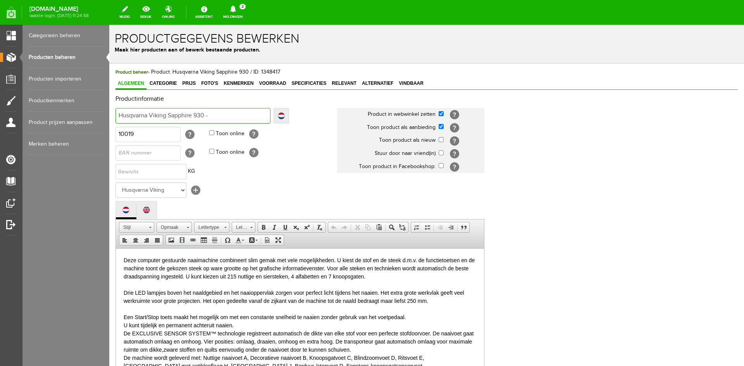
type input "Husqvarna Viking Sapphire 930 - g"
type input "Husqvarna Viking Sapphire 930 - ge"
type input "Husqvarna Viking Sapphire 930 - g"
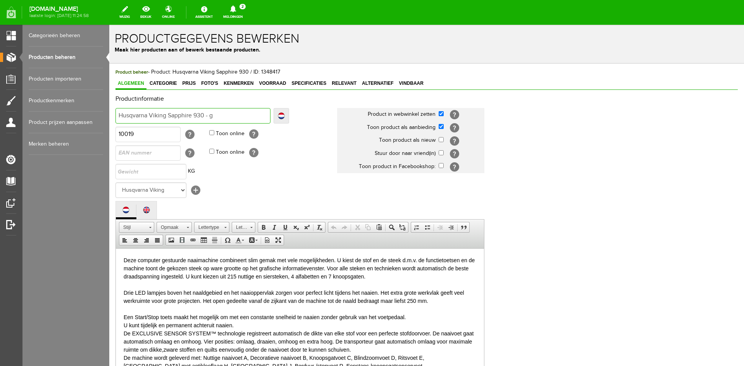
type input "Husqvarna Viking Sapphire 930 - g"
type input "Husqvarna Viking Sapphire 930 -"
type input "Husqvarna Viking Sapphire 930 - G"
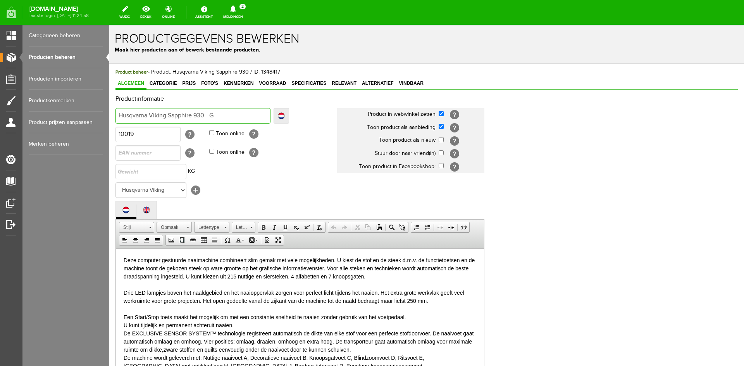
type input "Husqvarna Viking Sapphire 930 - Ge"
type input "Husqvarna Viking Sapphire 930 - Ger"
type input "Husqvarna Viking Sapphire 930 - Gere"
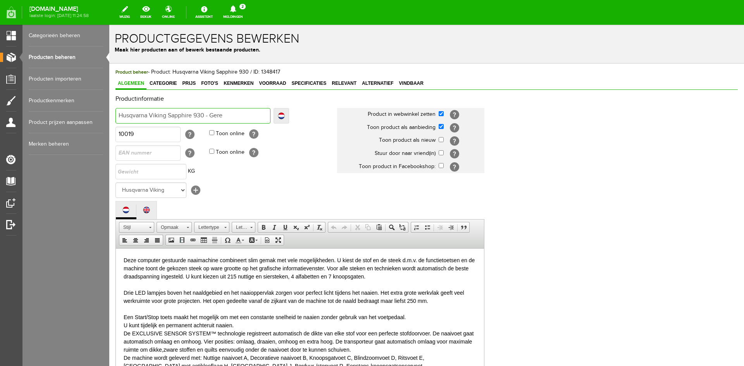
type input "Husqvarna Viking Sapphire 930 - Gere"
type input "Husqvarna Viking Sapphire 930 - Geres"
type input "Husqvarna Viking Sapphire 930 - GeresE"
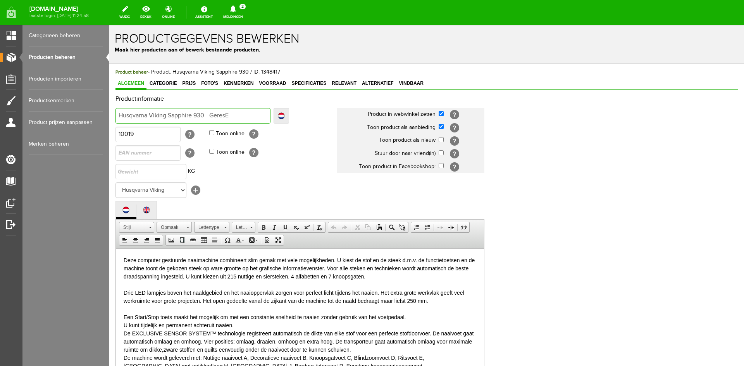
type input "Husqvarna Viking Sapphire 930 - GeresEr"
type input "Husqvarna Viking Sapphire 930 - GeresErv"
type input "Husqvarna Viking Sapphire 930 - GeresErvE"
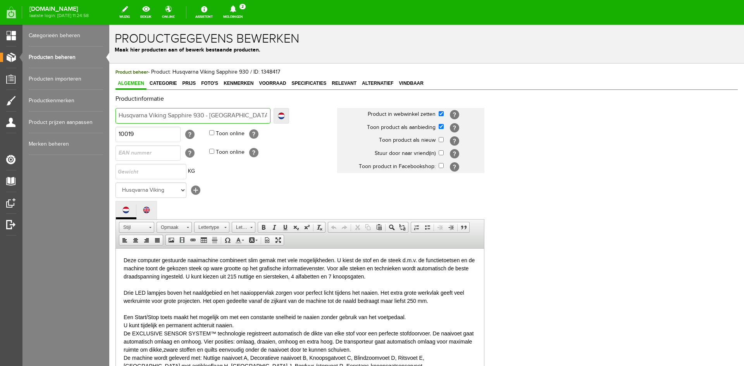
type input "Husqvarna Viking Sapphire 930 - GeresErvE"
type input "Husqvarna Viking Sapphire 930 - GeresErvEEr"
type input "Husqvarna Viking Sapphire 930 - GeresErvEE"
type input "Husqvarna Viking Sapphire 930 - GeresErvEErd"
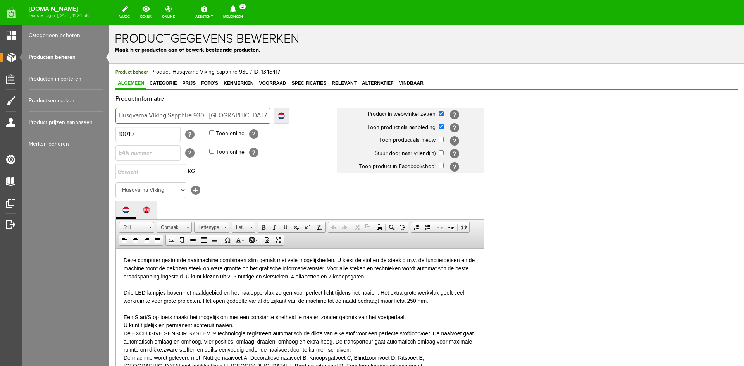
type input "Husqvarna Viking Sapphire 930 - GeresErvEEr"
type input "Husqvarna Viking Sapphire 930 - GeresErvEE"
type input "Husqvarna Viking Sapphire 930 - GeresErvE"
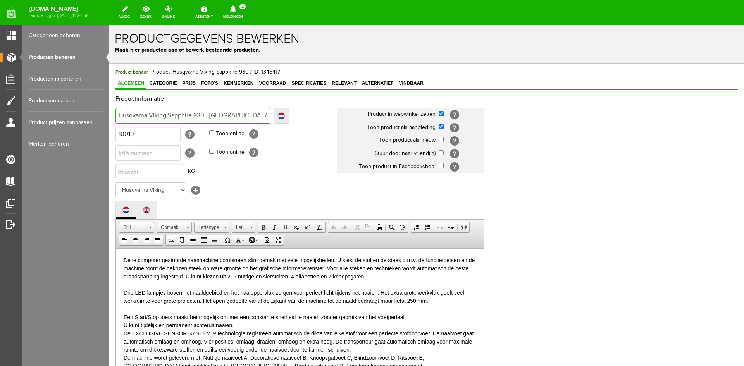
type input "Husqvarna Viking Sapphire 930 - GeresErvE"
type input "Husqvarna Viking Sapphire 930 - GeresErv"
type input "Husqvarna Viking Sapphire 930 - GeresEr"
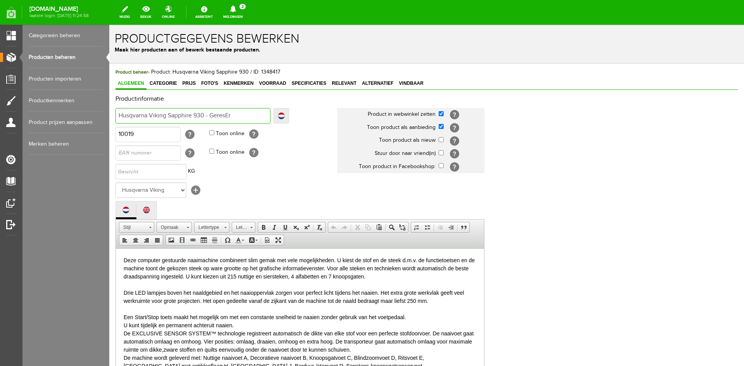
type input "Husqvarna Viking Sapphire 930 - GeresE"
type input "Husqvarna Viking Sapphire 930 - Geres"
type input "Husqvarna Viking Sapphire 930 - Gere"
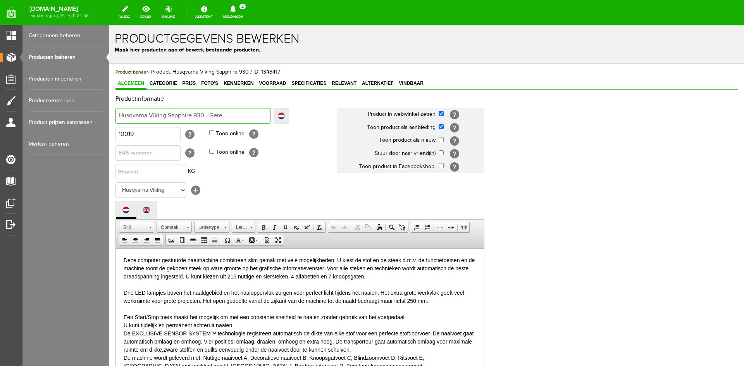
type input "Husqvarna Viking Sapphire 930 - Gere"
type input "Husqvarna Viking Sapphire 930 - Ger"
type input "Husqvarna Viking Sapphire 930 - Ge"
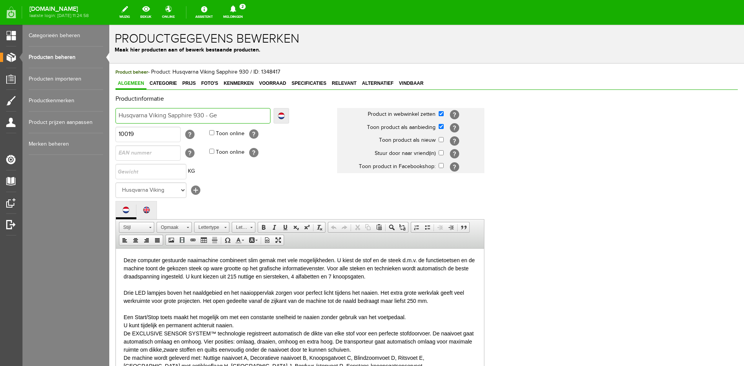
type input "Husqvarna Viking Sapphire 930 - G"
type input "Husqvarna Viking Sapphire 930 - GE"
type input "Husqvarna Viking Sapphire 930 - GER"
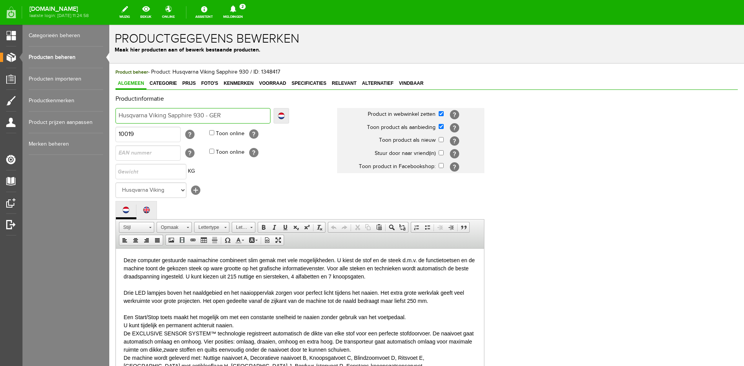
type input "Husqvarna Viking Sapphire 930 - GER"
type input "Husqvarna Viking Sapphire 930 - GERE"
type input "Husqvarna Viking Sapphire 930 - GERES"
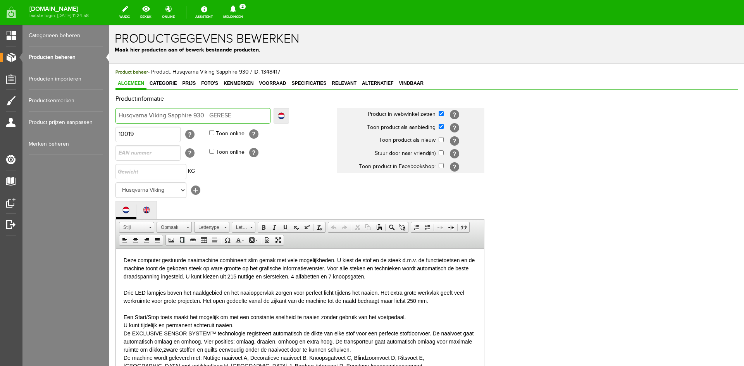
type input "Husqvarna Viking Sapphire 930 - GERESER"
type input "Husqvarna Viking Sapphire 930 - GERESERV"
type input "Husqvarna Viking Sapphire 930 - GERESERVE"
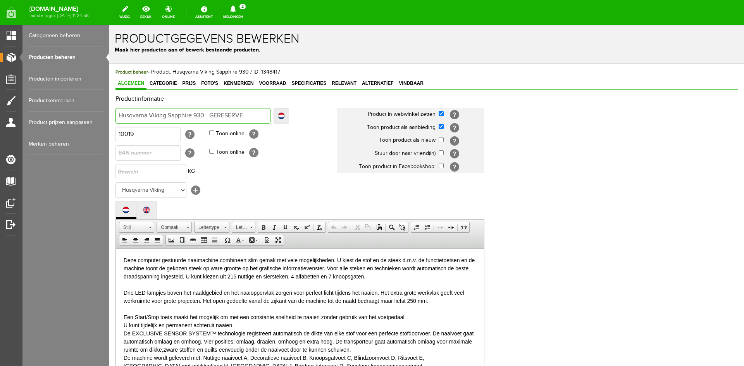
type input "Husqvarna Viking Sapphire 930 - GERESERVE"
type input "Husqvarna Viking Sapphire 930 - GERESERVEER"
type input "Husqvarna Viking Sapphire 930 - GERESERVEERD"
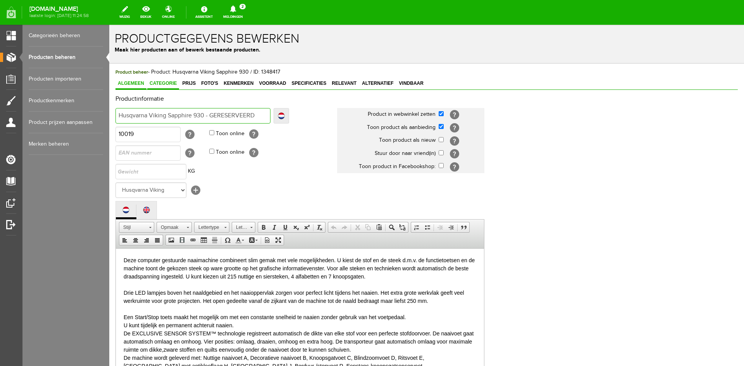
type input "Husqvarna Viking Sapphire 930 - GERESERVEERD"
click at [171, 83] on span "Categorie" at bounding box center [163, 83] width 32 height 5
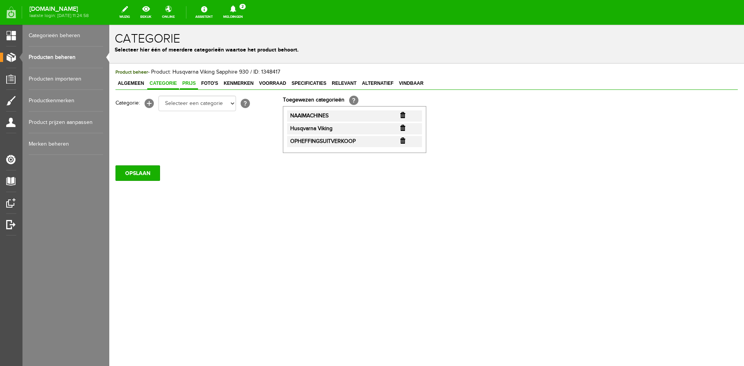
click at [191, 83] on span "Prijs" at bounding box center [189, 83] width 18 height 5
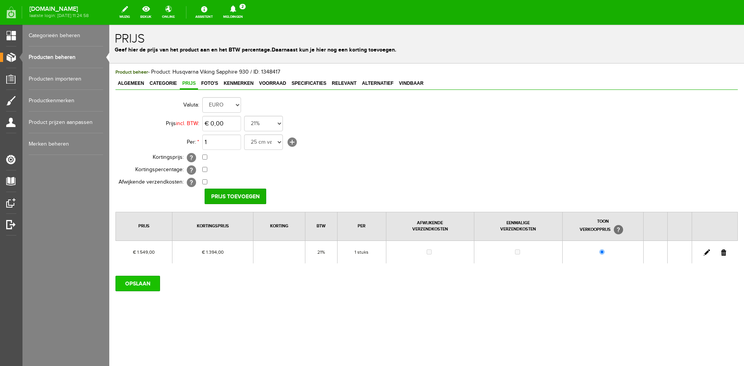
click at [145, 289] on input "OPSLAAN" at bounding box center [137, 283] width 45 height 15
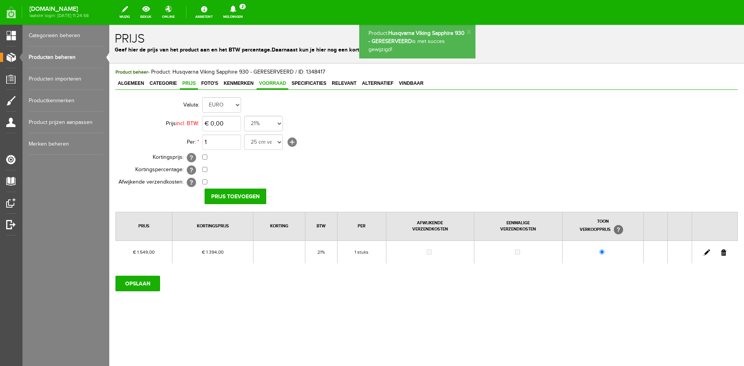
click at [272, 83] on span "Voorraad" at bounding box center [272, 83] width 32 height 5
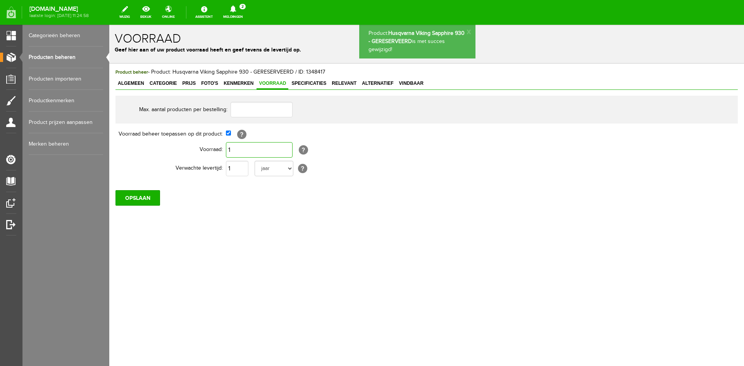
click at [234, 150] on input "1" at bounding box center [259, 149] width 67 height 15
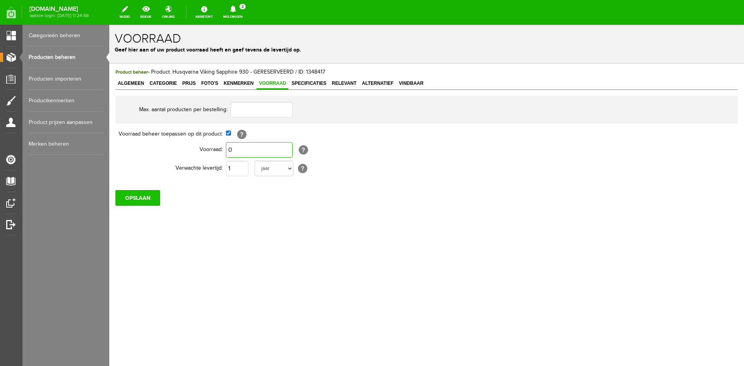
type input "0"
click at [148, 196] on input "OPSLAAN" at bounding box center [137, 197] width 45 height 15
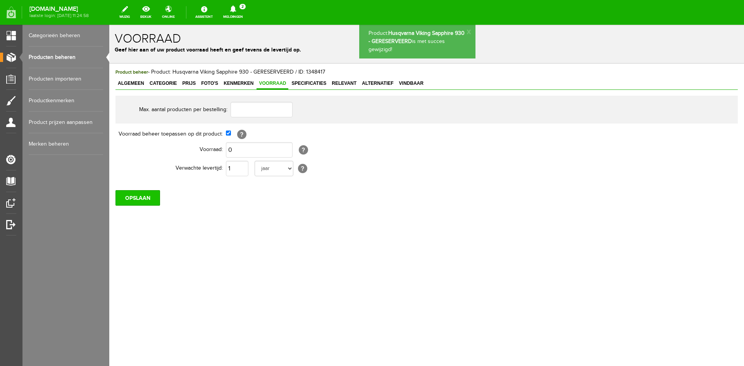
click at [136, 195] on input "OPSLAAN" at bounding box center [137, 197] width 45 height 15
click at [57, 57] on link "Producten beheren" at bounding box center [66, 57] width 74 height 22
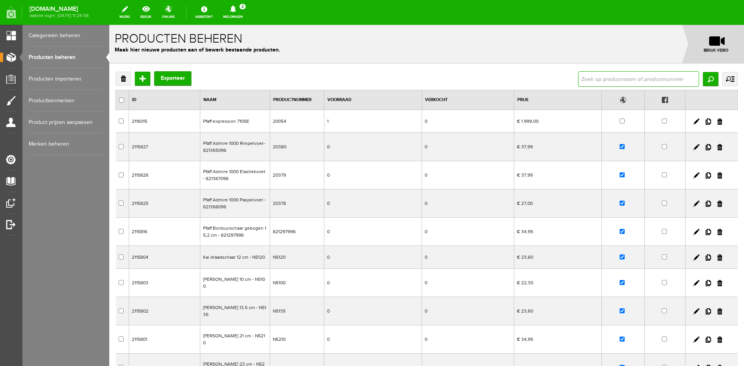
click at [638, 77] on input "text" at bounding box center [638, 78] width 121 height 15
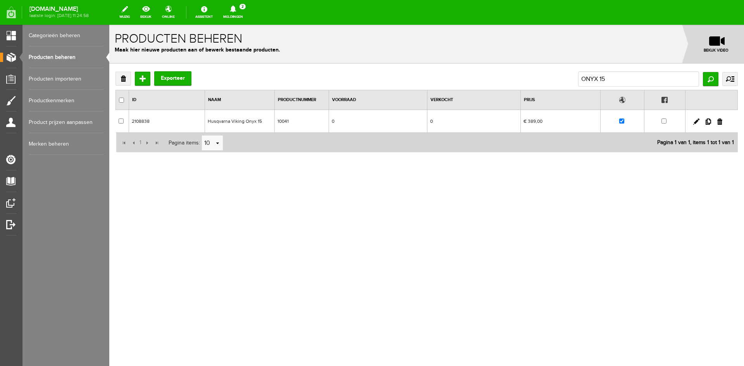
click at [44, 57] on link "Producten beheren" at bounding box center [66, 57] width 74 height 22
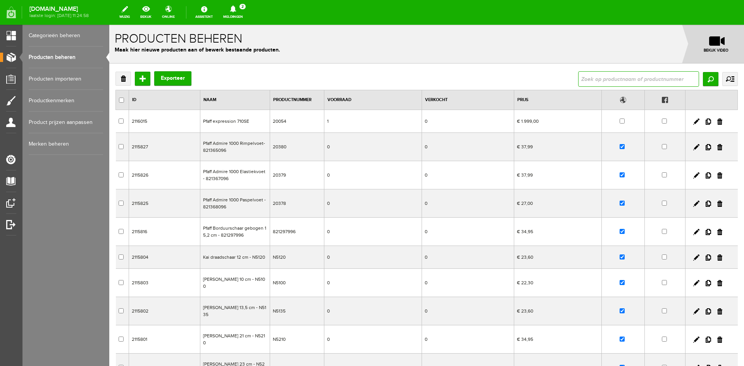
click at [590, 78] on input "text" at bounding box center [638, 78] width 121 height 15
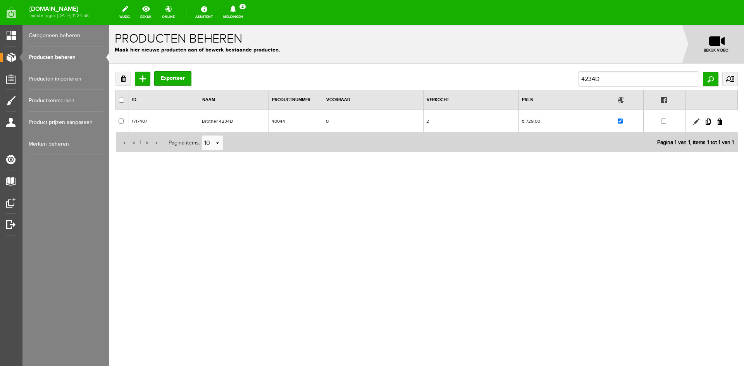
click at [696, 121] on link at bounding box center [696, 122] width 6 height 6
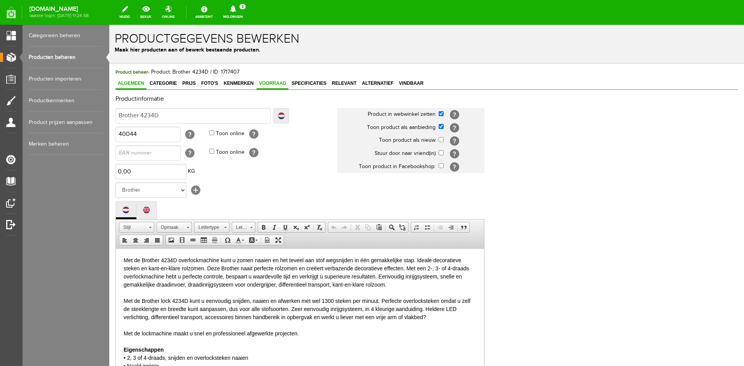
click at [274, 83] on span "Voorraad" at bounding box center [272, 83] width 32 height 5
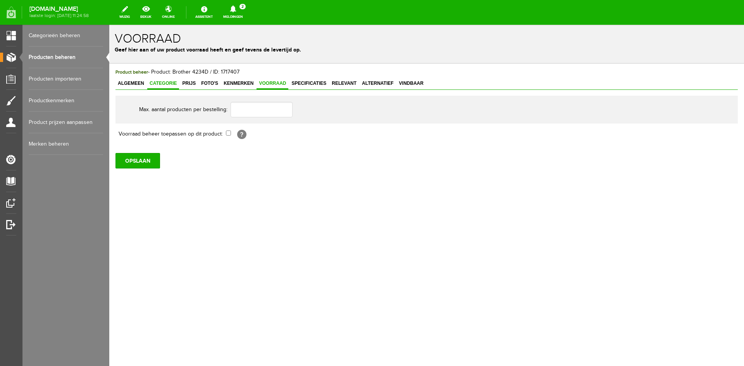
click at [158, 83] on span "Categorie" at bounding box center [163, 83] width 32 height 5
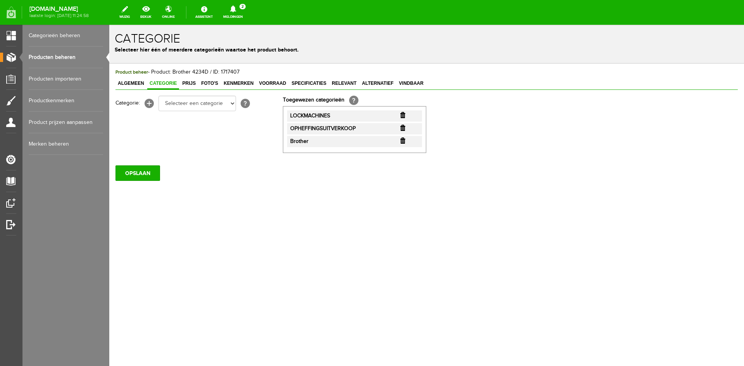
click at [401, 128] on input "button" at bounding box center [402, 128] width 5 height 6
click at [125, 170] on input "OPSLAAN" at bounding box center [137, 172] width 45 height 15
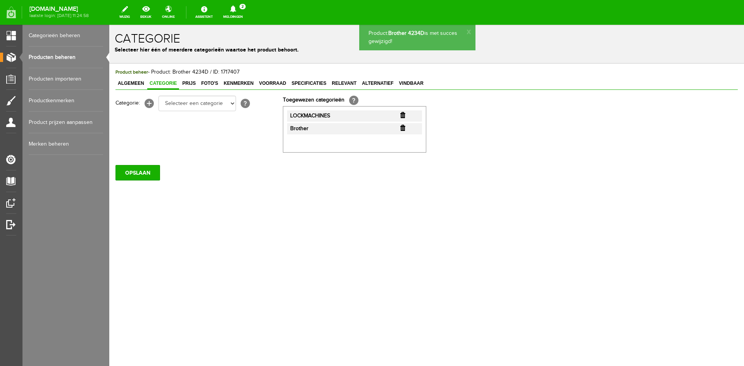
click at [55, 58] on link "Producten beheren" at bounding box center [66, 57] width 74 height 22
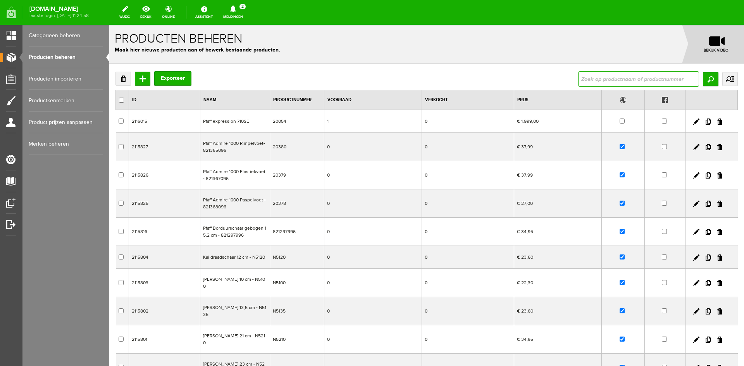
click at [578, 80] on input "text" at bounding box center [638, 78] width 121 height 15
type input "5605"
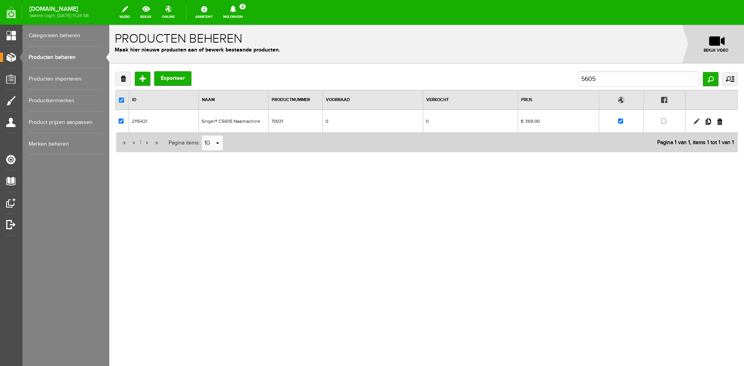
click at [695, 121] on link at bounding box center [696, 122] width 6 height 6
checkbox input "true"
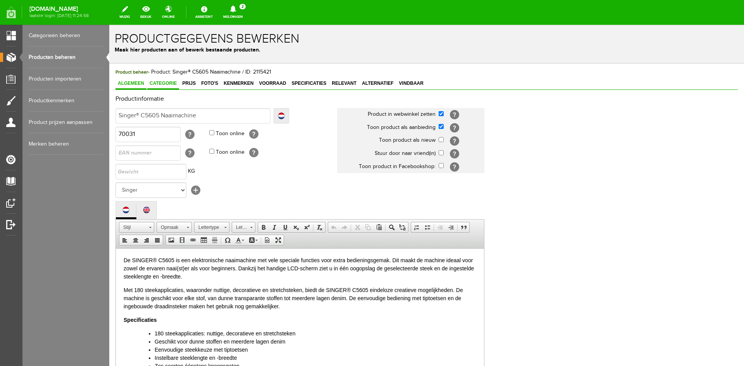
click at [162, 83] on span "Categorie" at bounding box center [163, 83] width 32 height 5
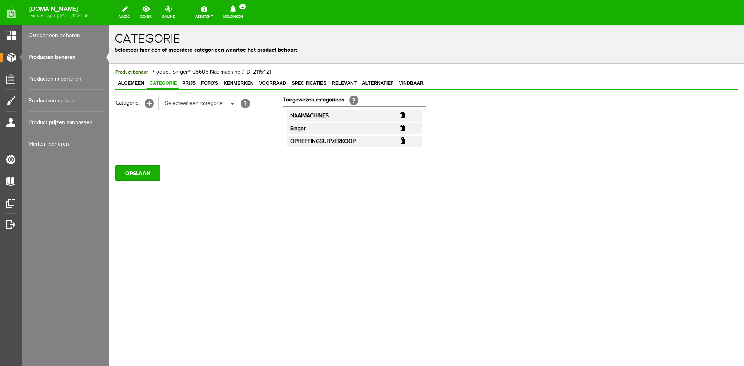
click at [404, 143] on input "button" at bounding box center [402, 141] width 5 height 6
click at [142, 174] on input "OPSLAAN" at bounding box center [137, 172] width 45 height 15
click at [137, 170] on input "OPSLAAN" at bounding box center [137, 172] width 45 height 15
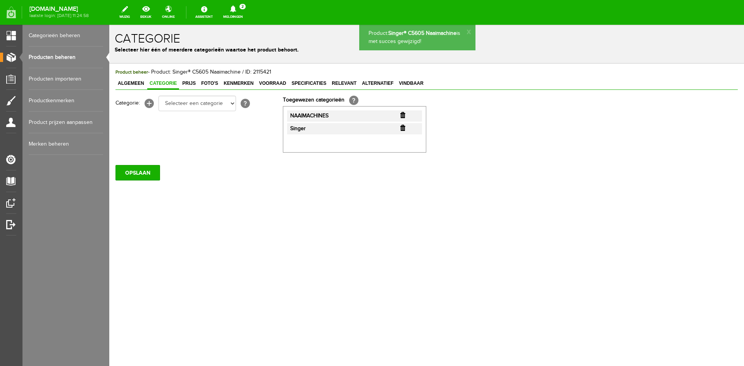
click at [58, 57] on link "Producten beheren" at bounding box center [66, 57] width 74 height 22
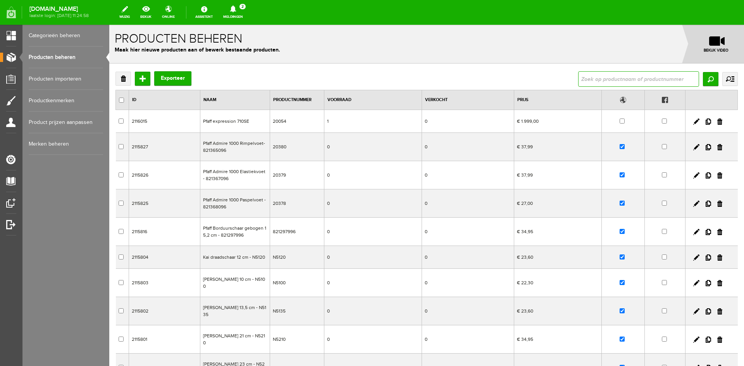
click at [582, 77] on input "text" at bounding box center [638, 78] width 121 height 15
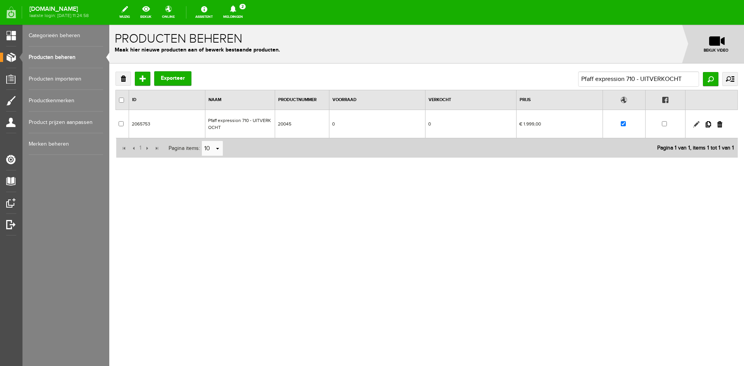
click at [695, 124] on link at bounding box center [696, 124] width 6 height 6
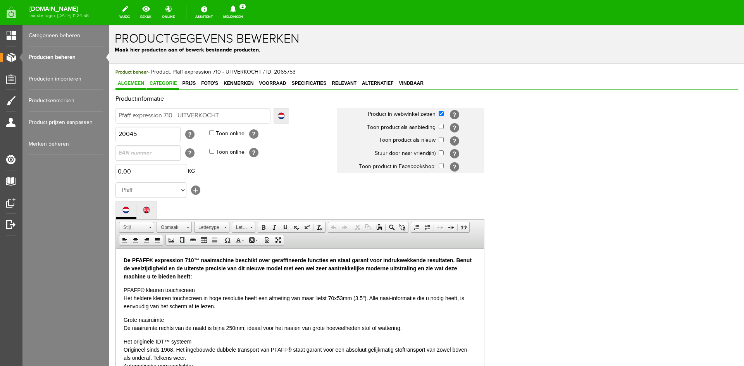
click at [166, 84] on span "Categorie" at bounding box center [163, 83] width 32 height 5
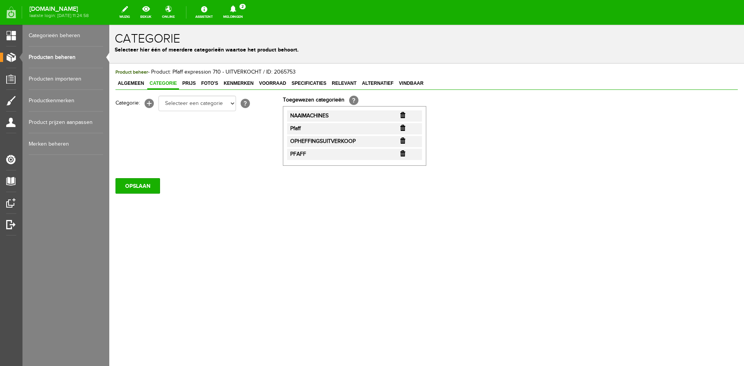
click at [403, 139] on input "button" at bounding box center [402, 141] width 5 height 6
click at [133, 173] on input "OPSLAAN" at bounding box center [137, 172] width 45 height 15
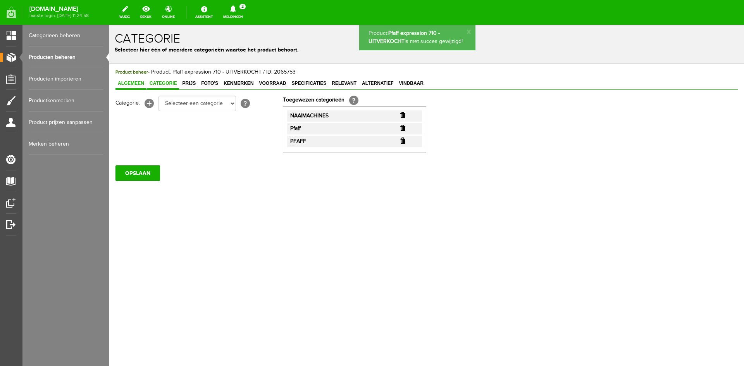
click at [129, 84] on span "Algemeen" at bounding box center [130, 83] width 31 height 5
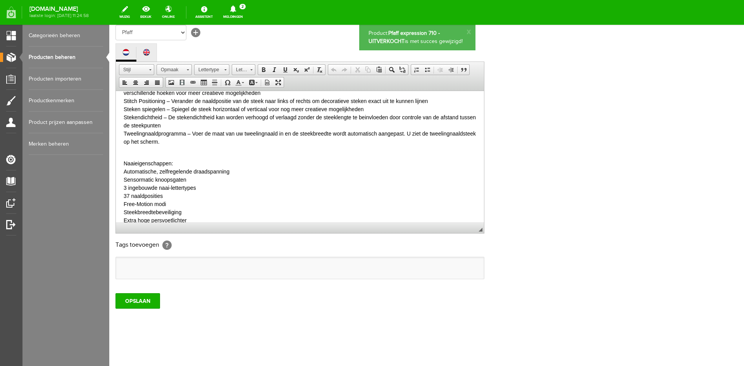
scroll to position [232, 0]
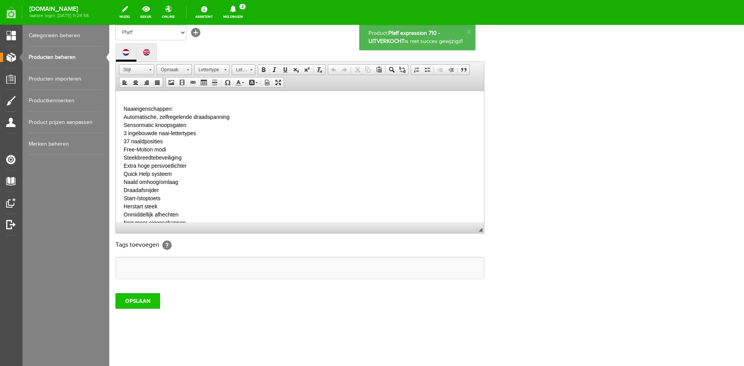
click at [130, 299] on input "OPSLAAN" at bounding box center [137, 300] width 45 height 15
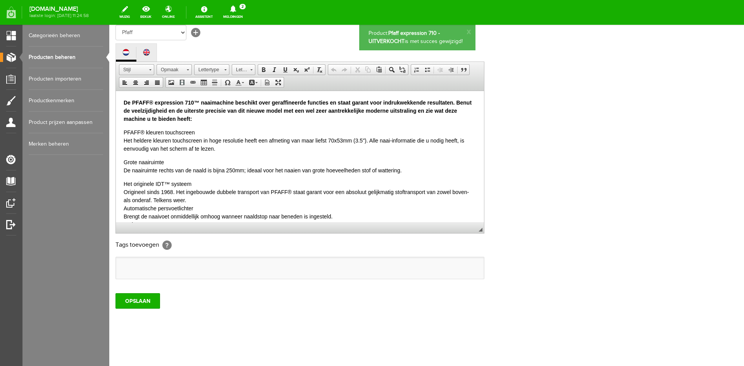
scroll to position [0, 0]
click at [42, 57] on link "Producten beheren" at bounding box center [66, 57] width 74 height 22
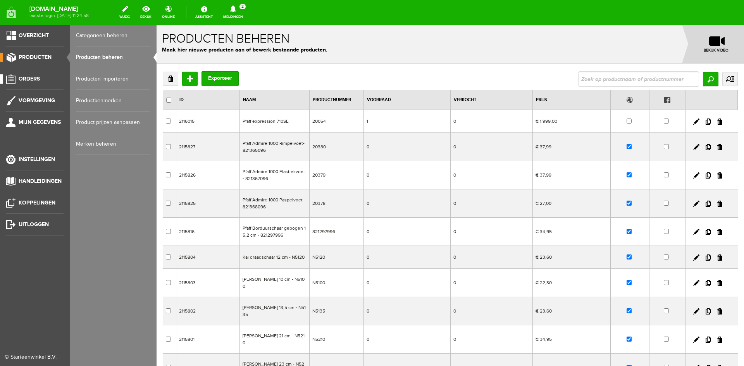
click at [28, 77] on span "Orders" at bounding box center [29, 79] width 21 height 7
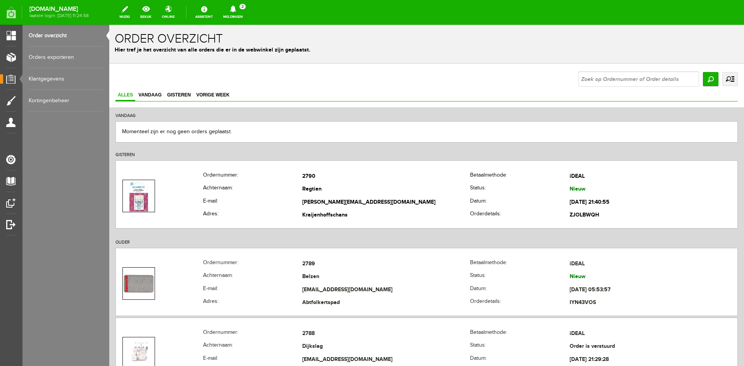
click at [52, 35] on link "Order overzicht" at bounding box center [66, 36] width 74 height 22
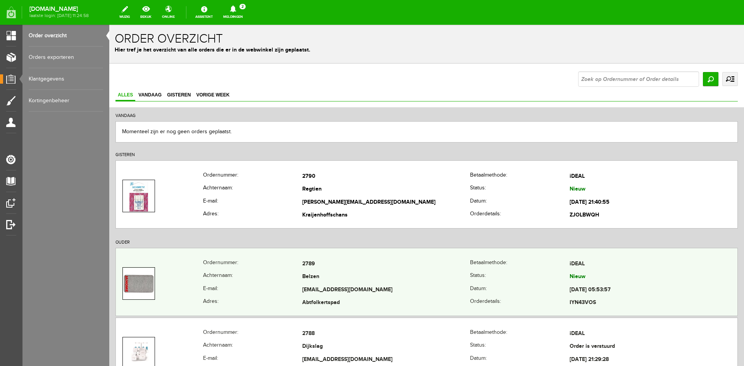
click at [339, 267] on td "2789" at bounding box center [386, 264] width 168 height 13
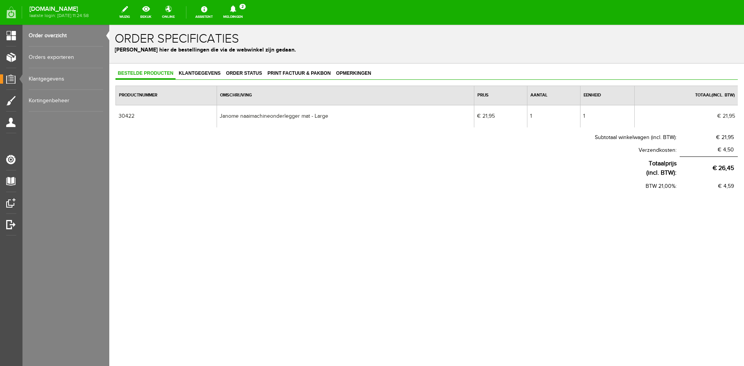
click at [47, 34] on link "Order overzicht" at bounding box center [66, 36] width 74 height 22
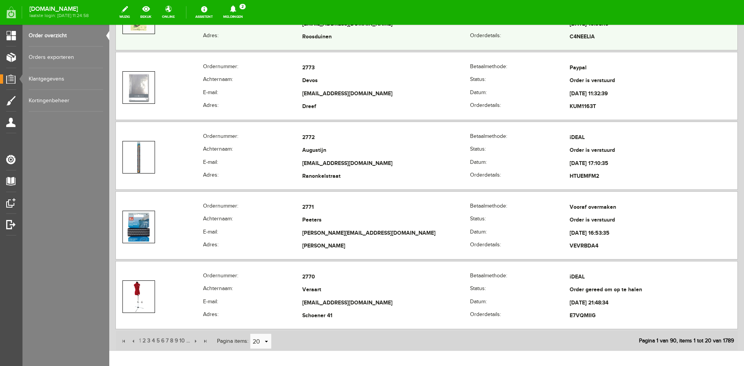
scroll to position [1355, 0]
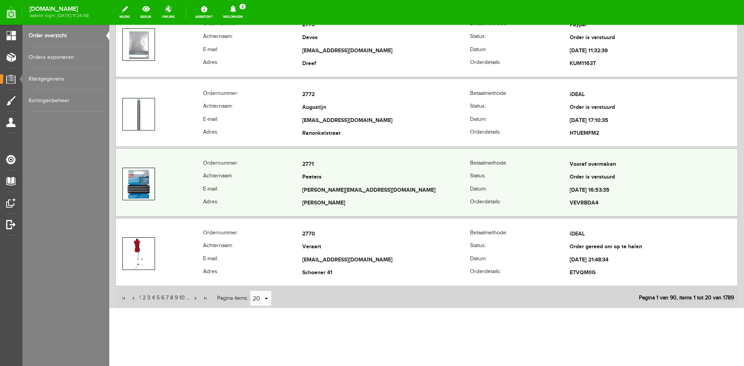
click at [357, 170] on td "2771" at bounding box center [386, 164] width 168 height 13
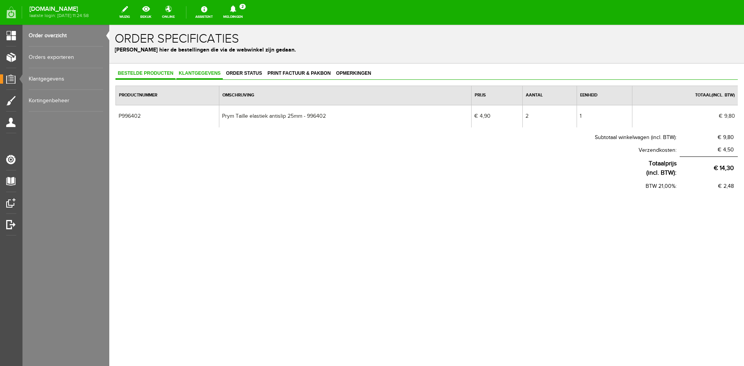
click at [193, 72] on span "Klantgegevens" at bounding box center [199, 73] width 46 height 5
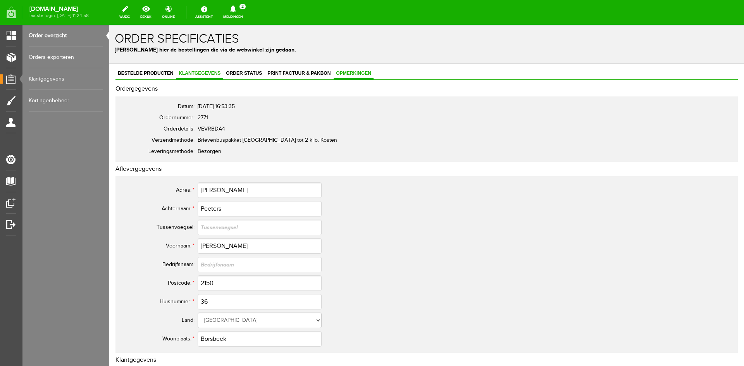
click at [341, 72] on span "Opmerkingen" at bounding box center [354, 73] width 40 height 5
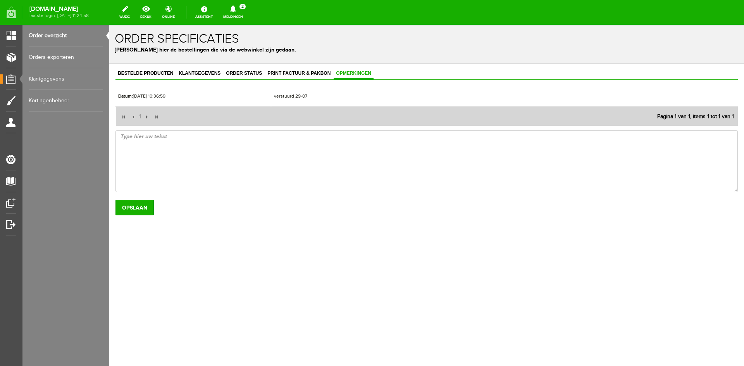
click at [41, 35] on link "Order overzicht" at bounding box center [66, 36] width 74 height 22
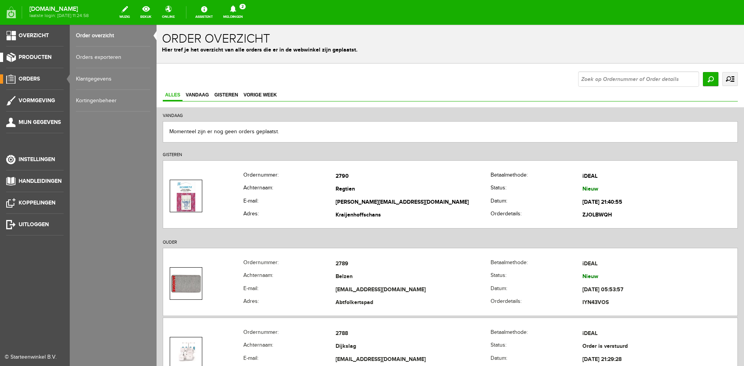
drag, startPoint x: 27, startPoint y: 55, endPoint x: 34, endPoint y: 57, distance: 6.9
click at [27, 55] on span "Producten" at bounding box center [35, 57] width 33 height 7
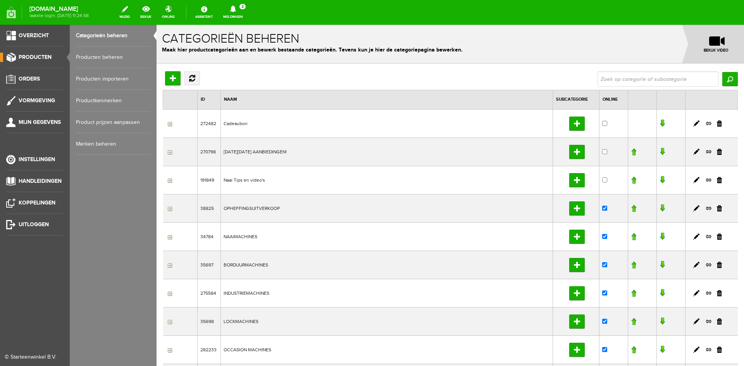
click at [87, 53] on link "Producten beheren" at bounding box center [113, 57] width 74 height 22
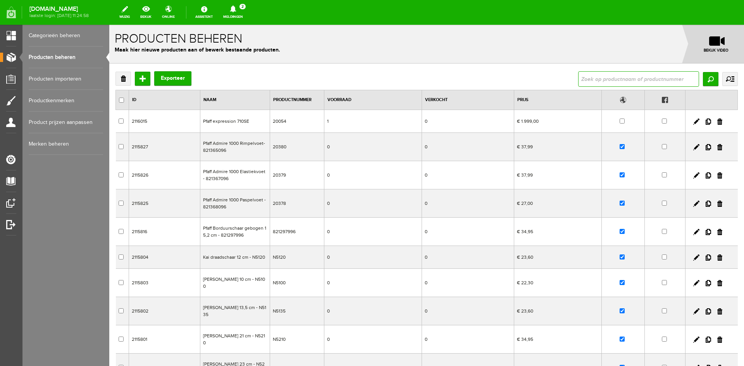
click at [587, 81] on input "text" at bounding box center [638, 78] width 121 height 15
paste input "Janome Horizon Memory Craft 9400 QCP"
type input "Janome Horizon Memory Craft 9400 QCP"
click at [703, 81] on input "Zoeken" at bounding box center [710, 79] width 15 height 14
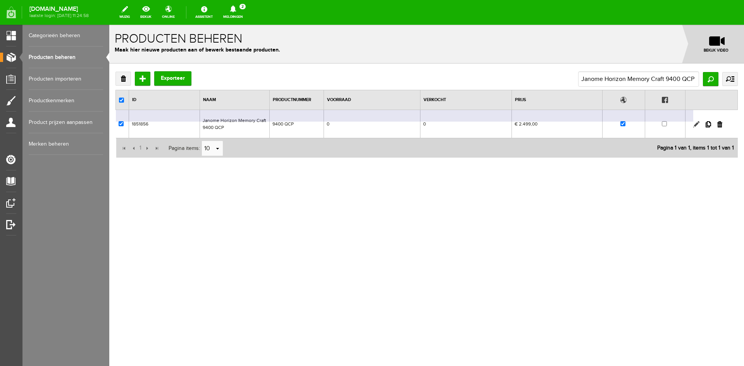
click at [695, 124] on link at bounding box center [696, 124] width 6 height 6
checkbox input "true"
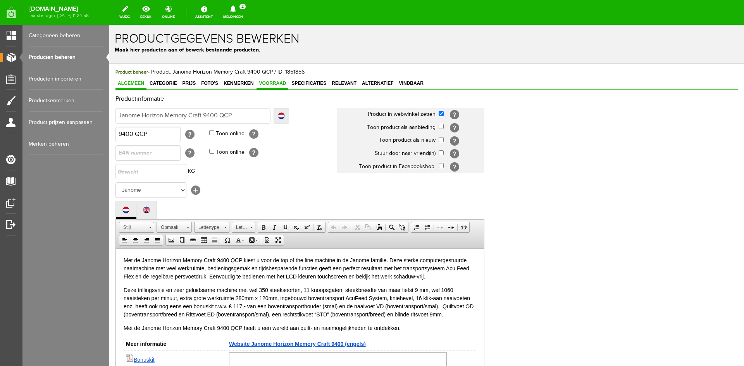
click at [282, 82] on span "Voorraad" at bounding box center [272, 83] width 32 height 5
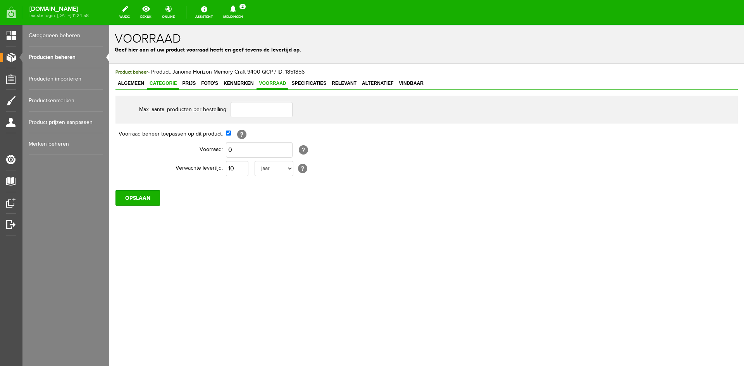
click at [164, 81] on span "Categorie" at bounding box center [163, 83] width 32 height 5
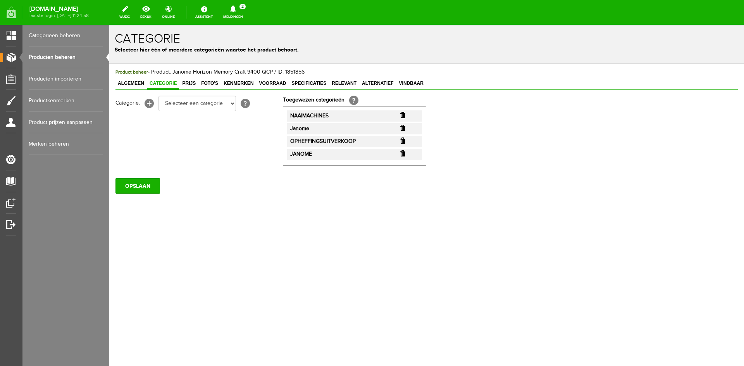
click at [404, 141] on input "button" at bounding box center [402, 141] width 5 height 6
click at [134, 176] on input "OPSLAAN" at bounding box center [137, 172] width 45 height 15
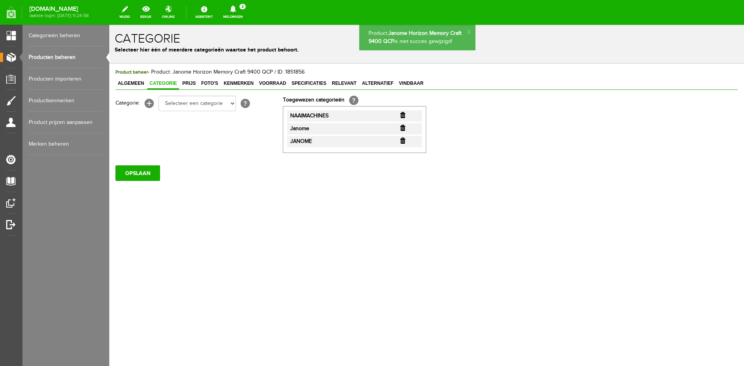
click at [59, 55] on link "Producten beheren" at bounding box center [66, 57] width 74 height 22
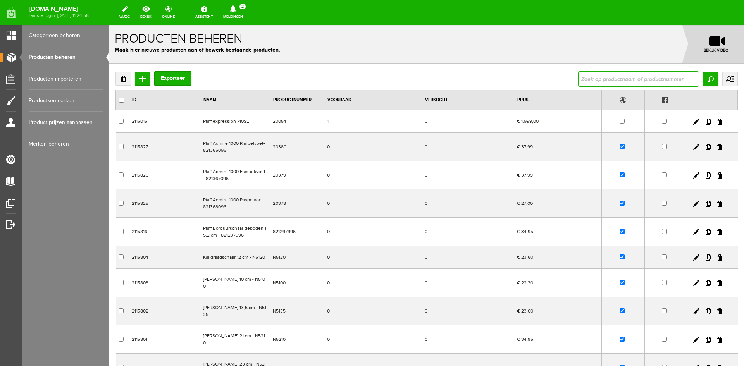
click at [592, 76] on input "text" at bounding box center [638, 78] width 121 height 15
type input "Pfaff quilt ambition 2.0"
click at [703, 82] on input "Zoeken" at bounding box center [710, 79] width 15 height 14
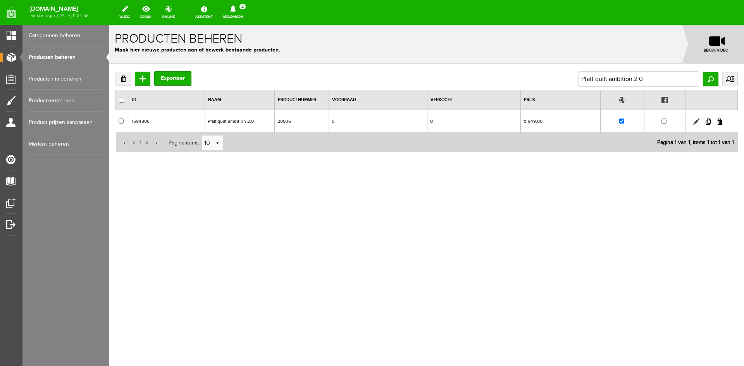
click at [698, 120] on link at bounding box center [696, 122] width 6 height 6
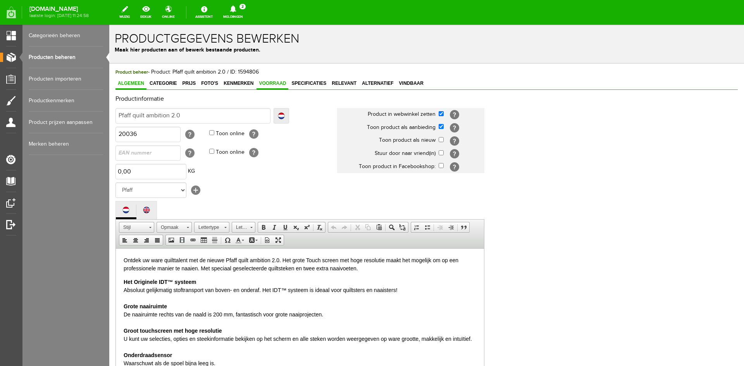
click at [276, 83] on span "Voorraad" at bounding box center [272, 83] width 32 height 5
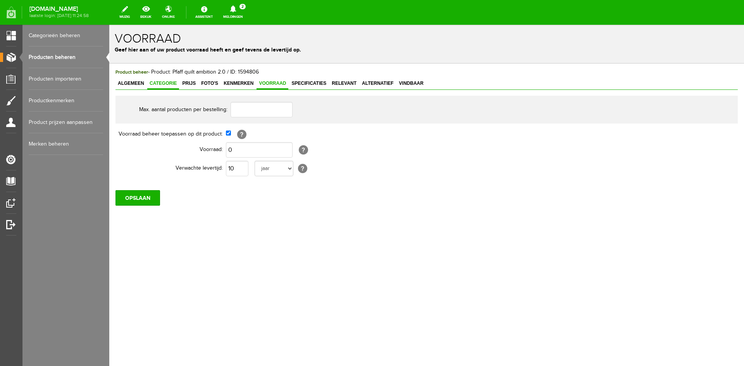
click at [160, 83] on span "Categorie" at bounding box center [163, 83] width 32 height 5
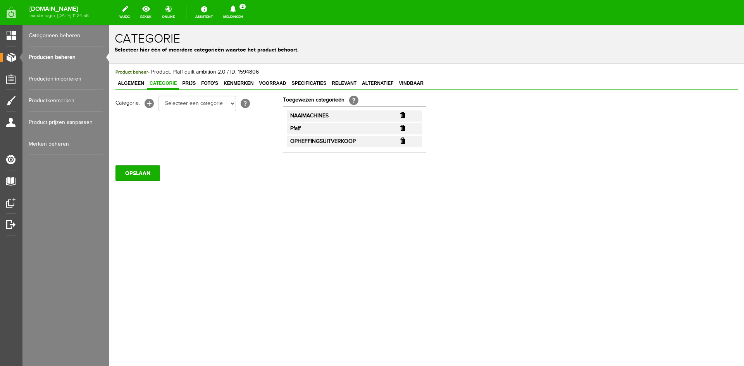
click at [400, 140] on li "OPHEFFINGSUITVERKOOP" at bounding box center [354, 141] width 135 height 11
click at [403, 140] on input "button" at bounding box center [402, 141] width 5 height 6
click at [141, 172] on input "OPSLAAN" at bounding box center [137, 172] width 45 height 15
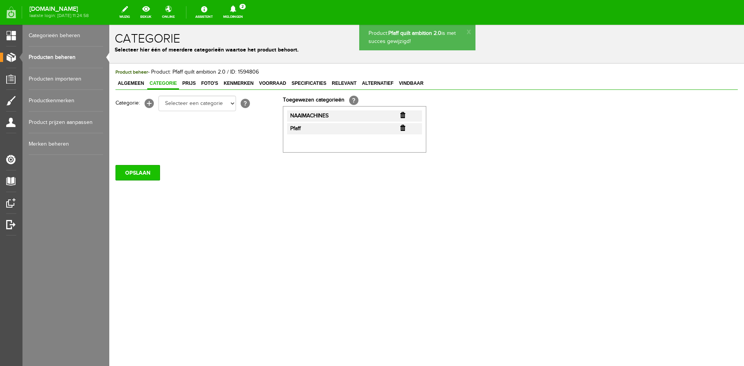
click at [133, 170] on input "OPSLAAN" at bounding box center [137, 172] width 45 height 15
click at [63, 58] on link "Producten beheren" at bounding box center [66, 57] width 74 height 22
